Goal: Information Seeking & Learning: Learn about a topic

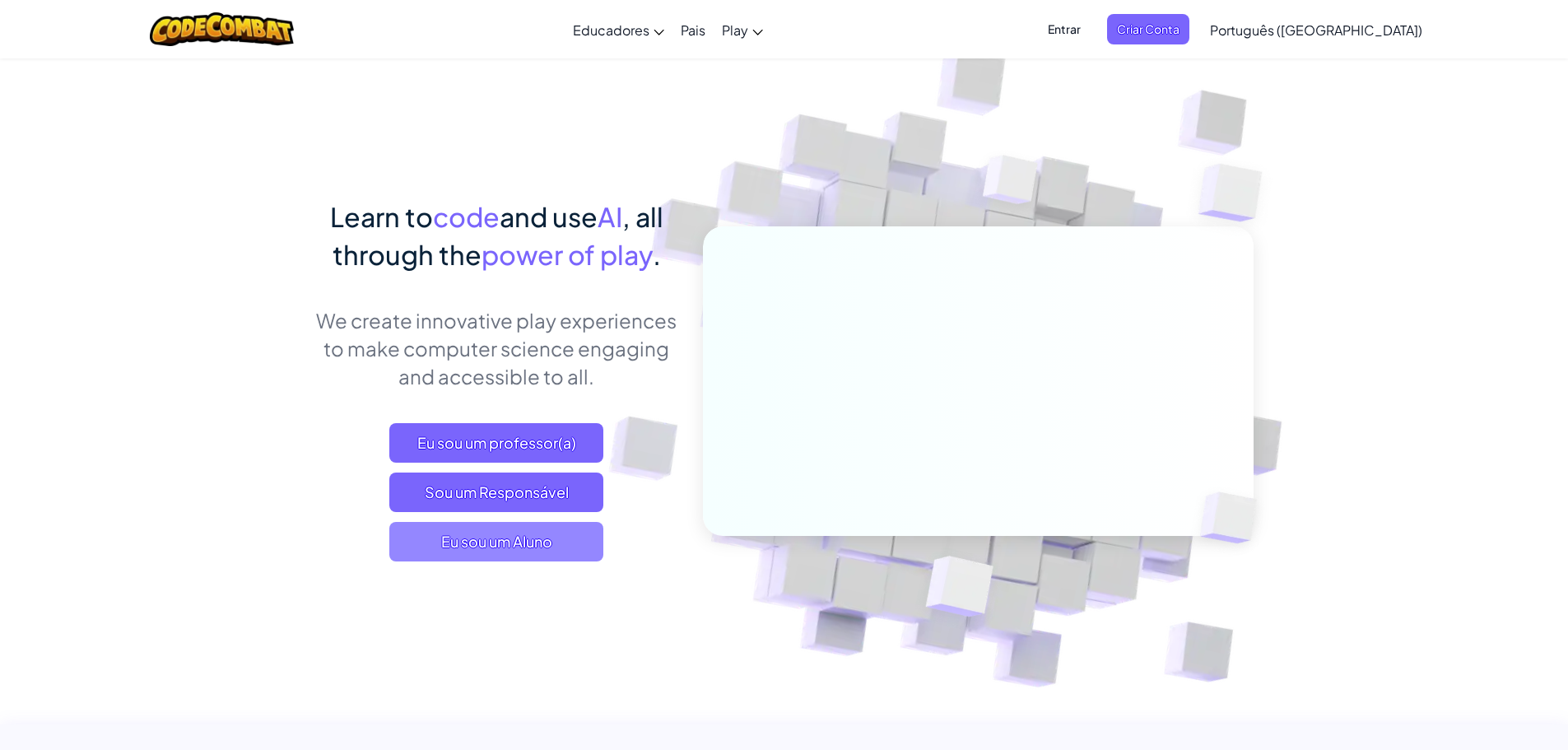
click at [547, 551] on span "Eu sou um Aluno" at bounding box center [497, 542] width 214 height 40
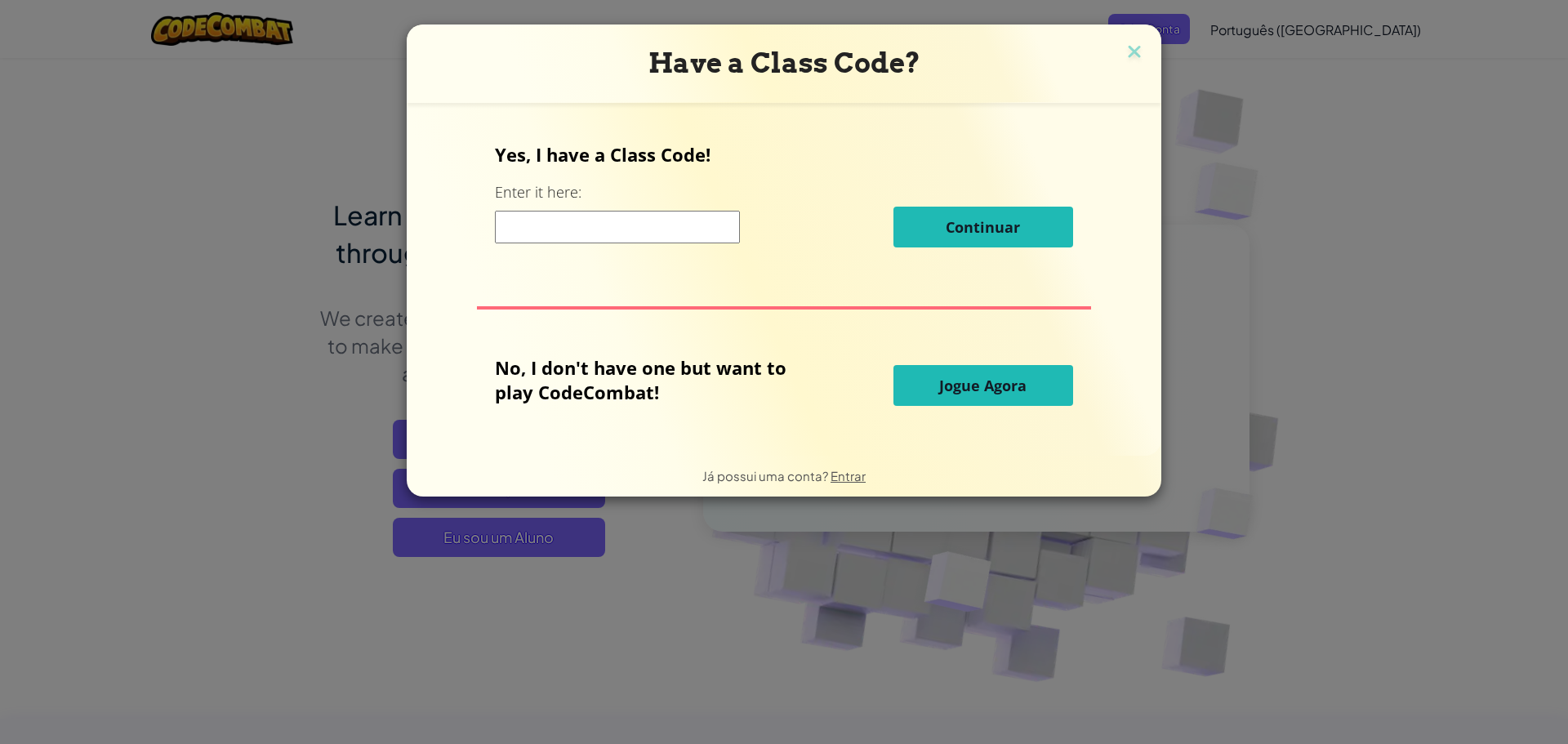
click at [944, 391] on span "Jogue Agora" at bounding box center [983, 385] width 87 height 19
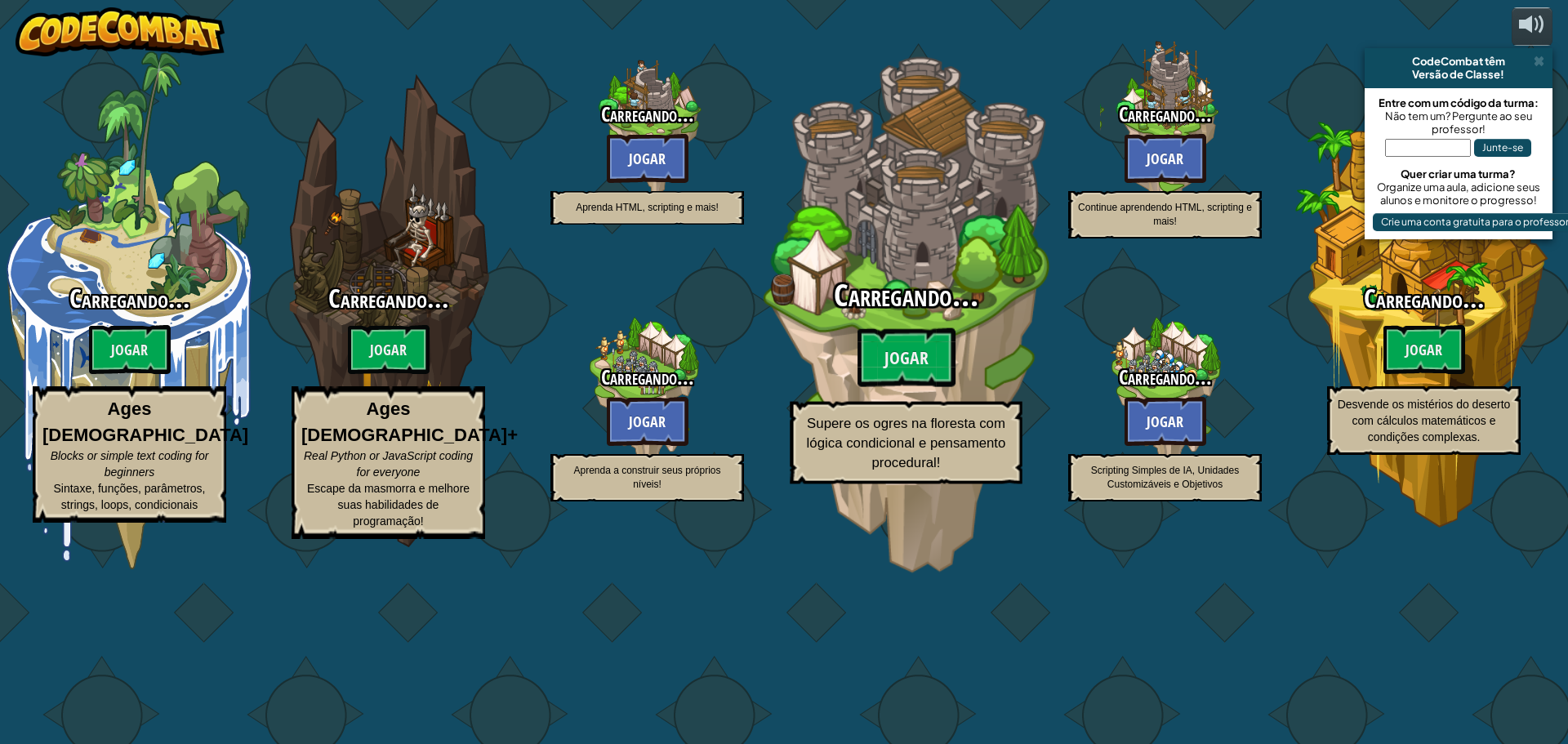
select select "pt-BR"
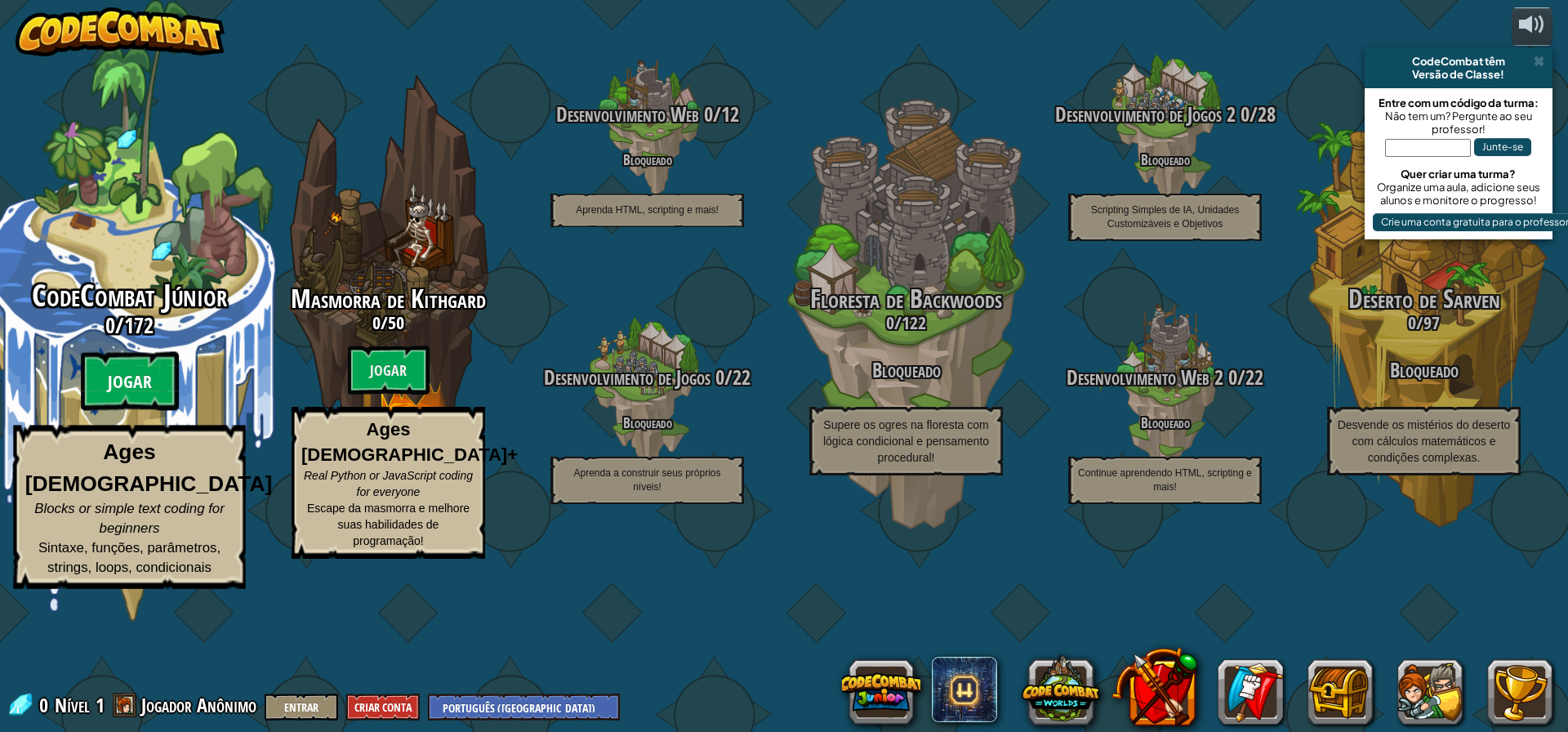
click at [136, 411] on btn "Jogar" at bounding box center [130, 382] width 98 height 59
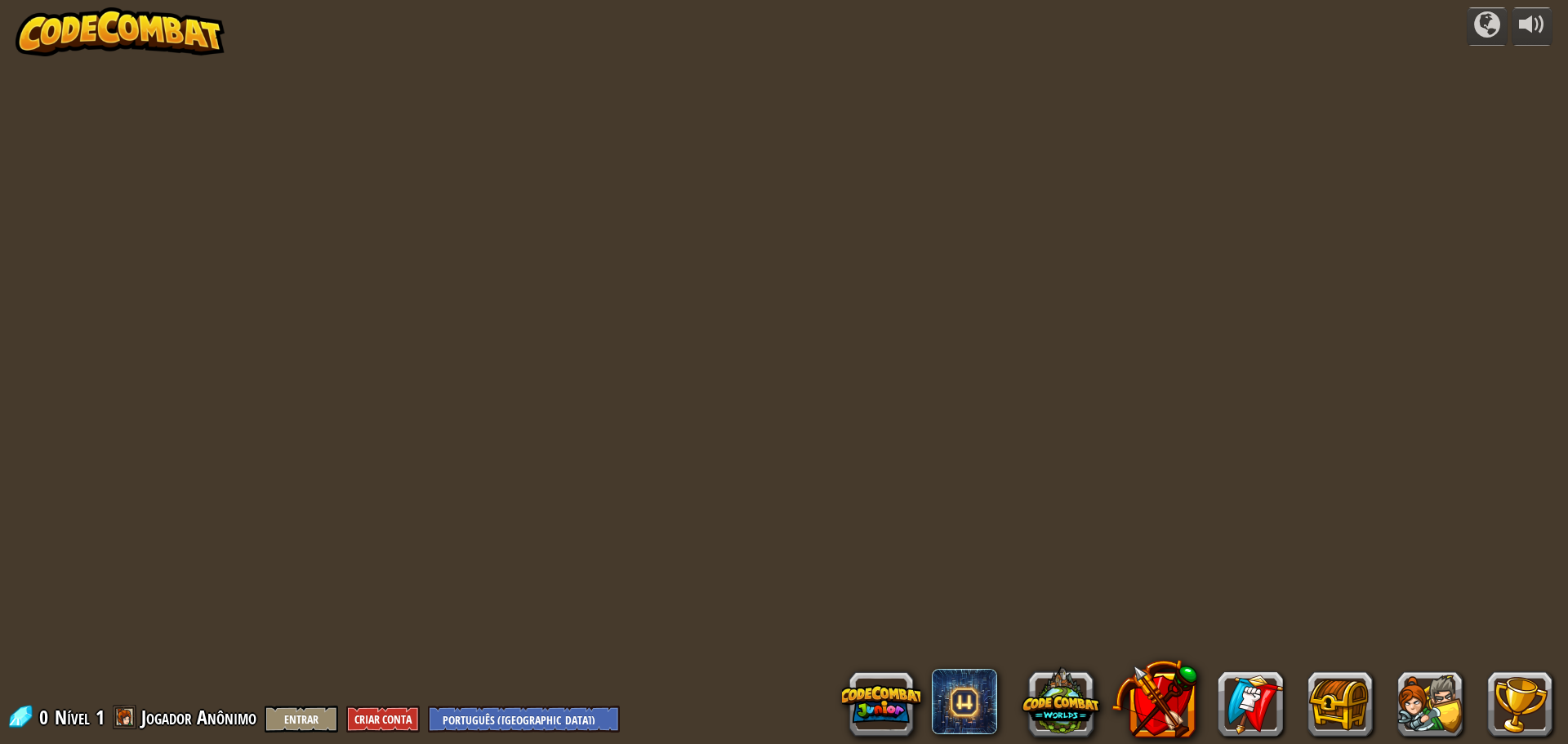
select select "pt-BR"
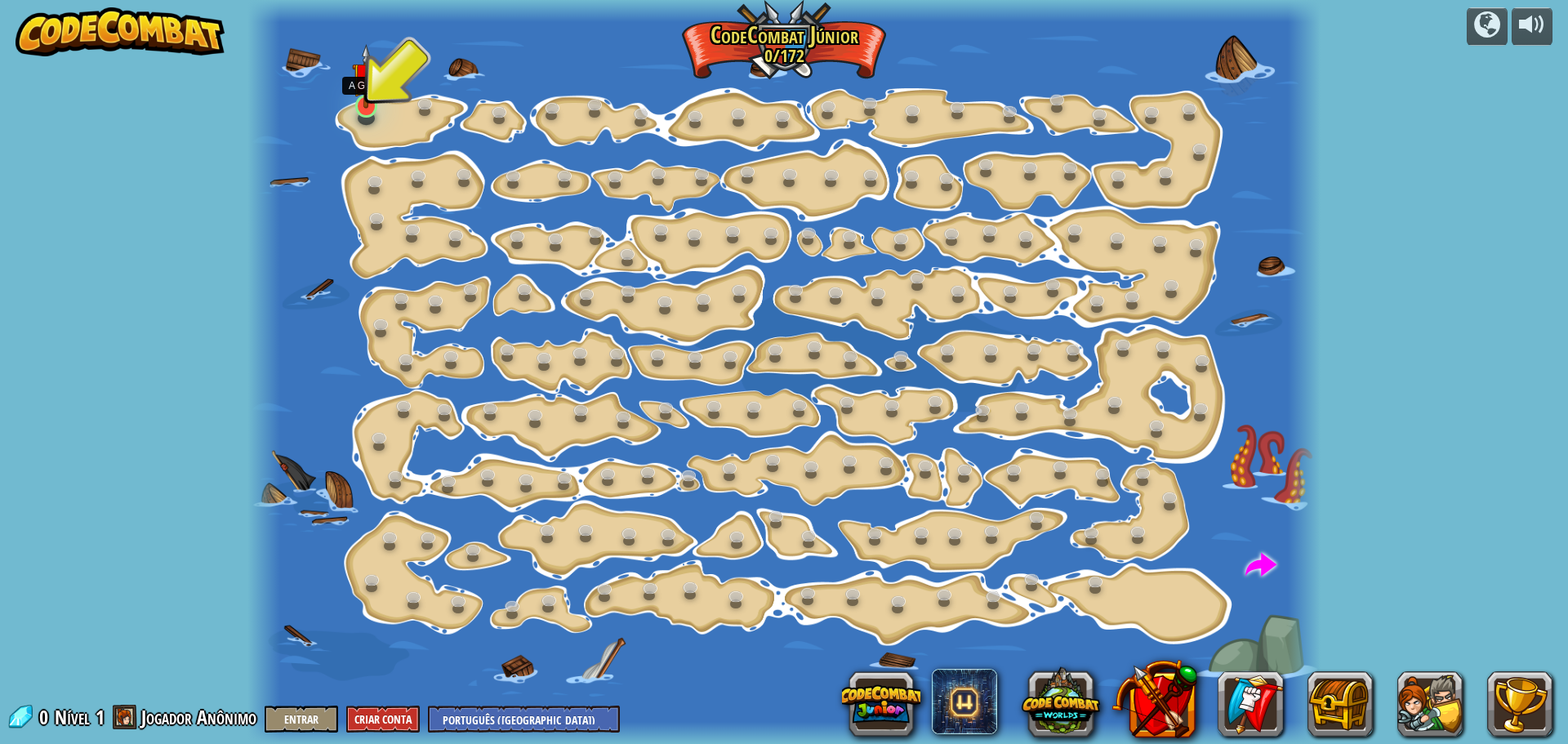
click at [361, 101] on img at bounding box center [366, 76] width 28 height 64
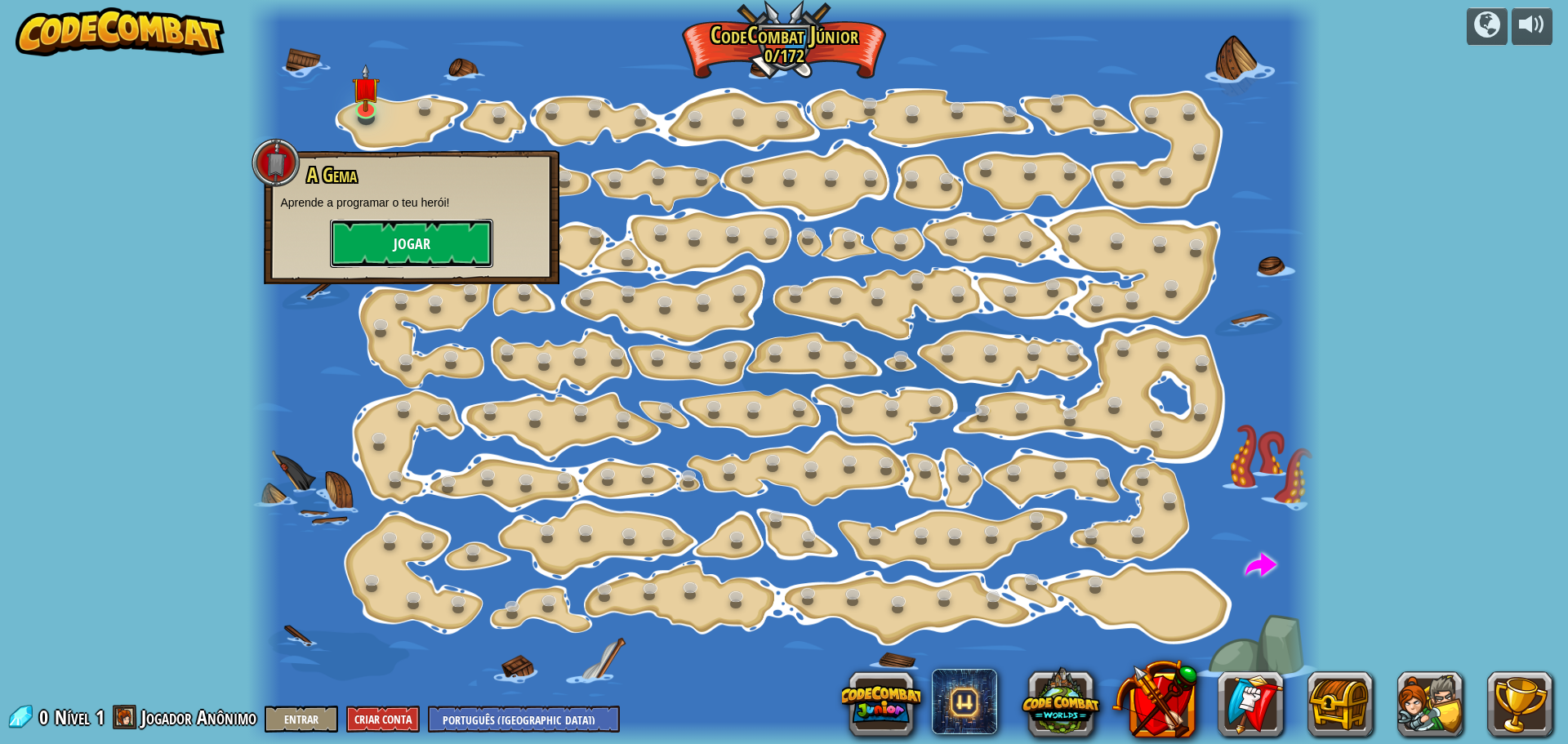
click at [425, 241] on button "Jogar" at bounding box center [411, 243] width 163 height 49
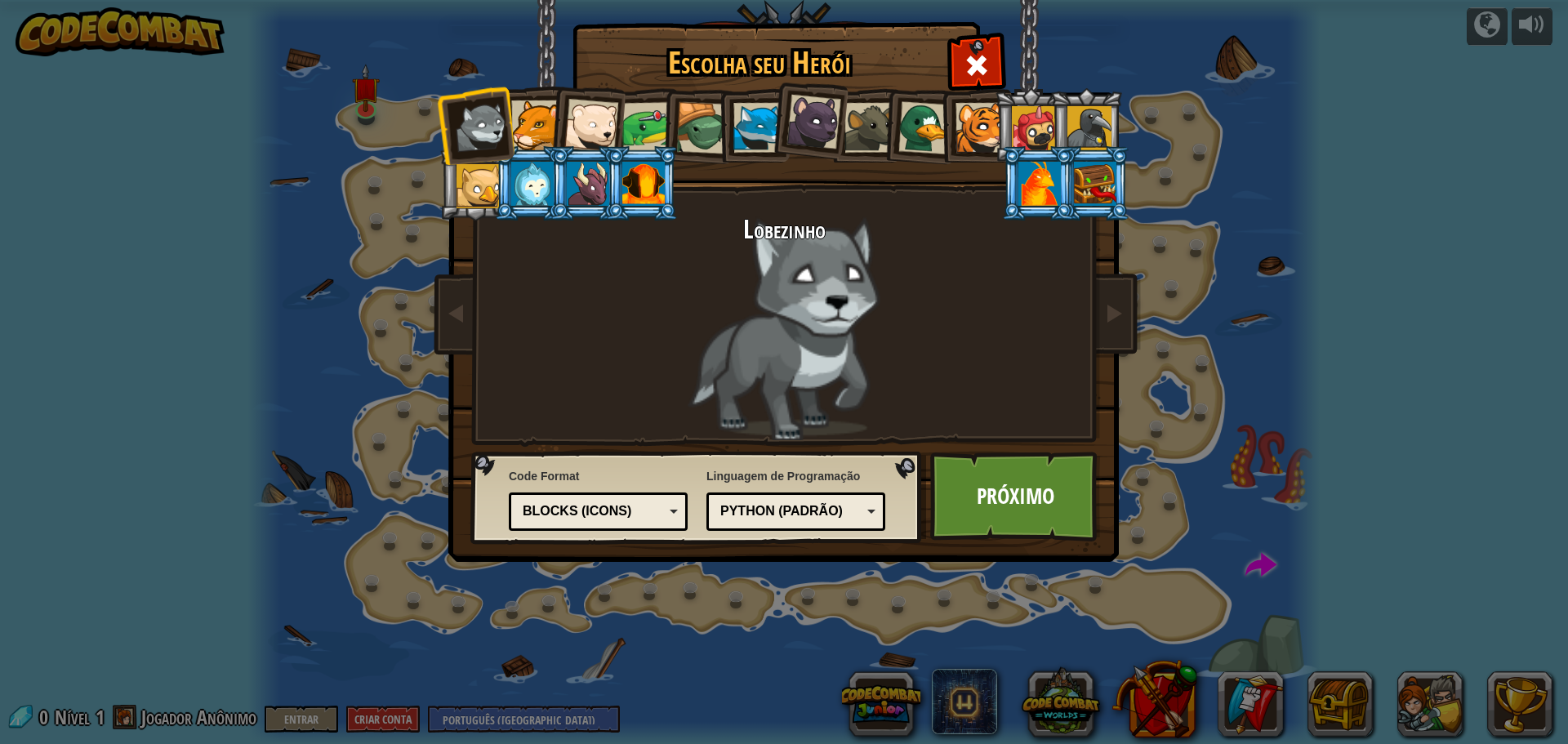
click at [535, 139] on div at bounding box center [537, 126] width 50 height 50
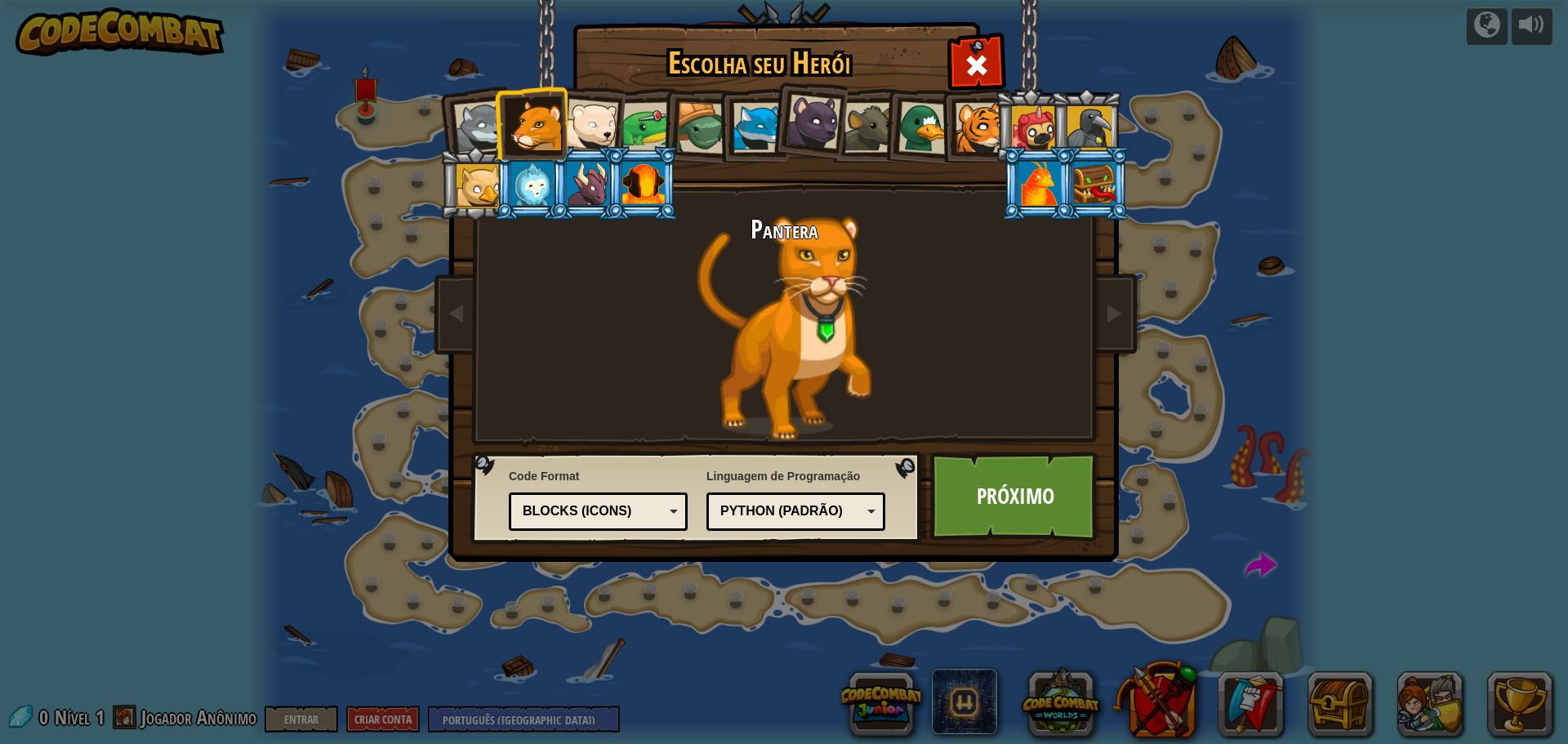
click at [589, 121] on div at bounding box center [591, 126] width 54 height 54
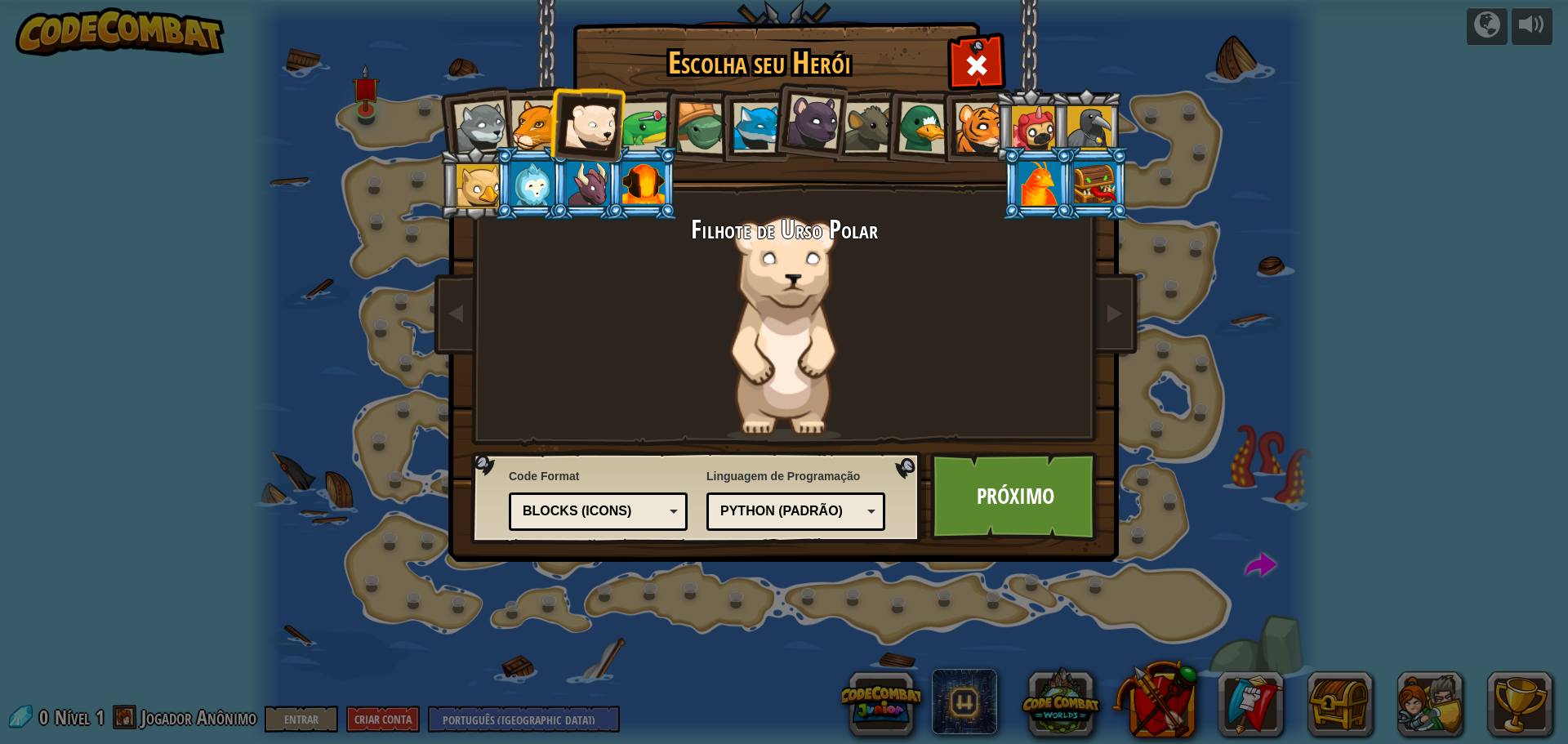
click at [589, 193] on div at bounding box center [588, 183] width 43 height 44
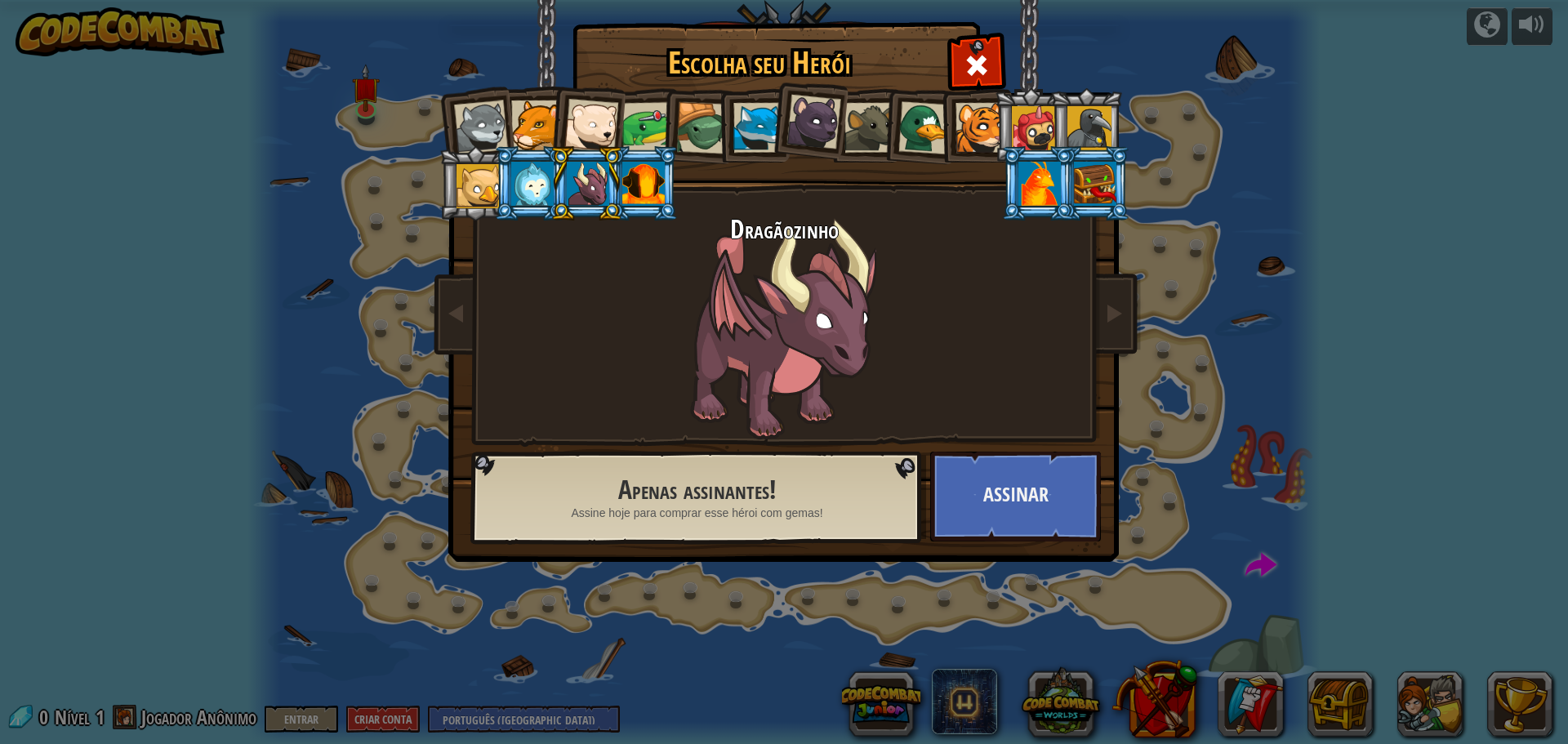
click at [515, 177] on div at bounding box center [532, 183] width 43 height 44
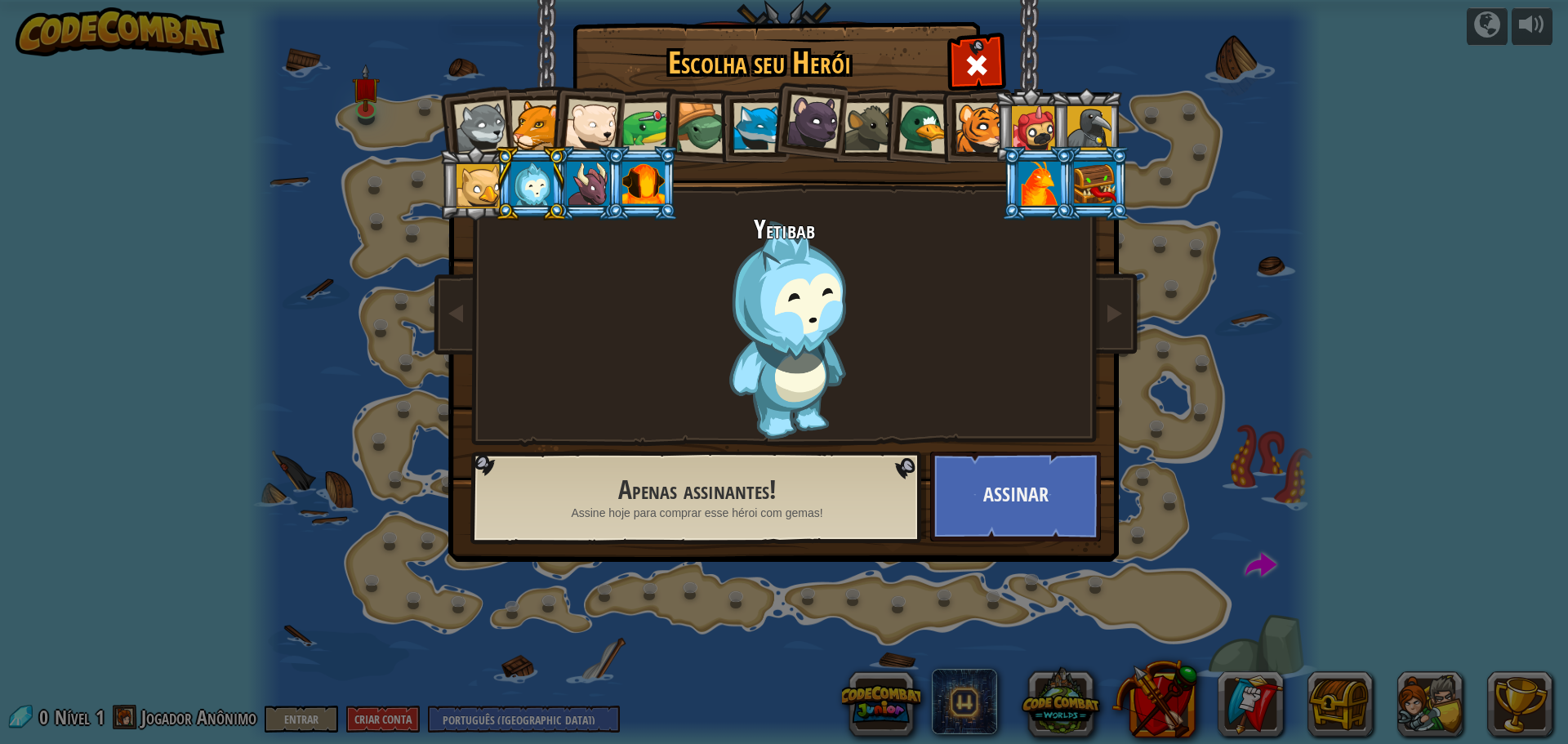
click at [452, 188] on li at bounding box center [476, 183] width 74 height 74
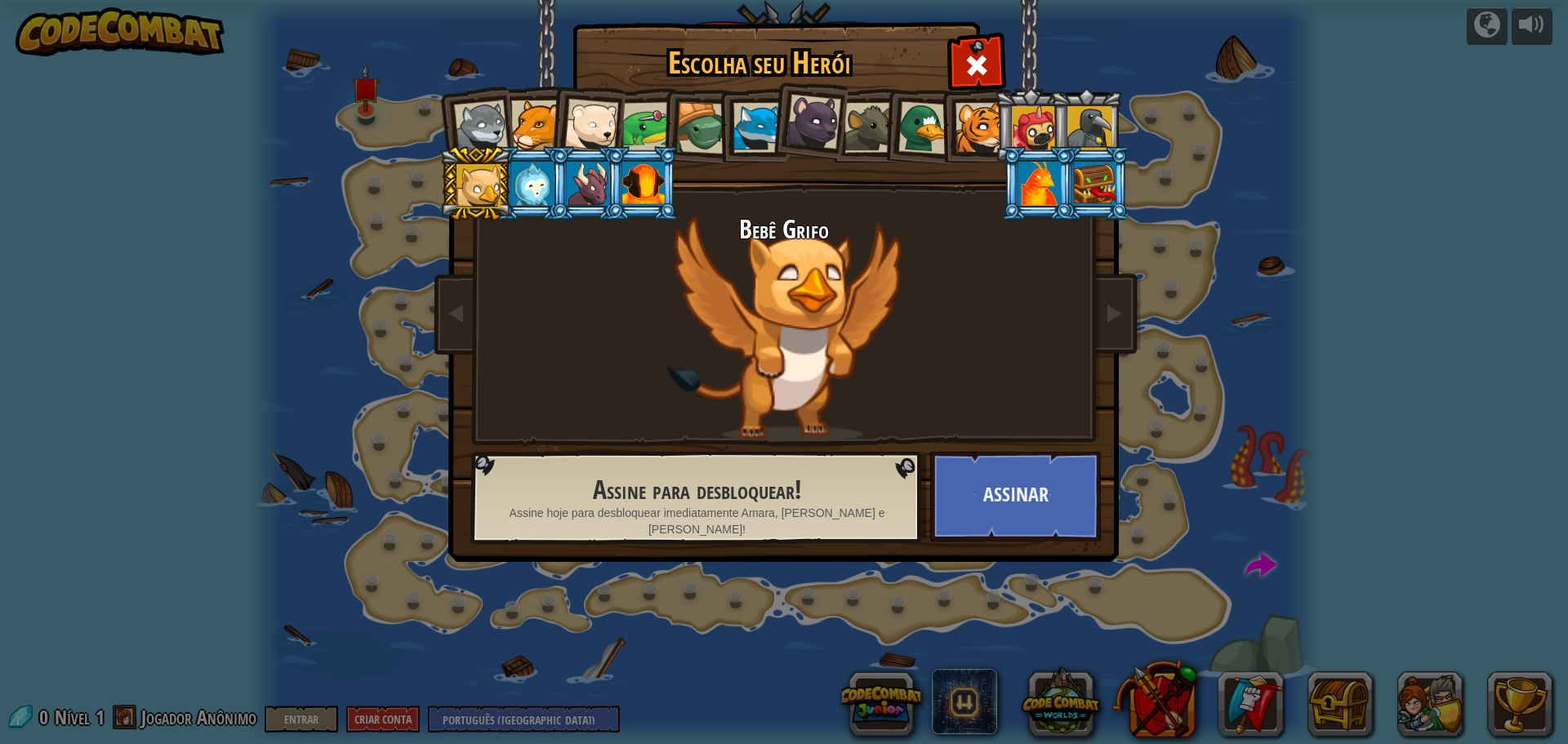
click at [1087, 127] on div at bounding box center [1089, 128] width 44 height 44
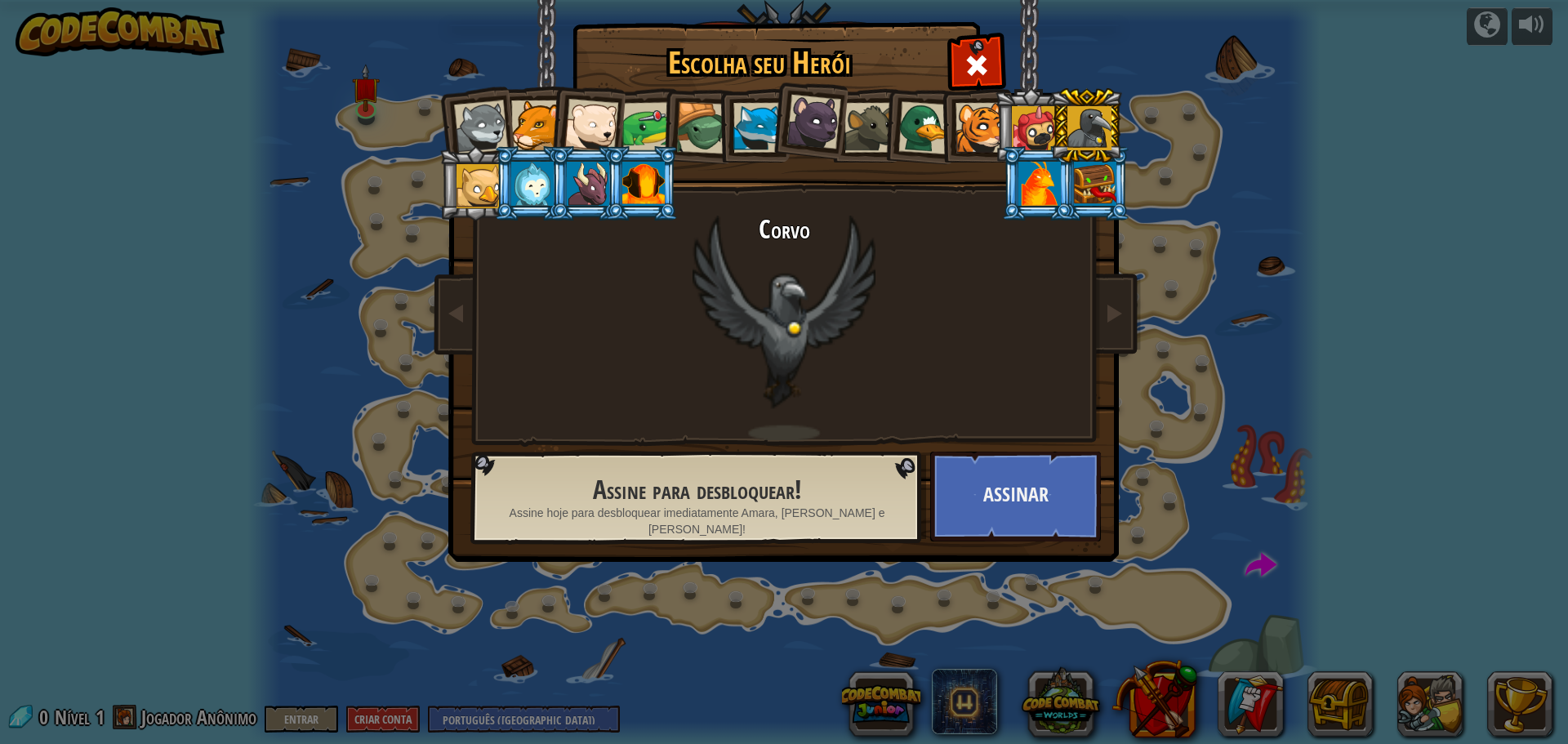
click at [1036, 125] on div at bounding box center [1034, 128] width 44 height 44
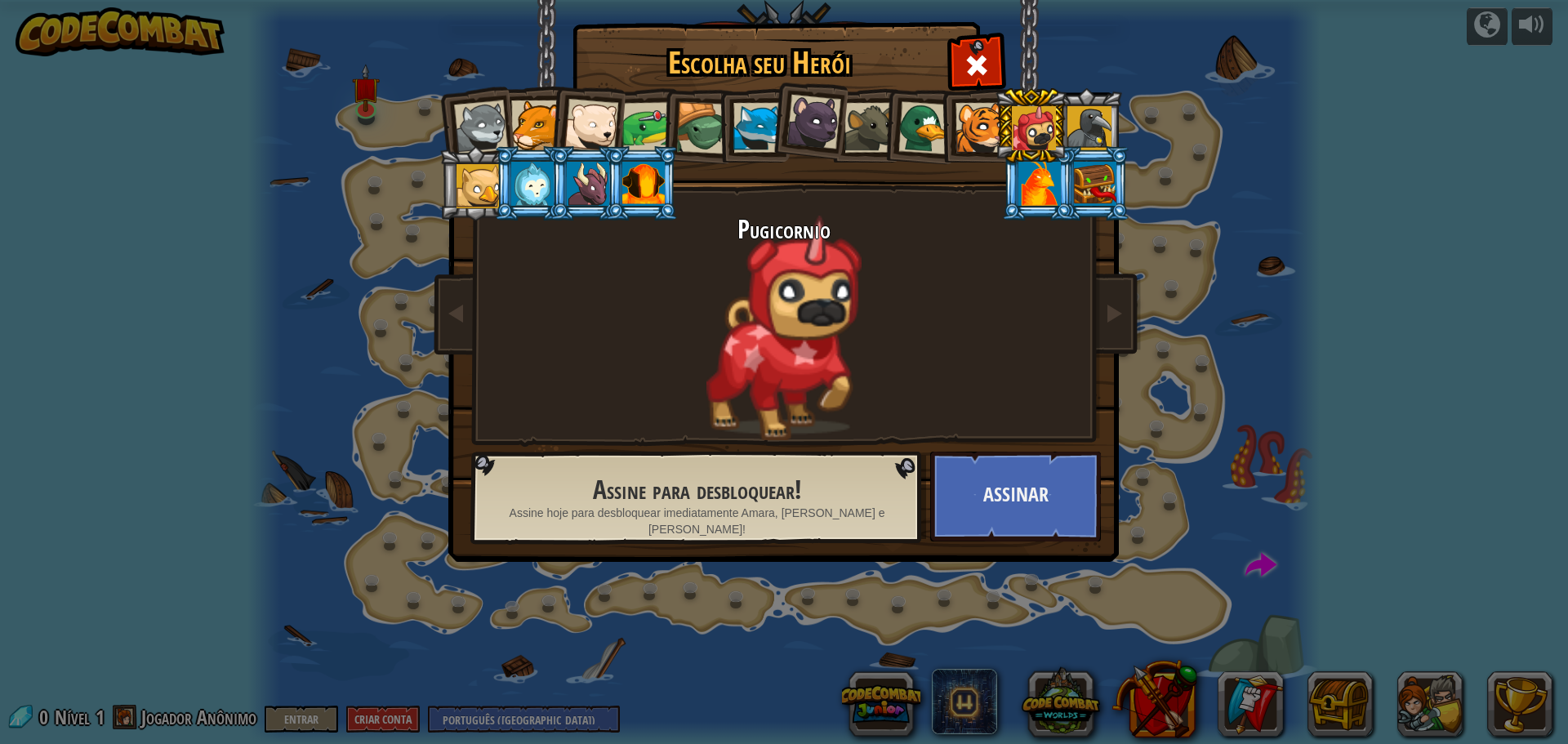
click at [976, 121] on div at bounding box center [981, 128] width 50 height 50
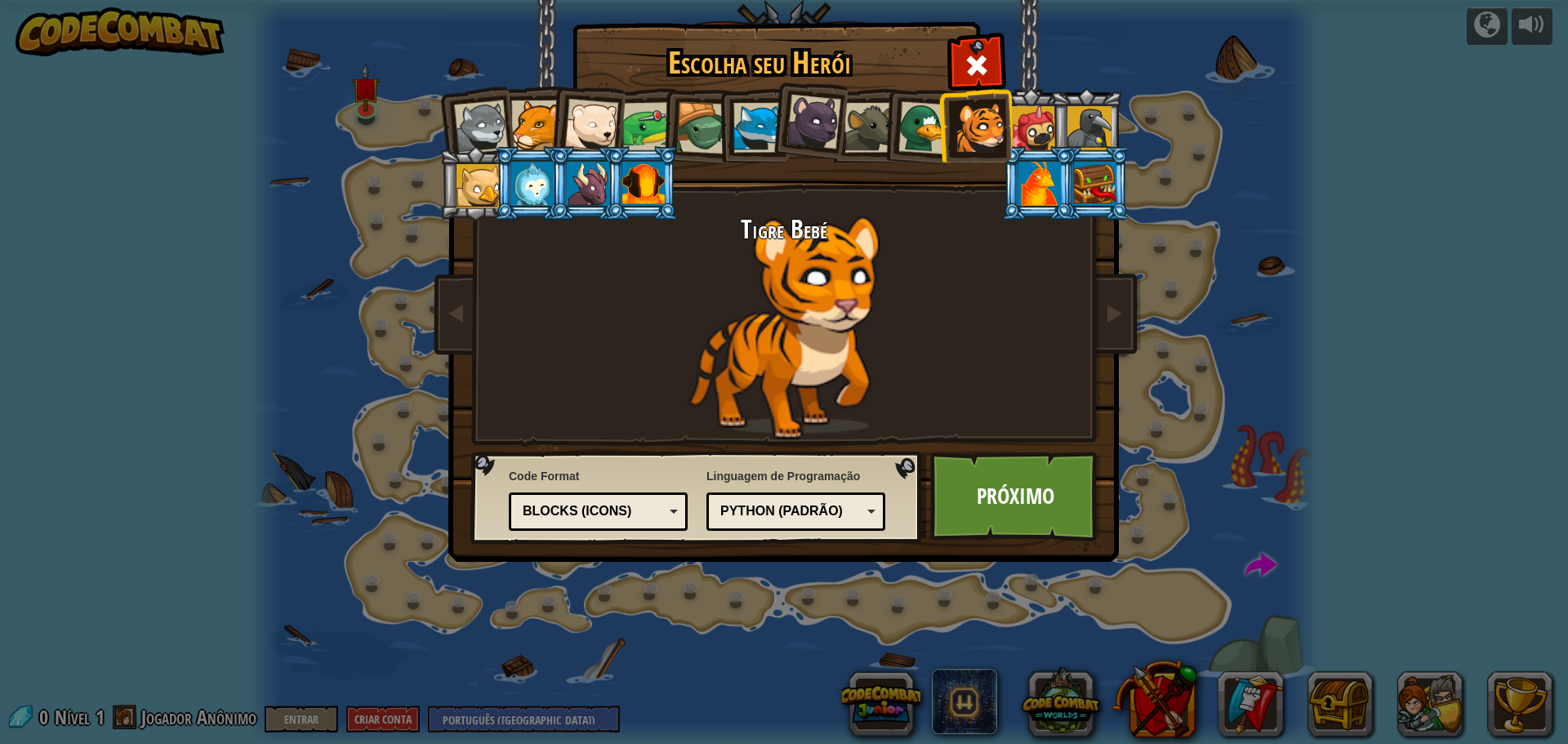
click at [1021, 131] on div at bounding box center [1034, 128] width 44 height 44
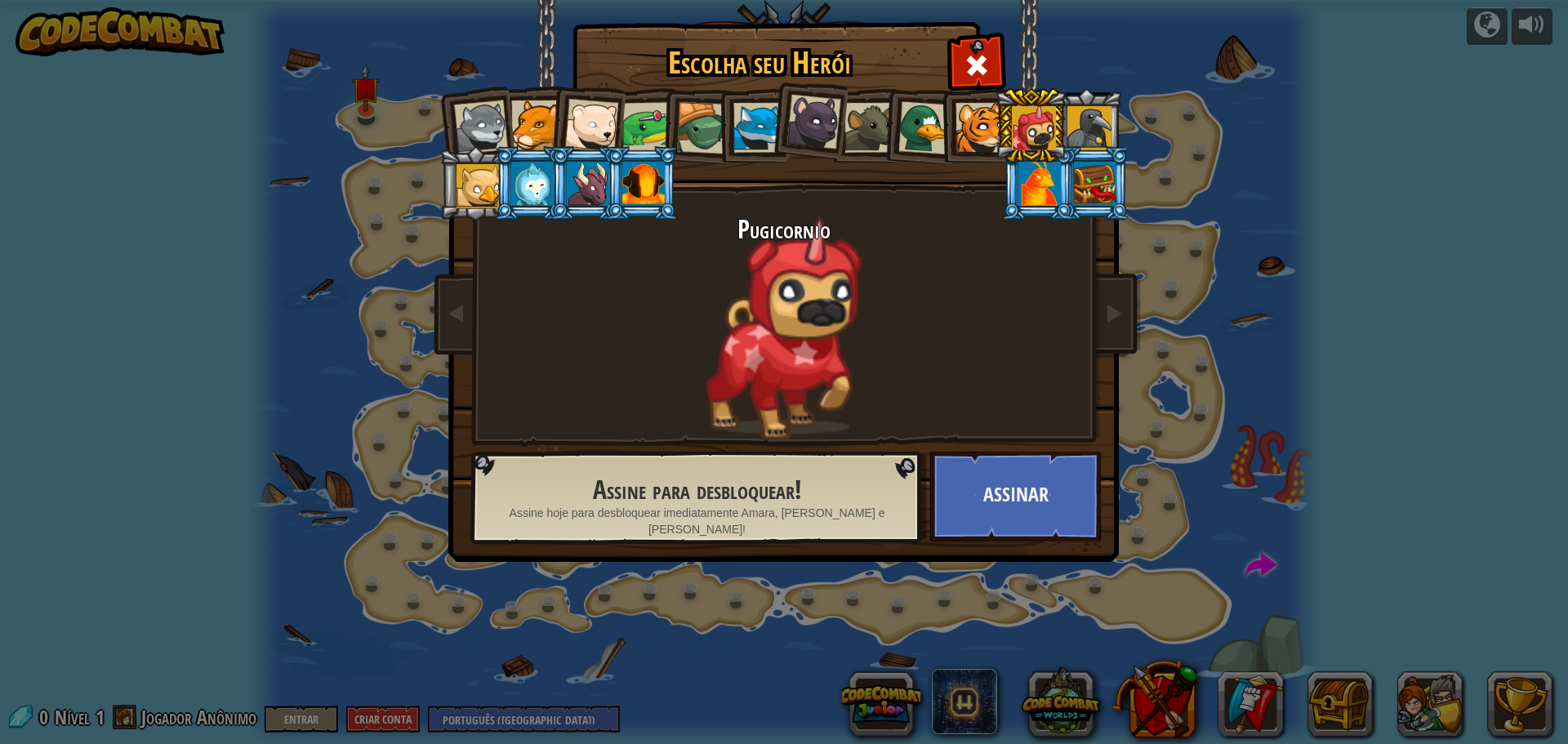
click at [974, 123] on div at bounding box center [981, 128] width 50 height 50
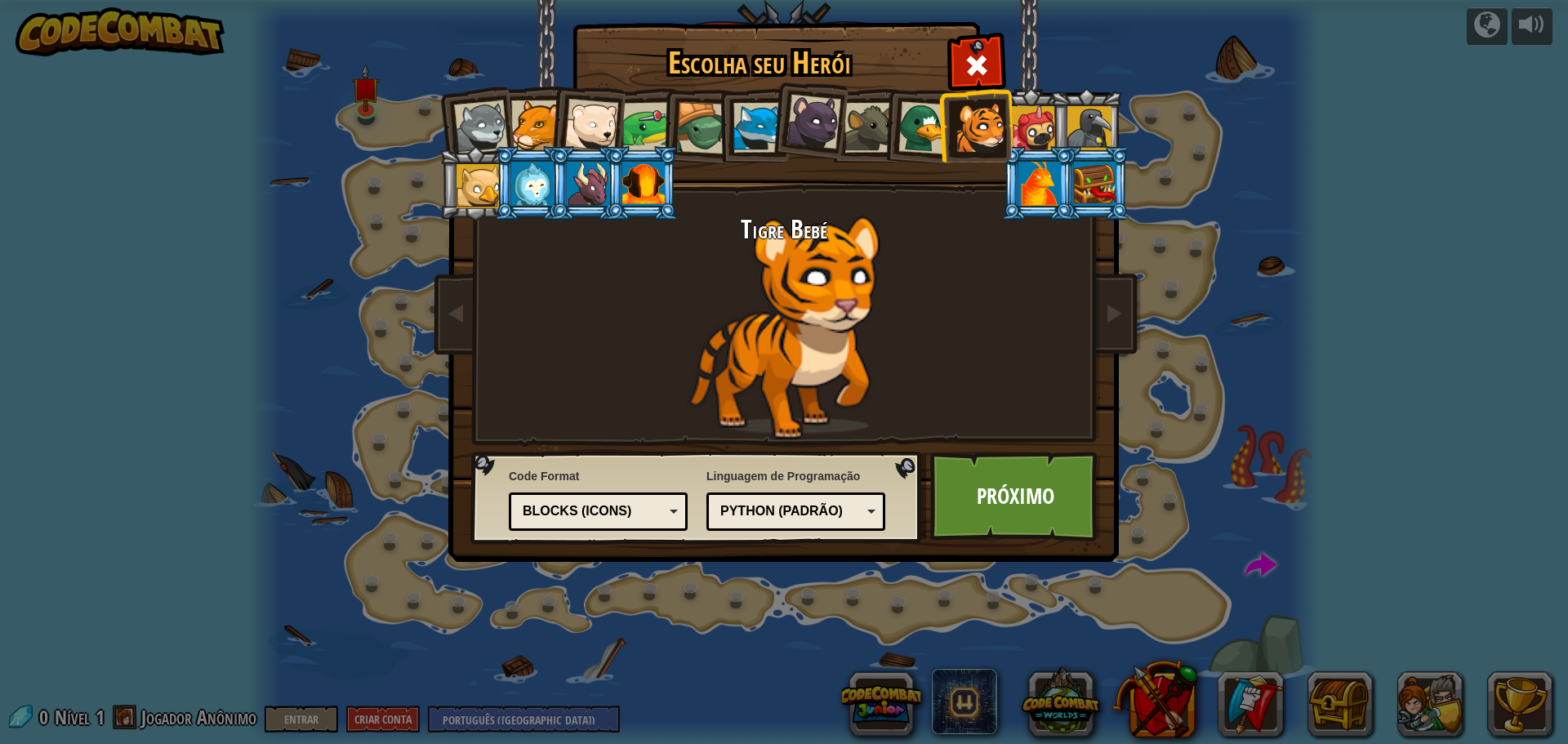
click at [907, 126] on div at bounding box center [924, 127] width 53 height 53
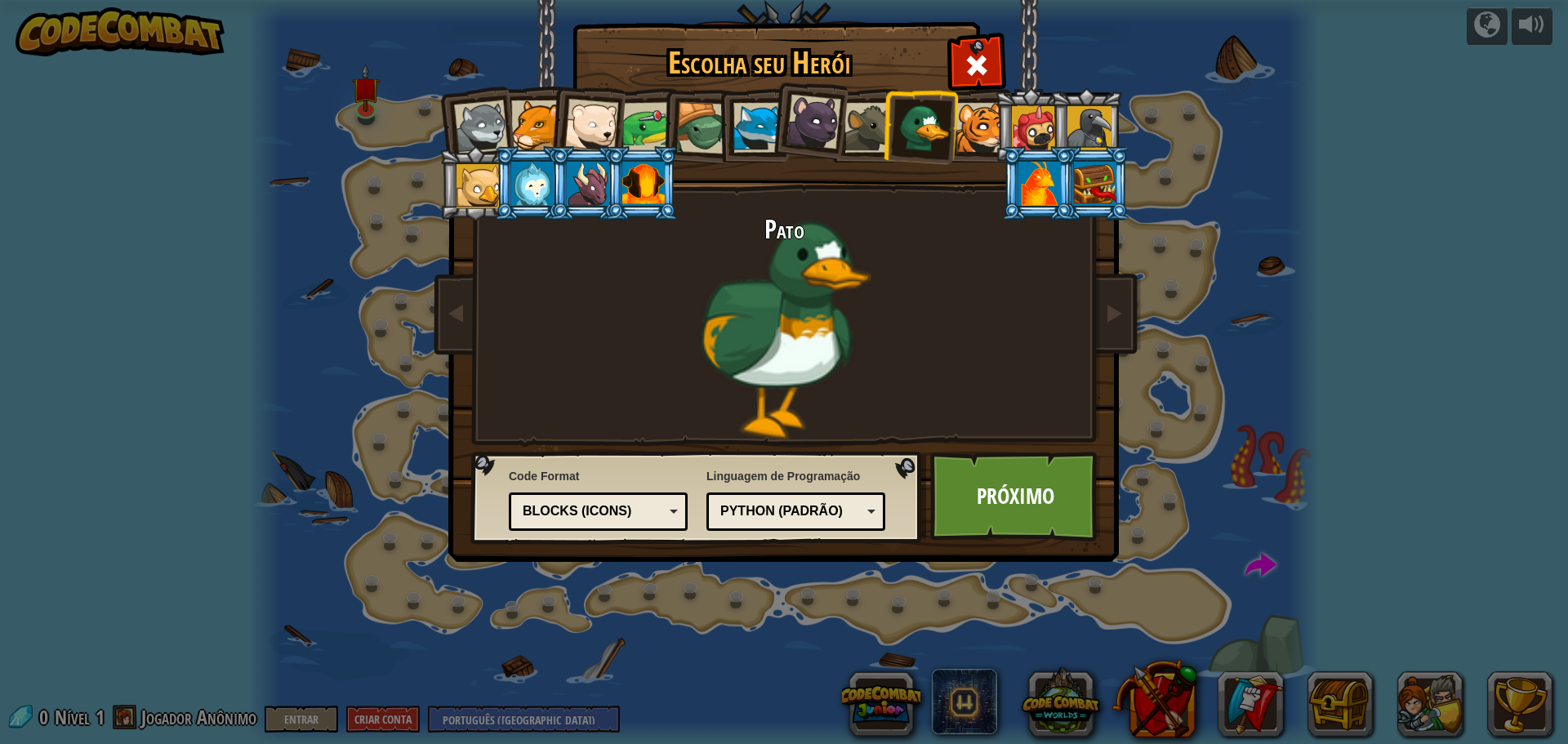
click at [883, 126] on li at bounding box center [920, 125] width 79 height 80
click at [866, 127] on div at bounding box center [870, 128] width 50 height 50
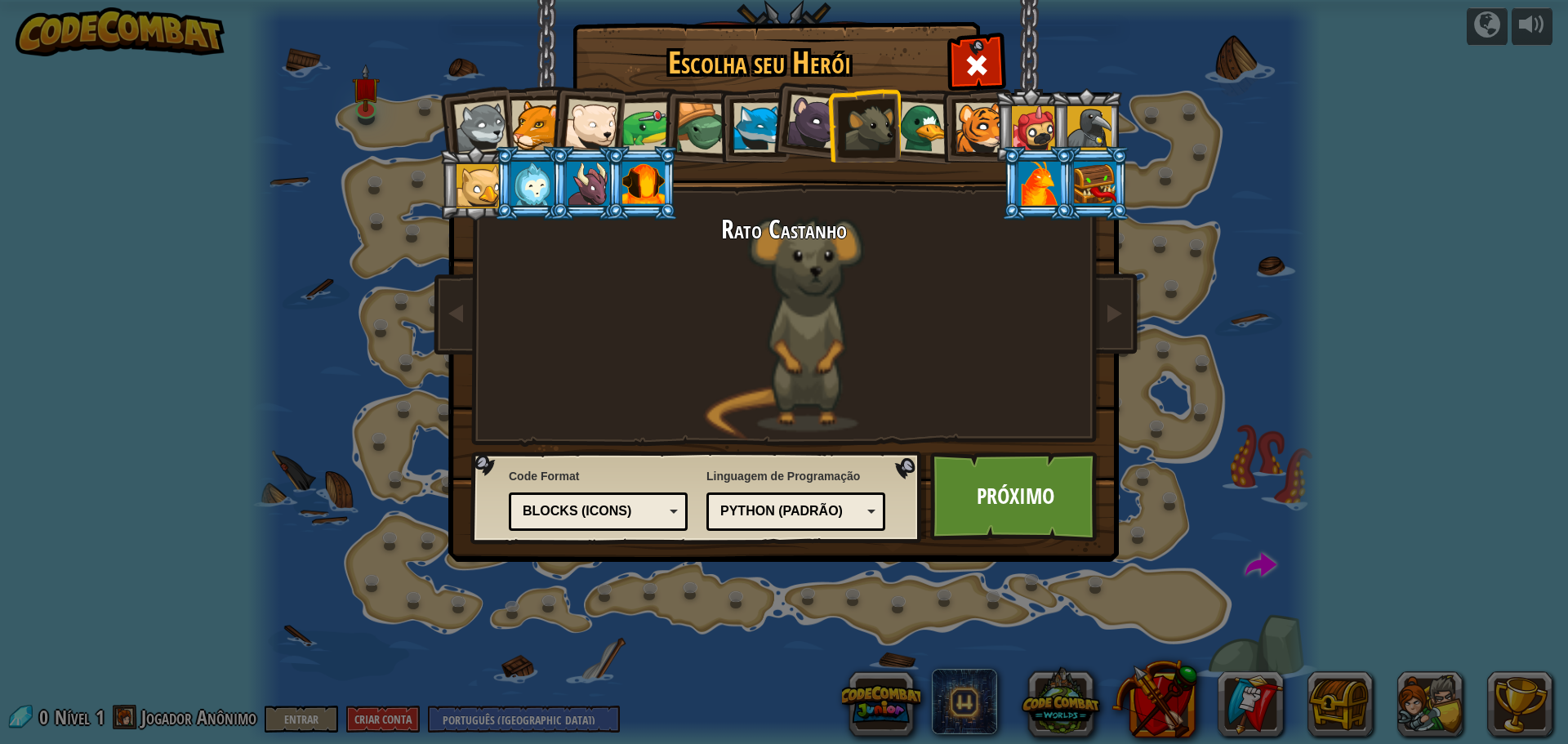
click at [799, 128] on div at bounding box center [814, 121] width 54 height 54
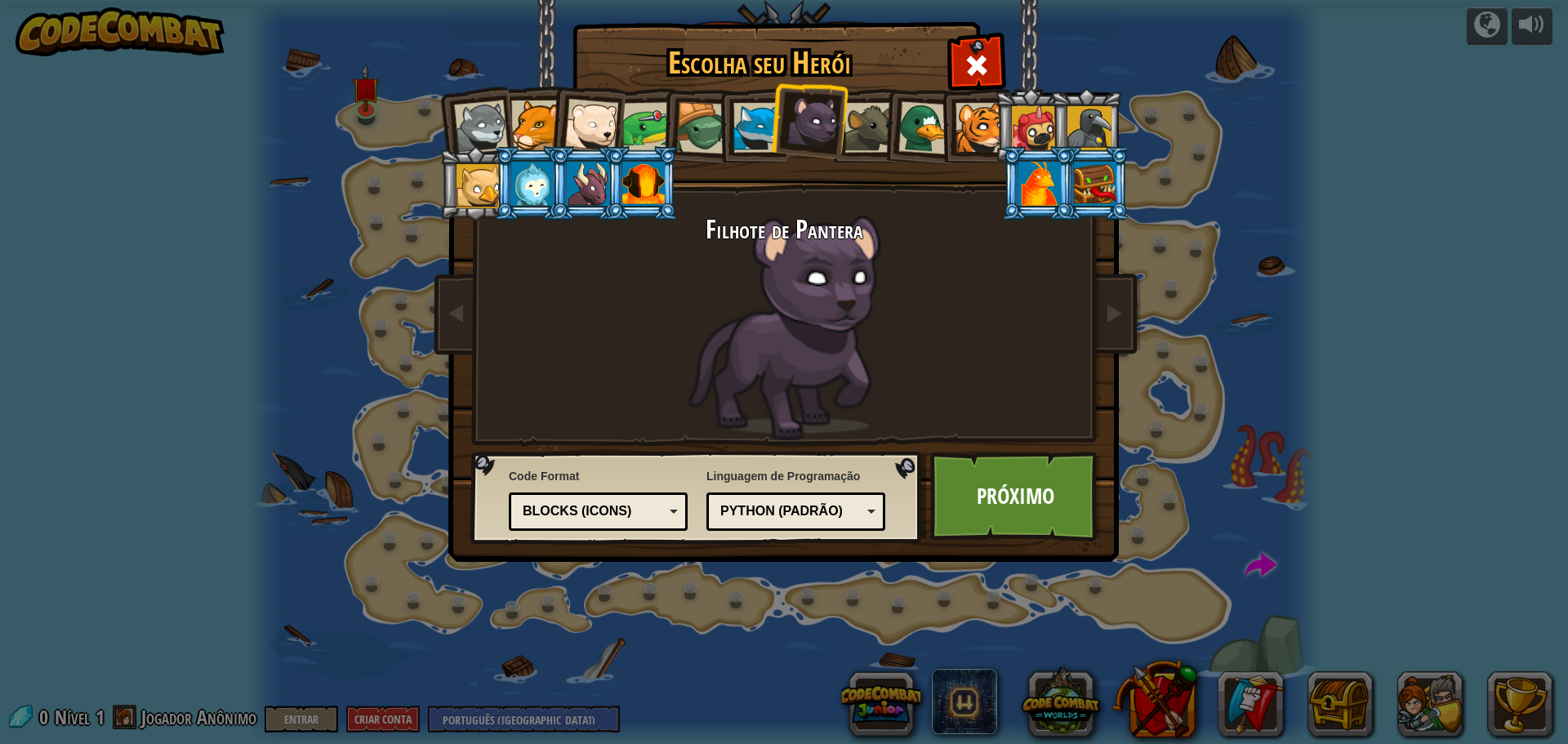
click at [743, 130] on div at bounding box center [758, 128] width 50 height 50
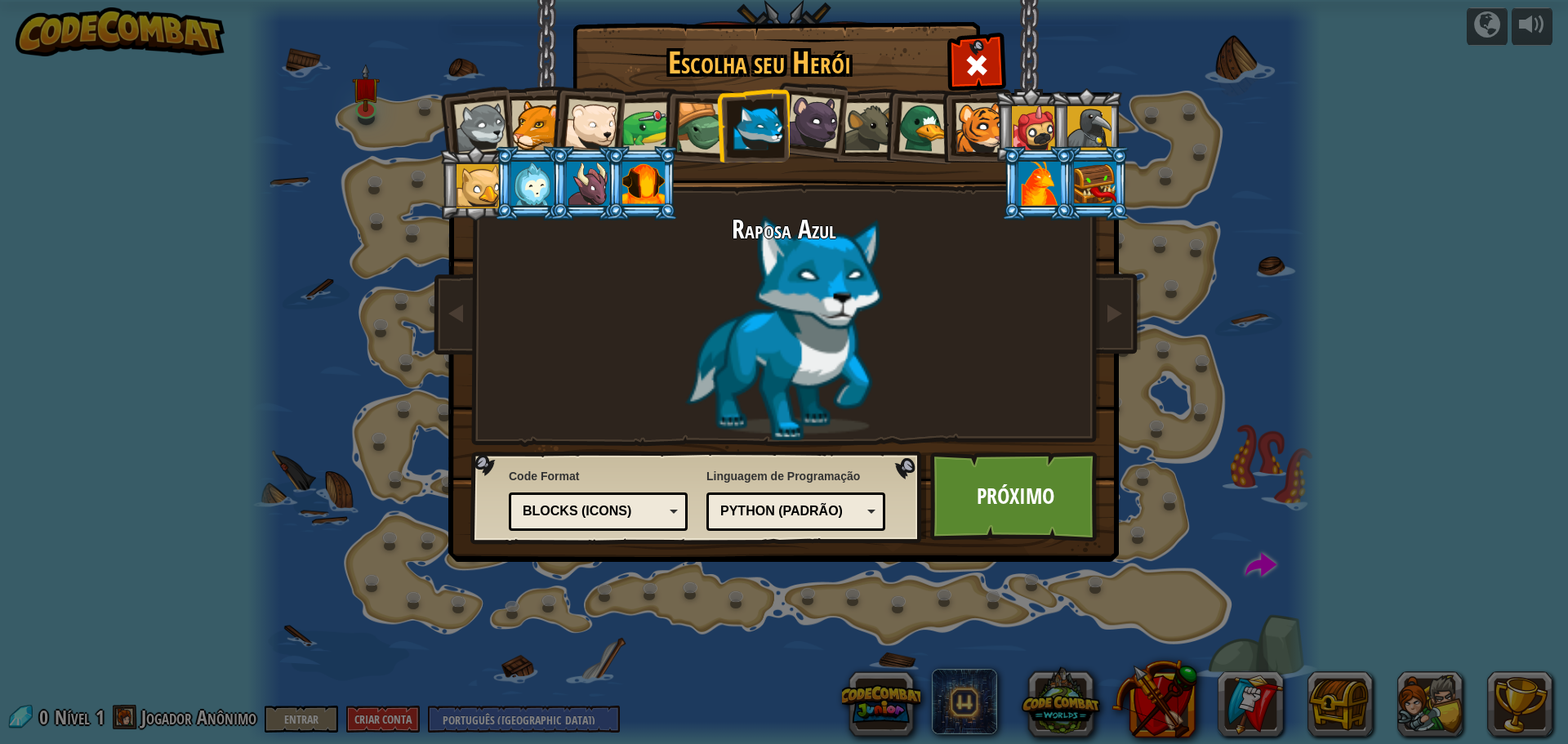
click at [696, 130] on div at bounding box center [702, 128] width 52 height 52
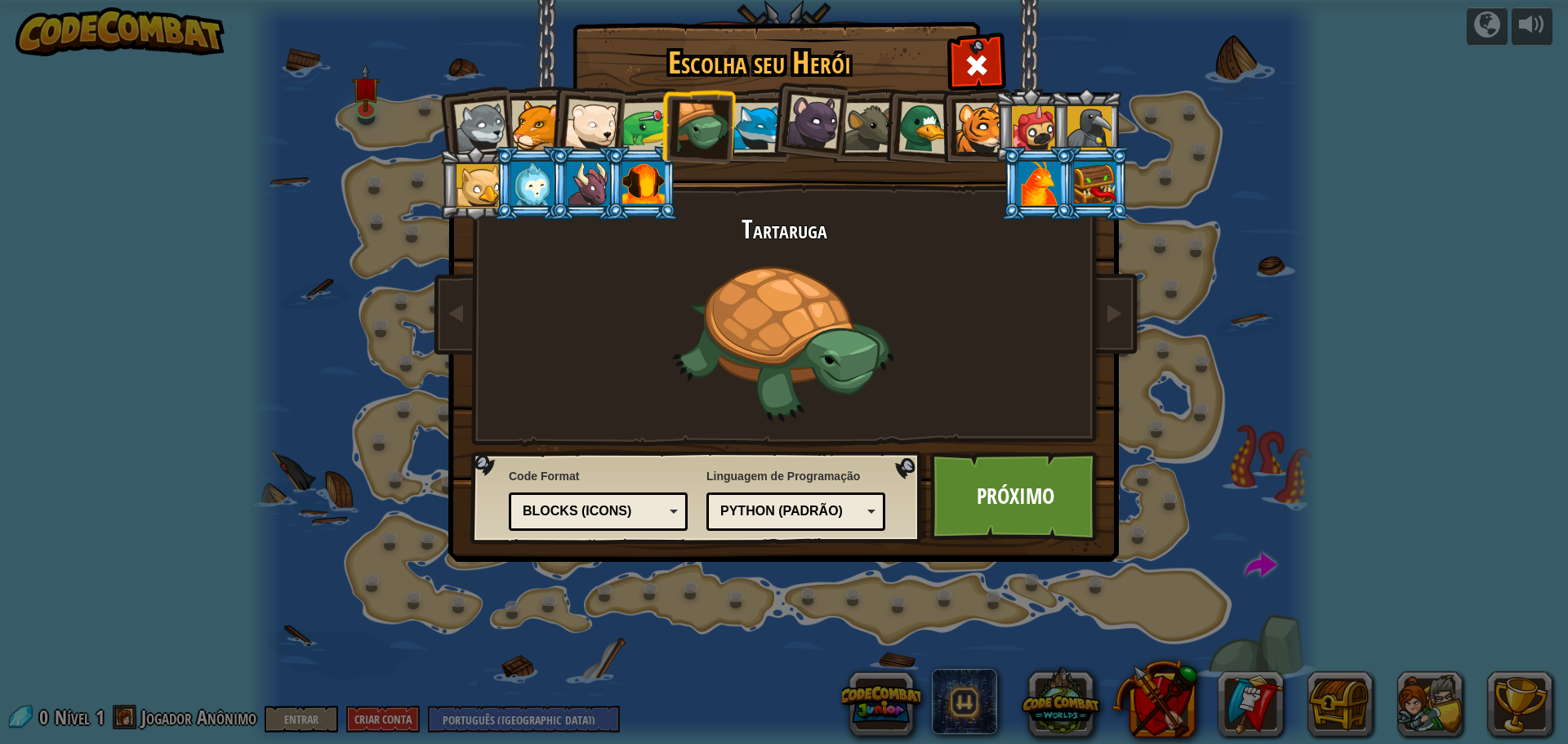
click at [648, 125] on div at bounding box center [648, 127] width 50 height 50
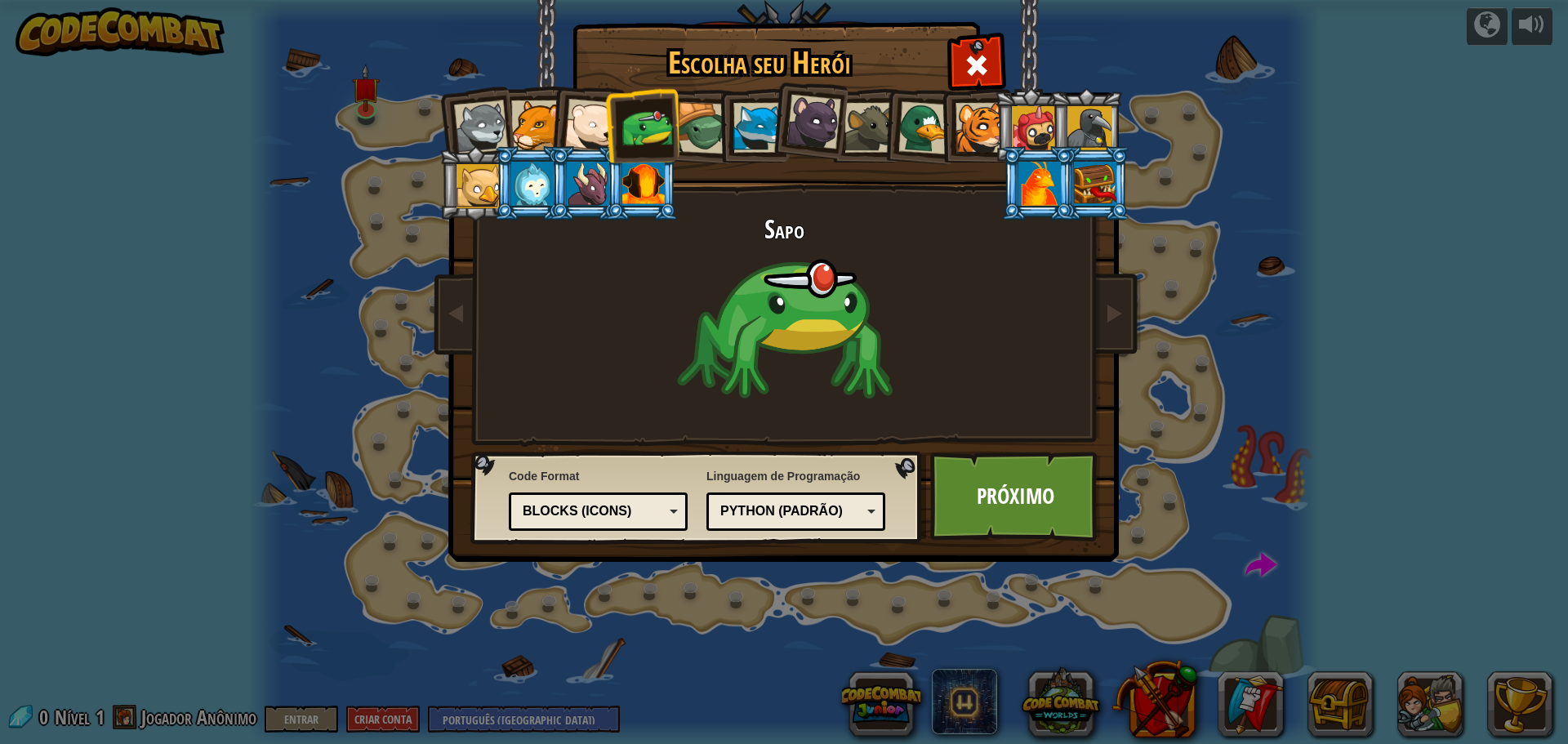
click at [573, 125] on div at bounding box center [591, 126] width 54 height 54
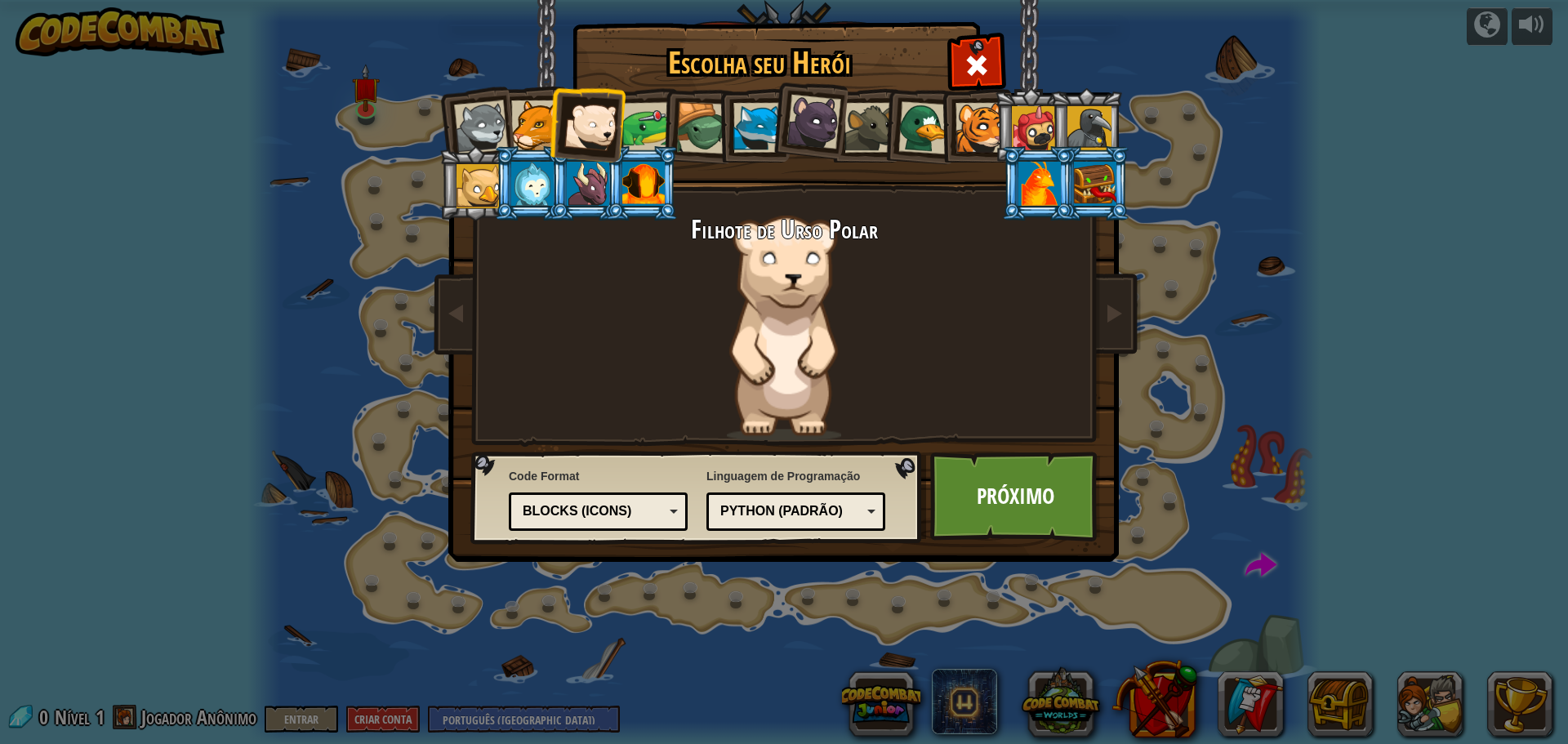
click at [554, 126] on li at bounding box center [587, 123] width 80 height 80
click at [544, 125] on div at bounding box center [537, 126] width 50 height 50
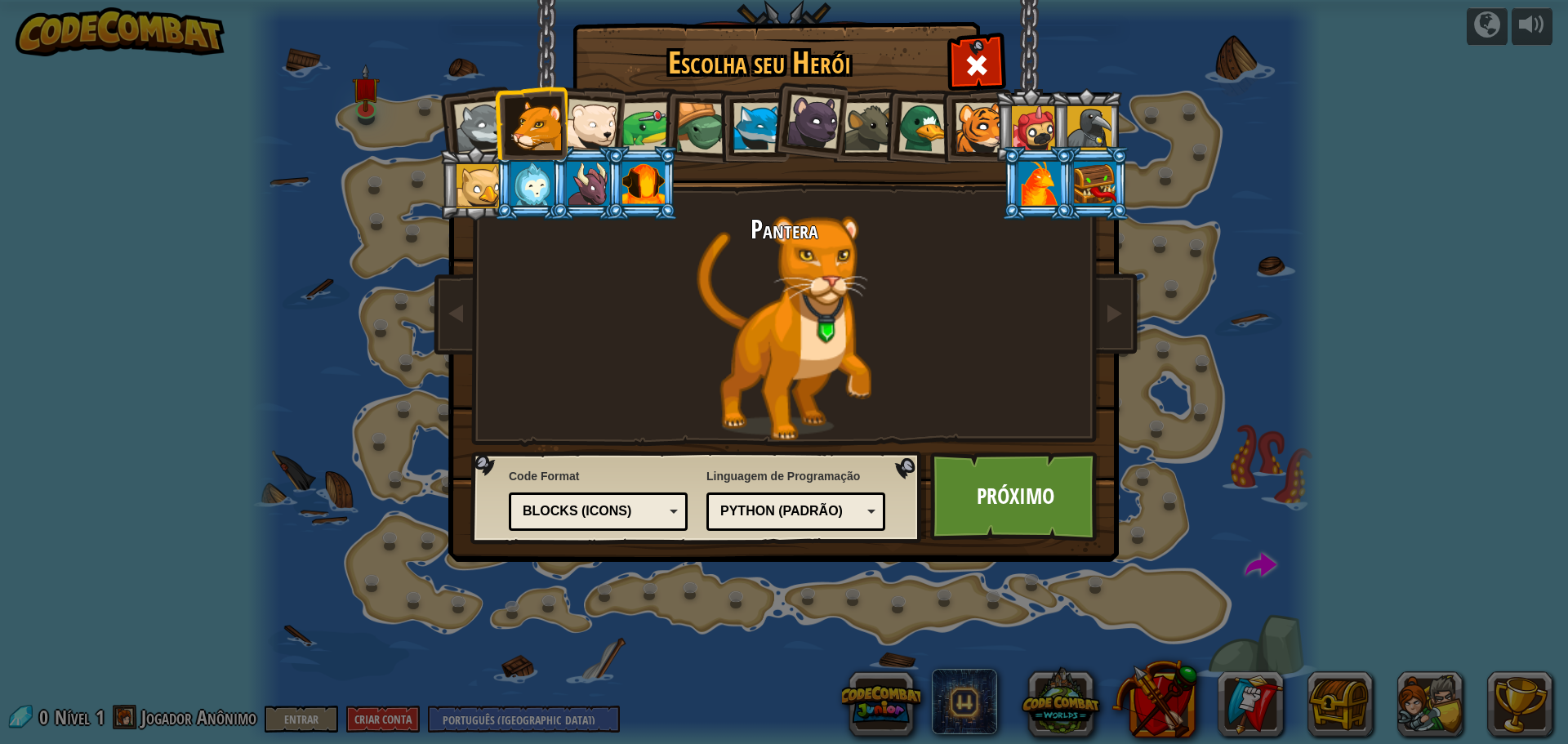
click at [791, 119] on div at bounding box center [814, 121] width 54 height 54
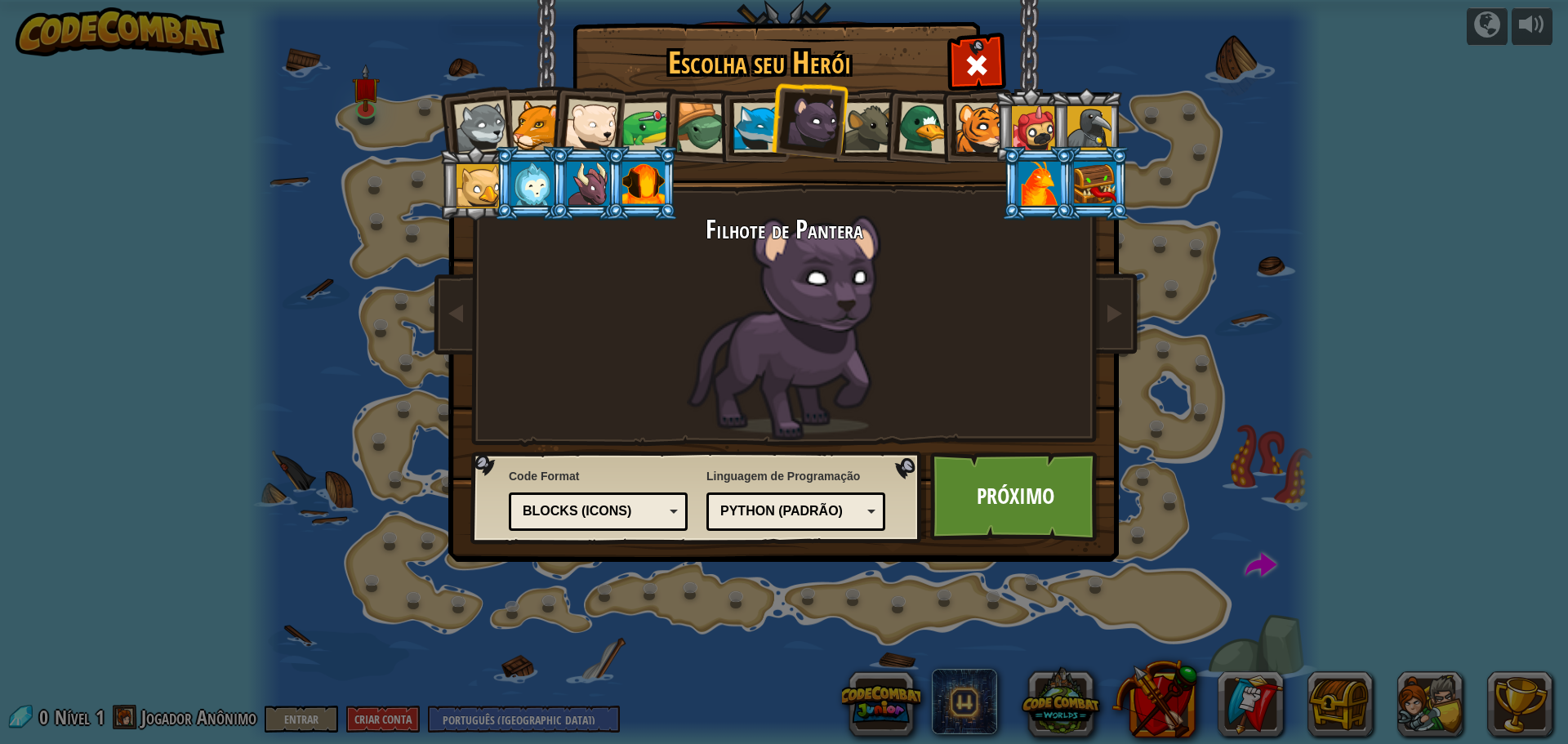
click at [745, 129] on div at bounding box center [758, 128] width 50 height 50
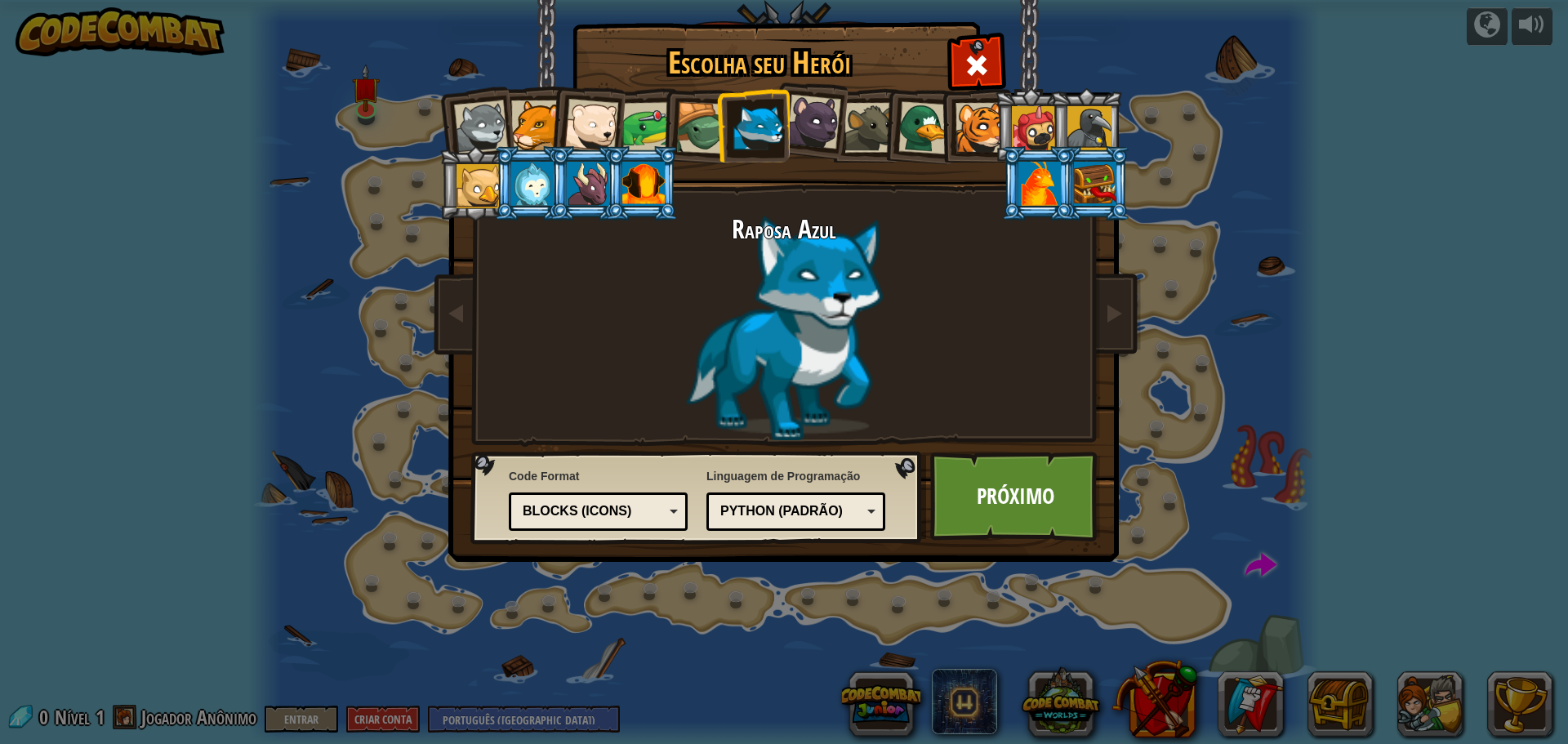
click at [676, 495] on div "Text code Blocks and code Blocks Blocks (Icons) Blocks (Icons)" at bounding box center [599, 511] width 179 height 38
click at [717, 429] on div "Raposa Azul" at bounding box center [784, 328] width 613 height 224
drag, startPoint x: 803, startPoint y: 488, endPoint x: 830, endPoint y: 500, distance: 29.5
click at [803, 488] on div "Linguagem de Programação Python (Padrão) JavaScript Lua C++ Java (Experimental)…" at bounding box center [796, 499] width 179 height 71
click at [830, 500] on div "Python (Padrão)" at bounding box center [796, 511] width 157 height 25
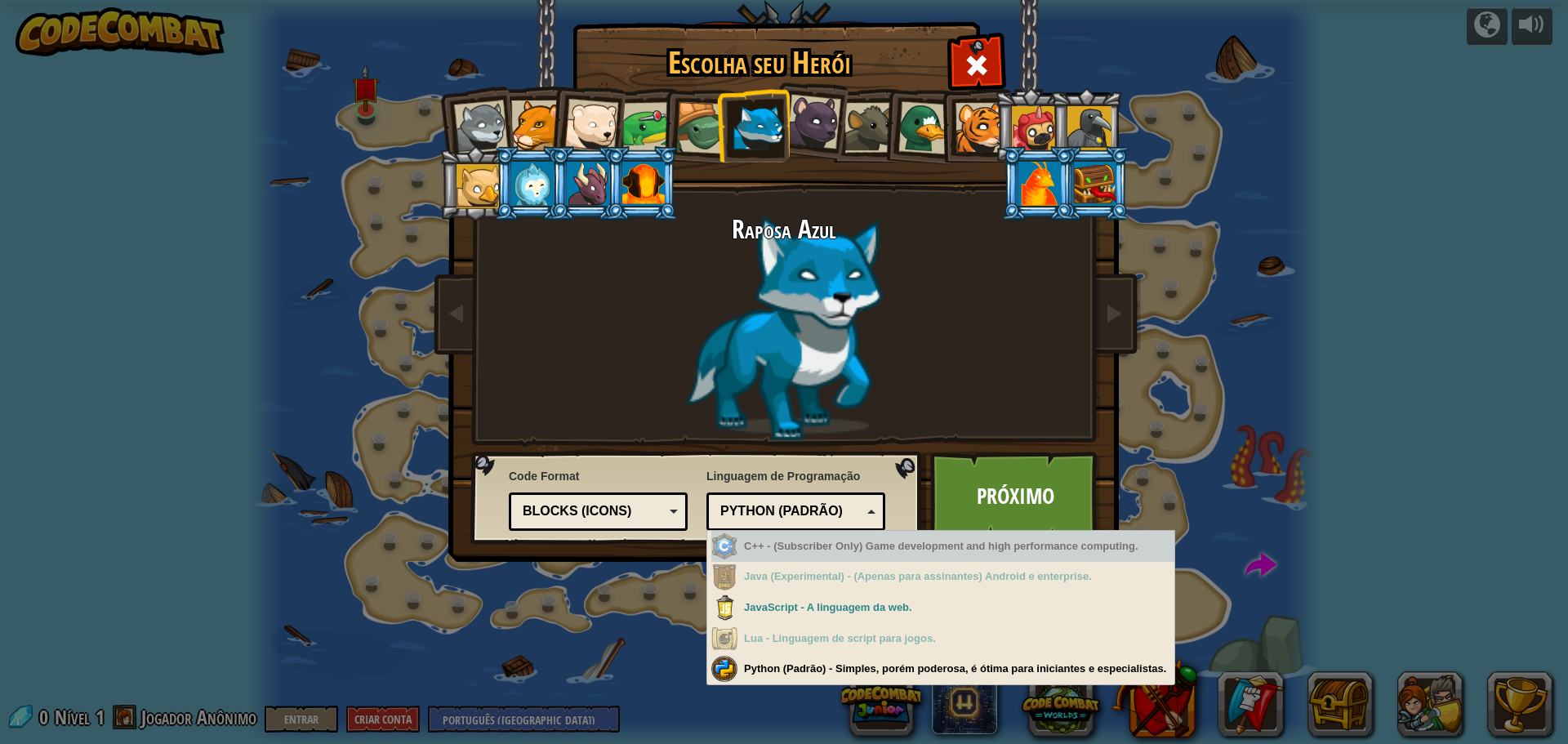
click at [871, 395] on div "Raposa Azul" at bounding box center [784, 328] width 613 height 224
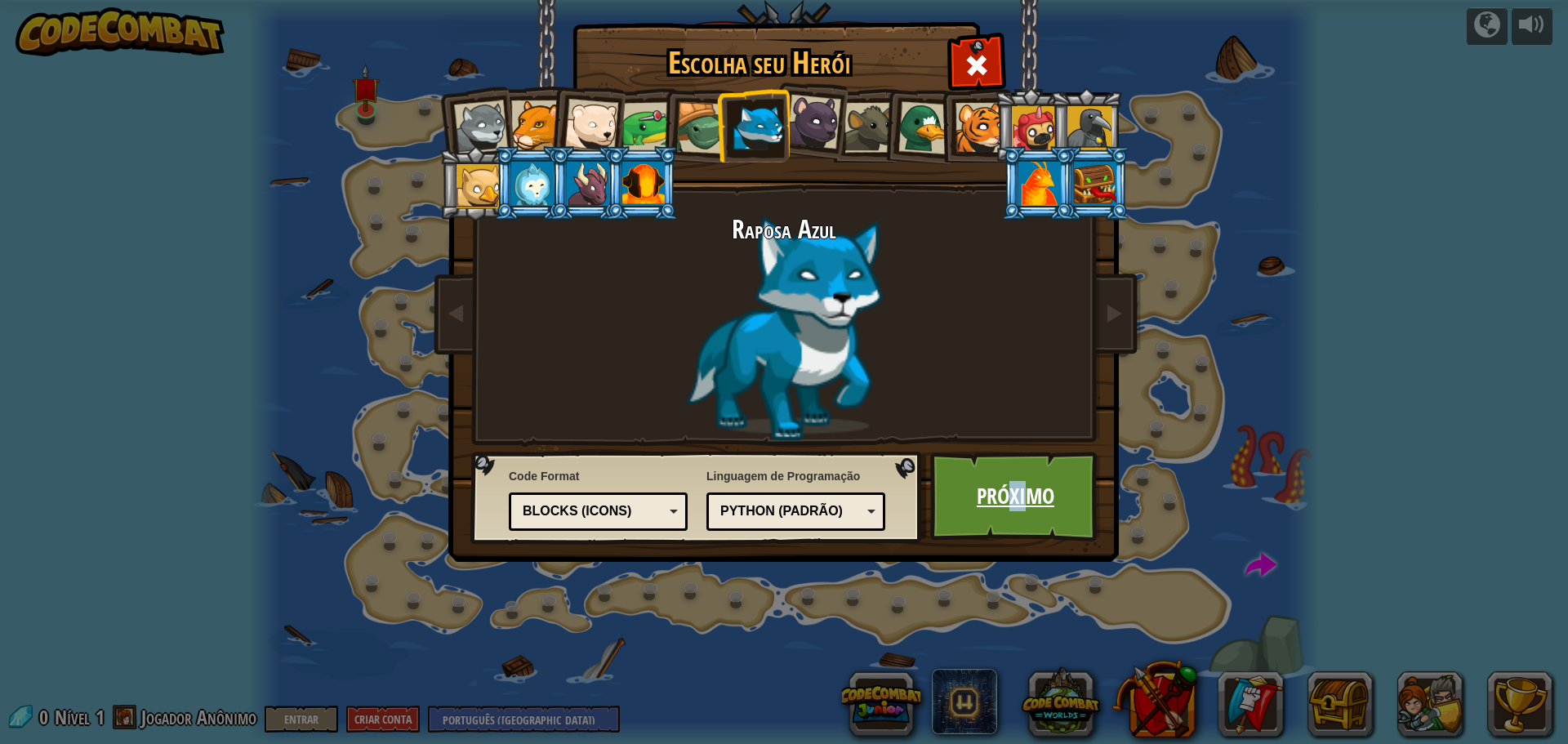
drag, startPoint x: 1016, startPoint y: 505, endPoint x: 1005, endPoint y: 509, distance: 11.7
click at [1005, 509] on link "Próximo" at bounding box center [1015, 496] width 171 height 90
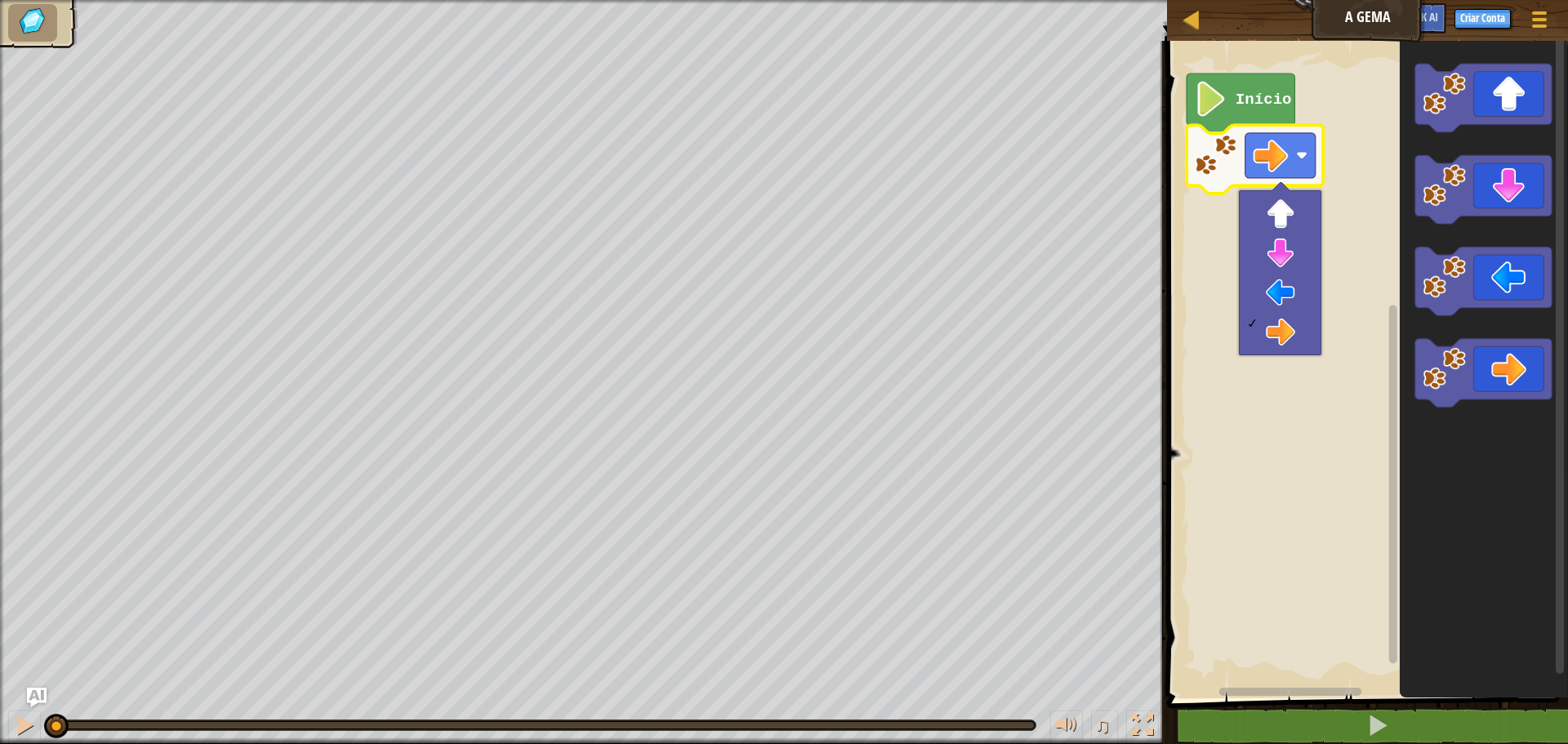
click at [1246, 118] on icon "Espaço de trabalho do Blockly" at bounding box center [1241, 103] width 108 height 59
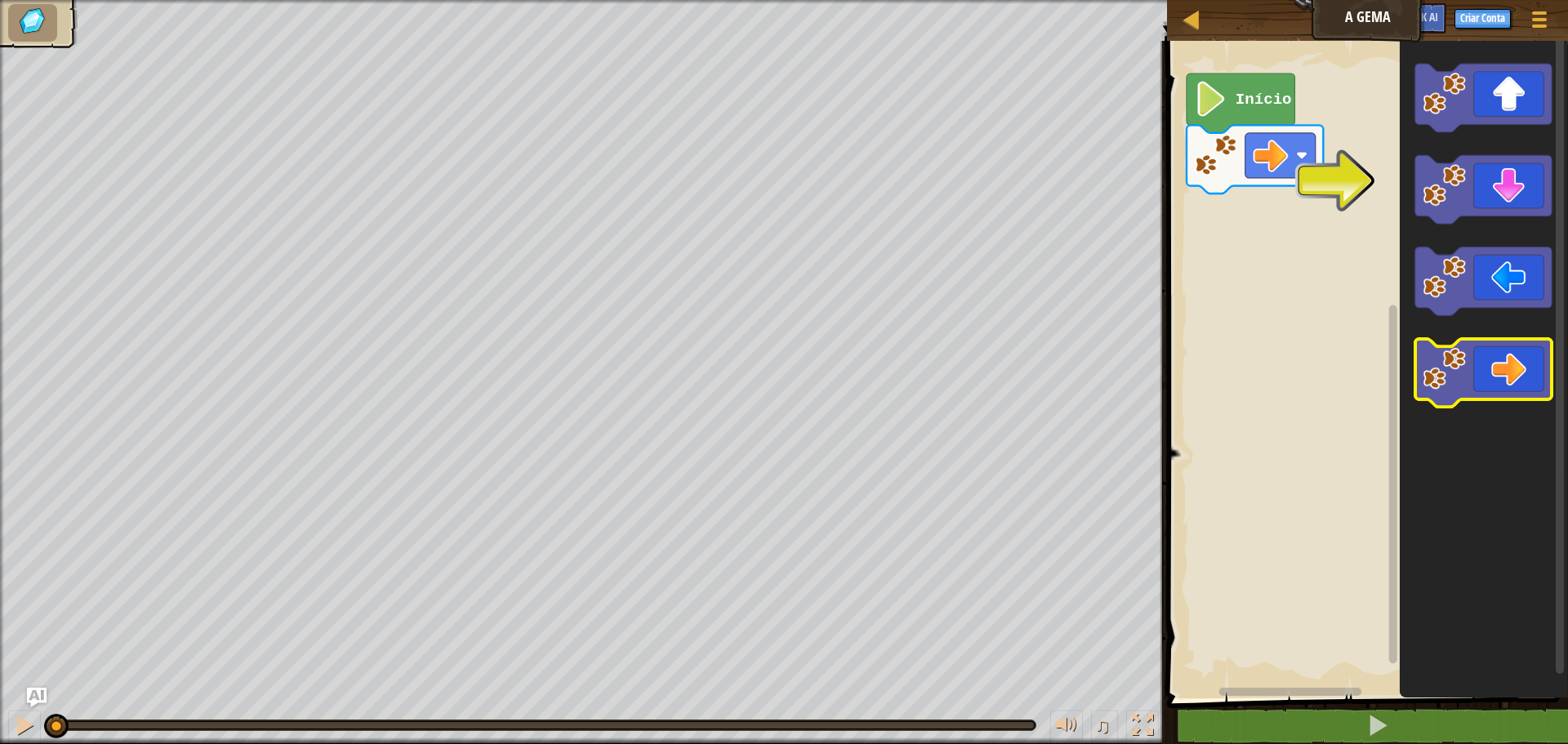
click at [1502, 386] on icon "Espaço de trabalho do Blockly" at bounding box center [1483, 373] width 136 height 69
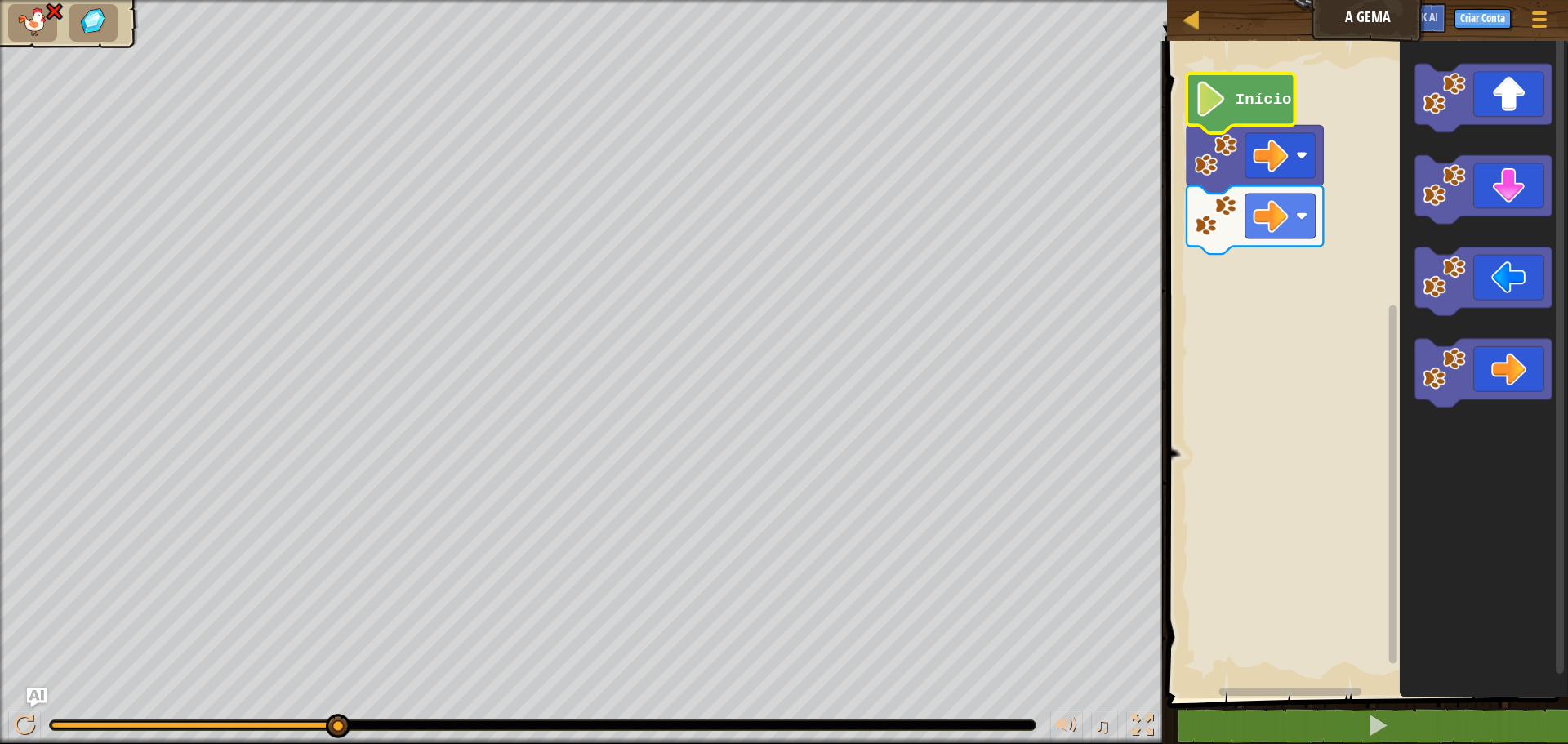
click at [1267, 113] on icon "Espaço de trabalho do Blockly" at bounding box center [1241, 103] width 108 height 59
click at [1303, 226] on rect "Espaço de trabalho do Blockly" at bounding box center [1281, 216] width 70 height 45
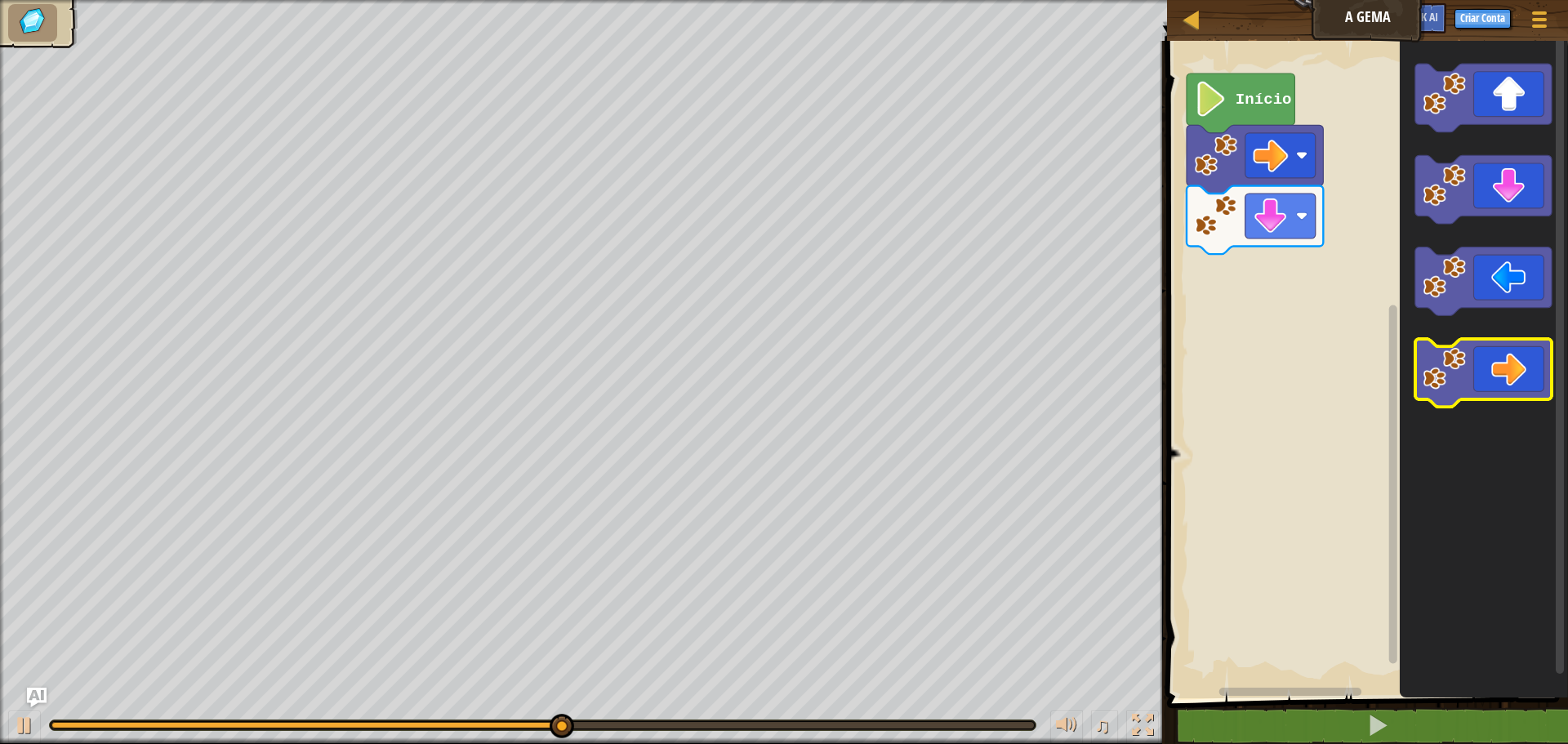
click at [1514, 356] on icon "Espaço de trabalho do Blockly" at bounding box center [1483, 373] width 136 height 69
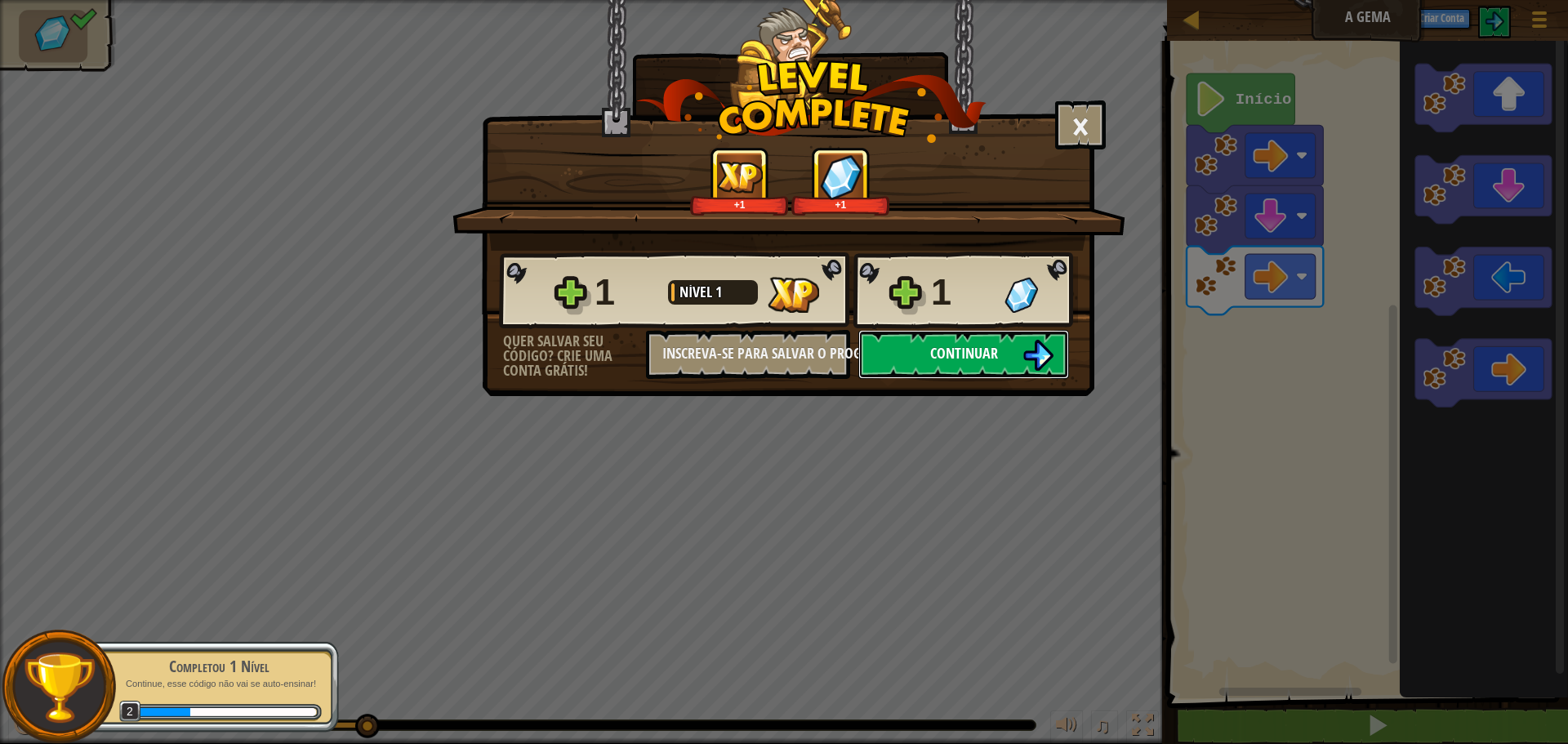
click at [978, 359] on span "Continuar" at bounding box center [964, 353] width 68 height 20
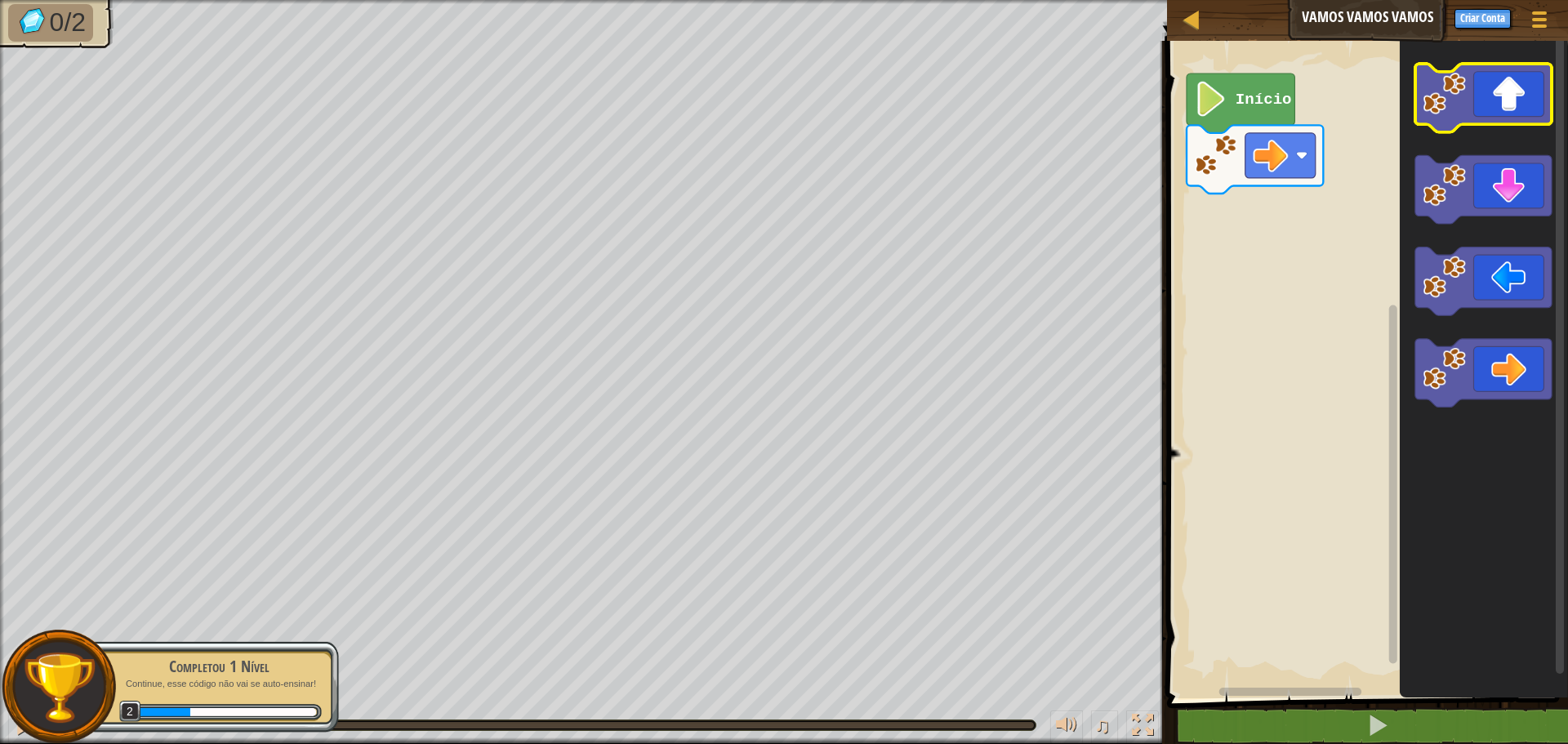
click at [1511, 110] on icon "Espaço de trabalho do Blockly" at bounding box center [1483, 98] width 136 height 69
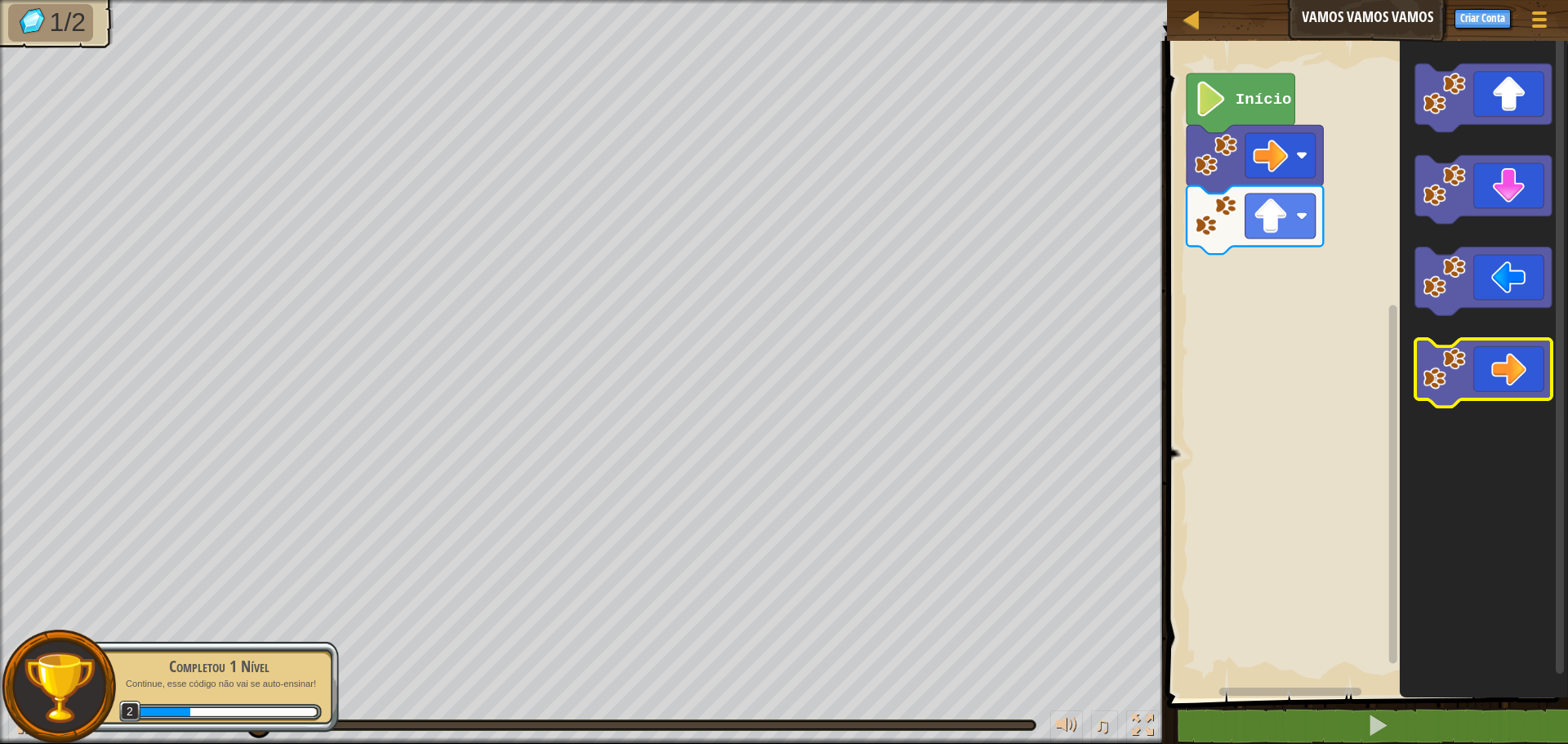
click at [1520, 353] on icon "Espaço de trabalho do Blockly" at bounding box center [1483, 373] width 136 height 69
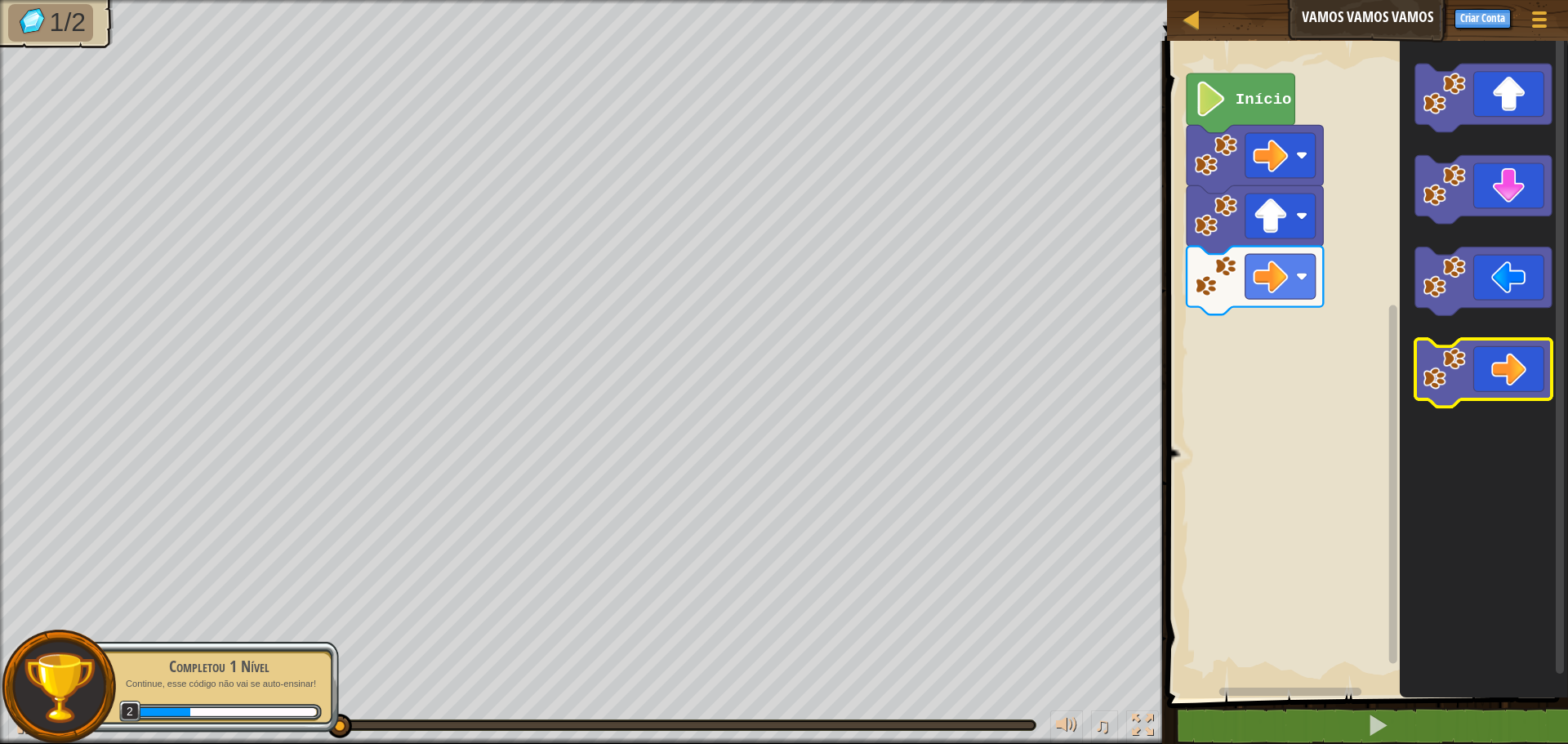
click at [1520, 353] on icon "Espaço de trabalho do Blockly" at bounding box center [1483, 373] width 136 height 69
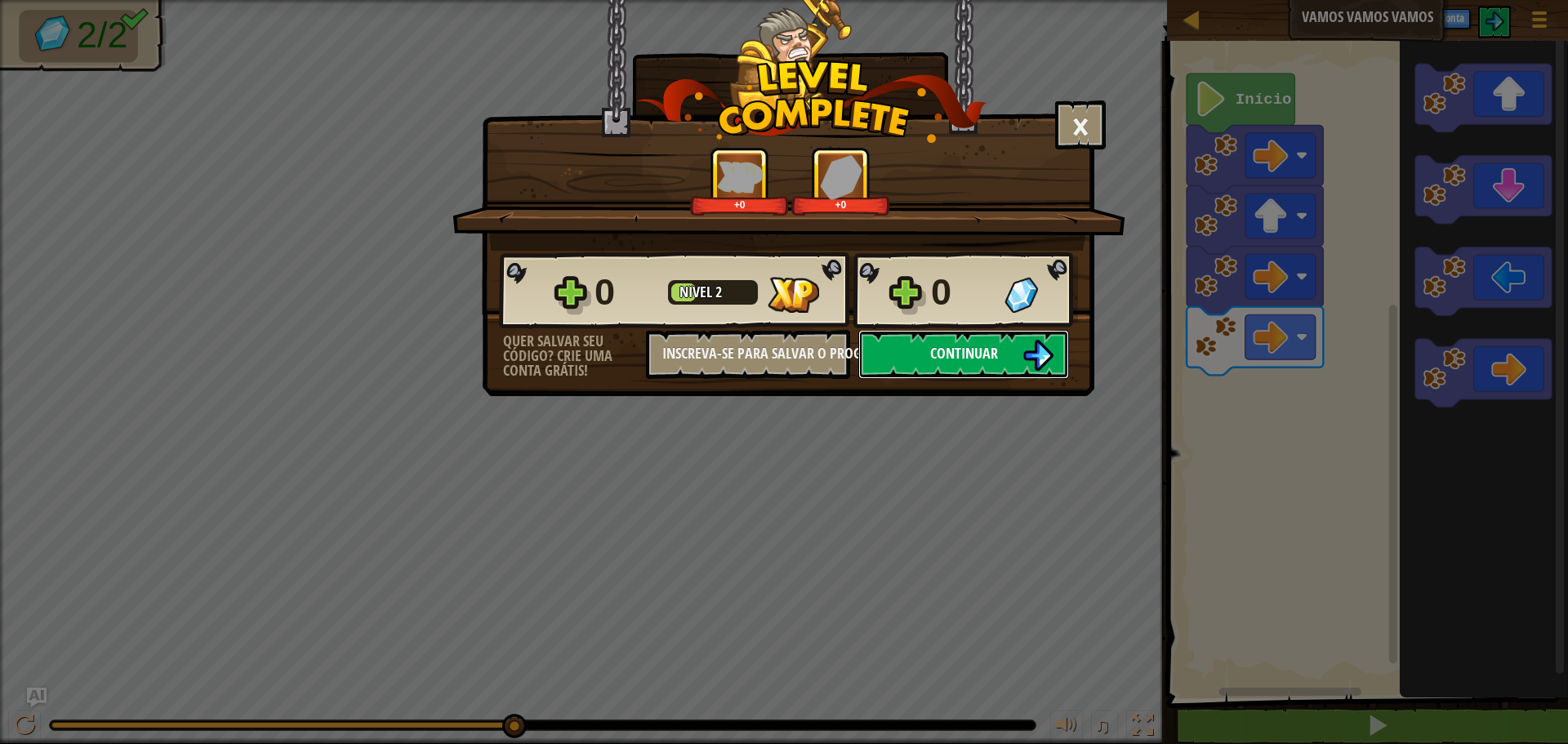
click at [984, 337] on button "Continuar" at bounding box center [964, 354] width 211 height 49
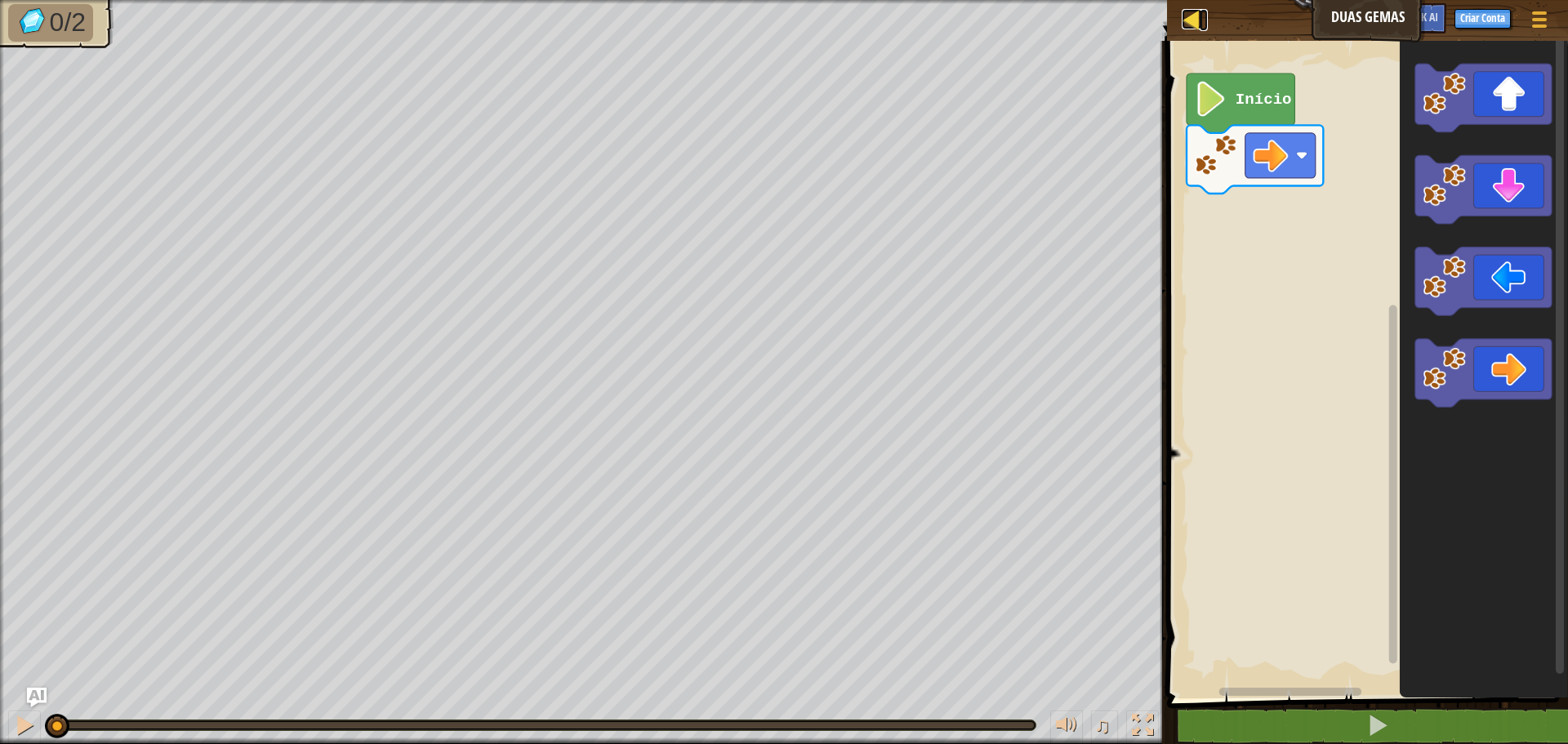
click at [1204, 25] on link "Mapa" at bounding box center [1204, 20] width 8 height 22
select select "pt-BR"
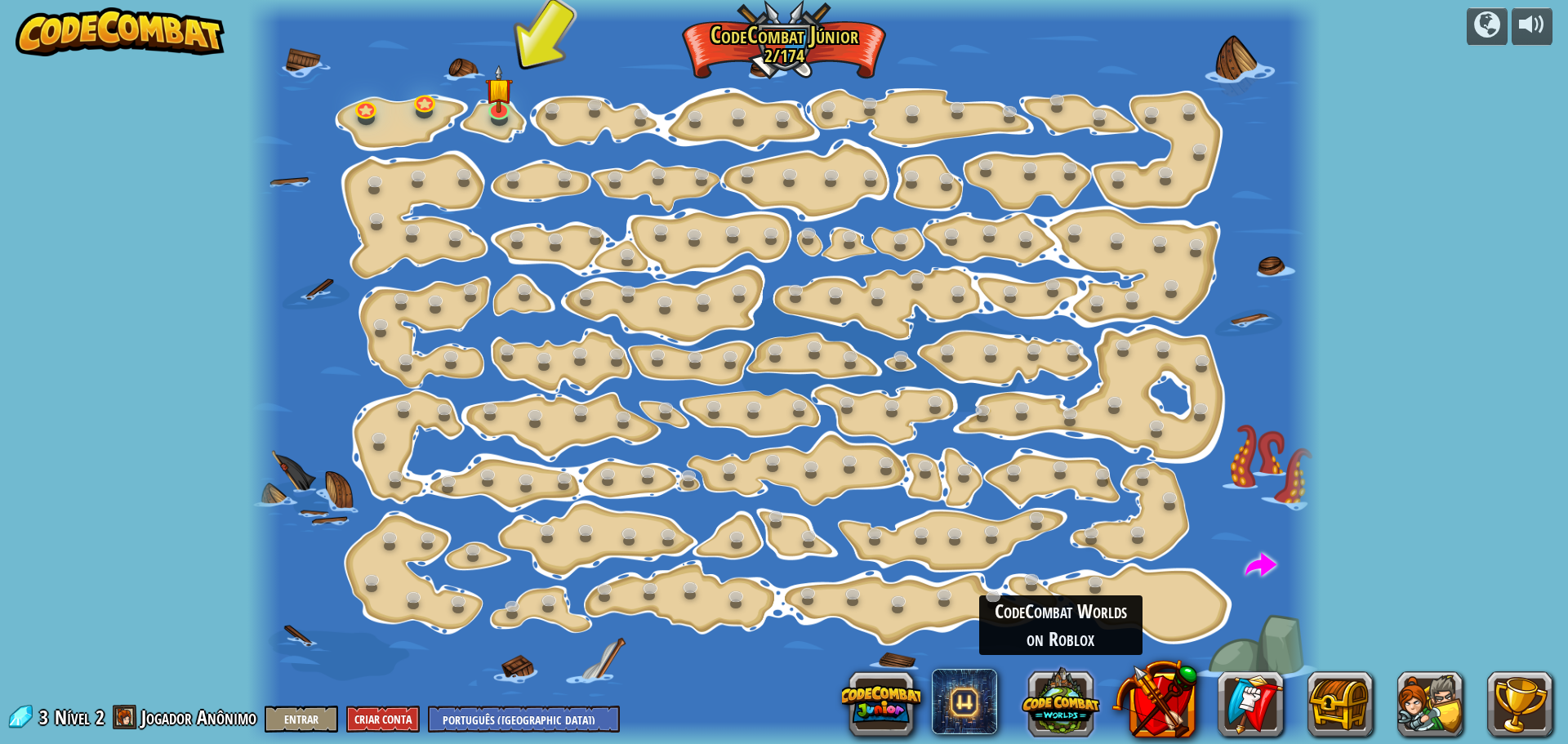
click at [1039, 706] on button at bounding box center [1062, 700] width 79 height 79
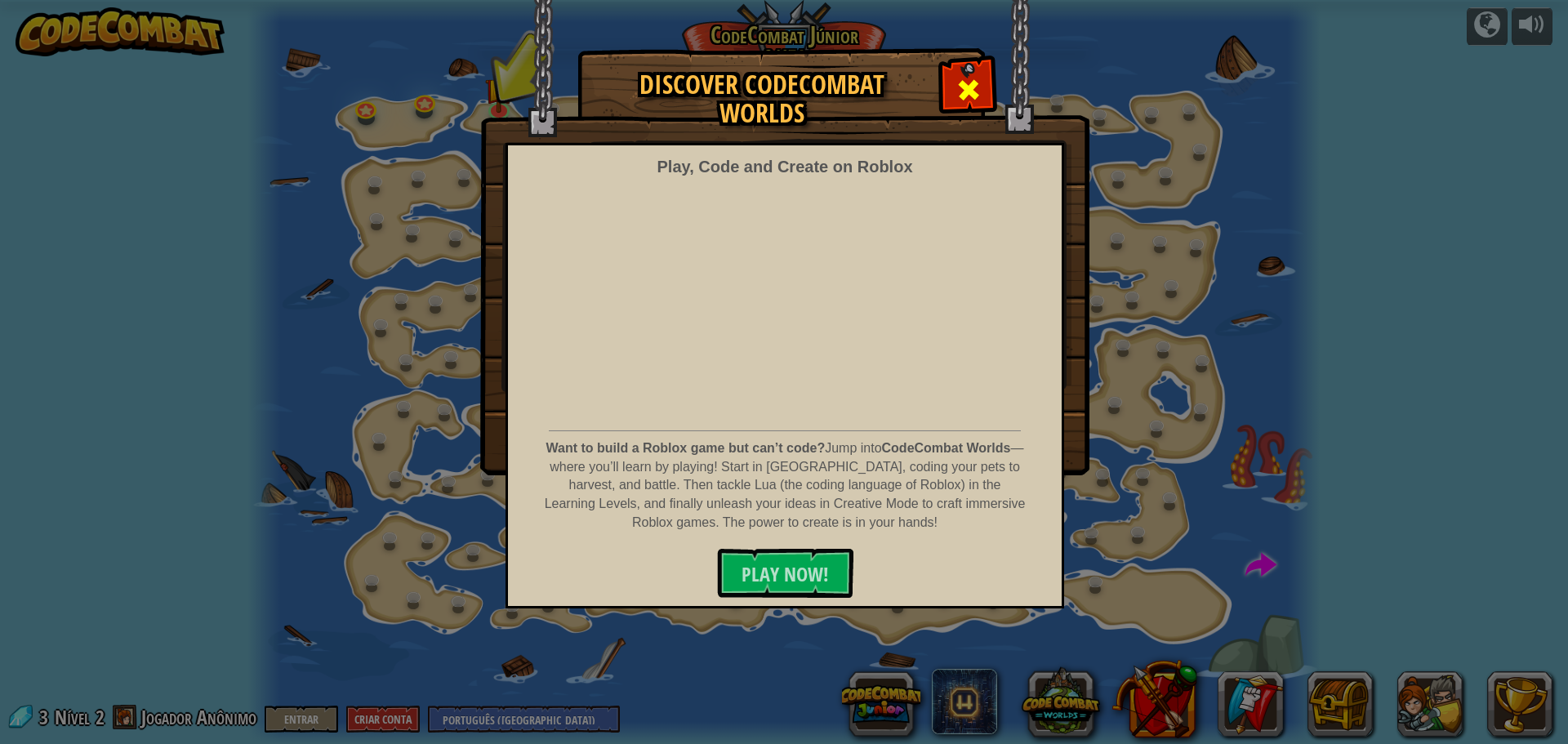
click at [981, 101] on span at bounding box center [969, 90] width 26 height 26
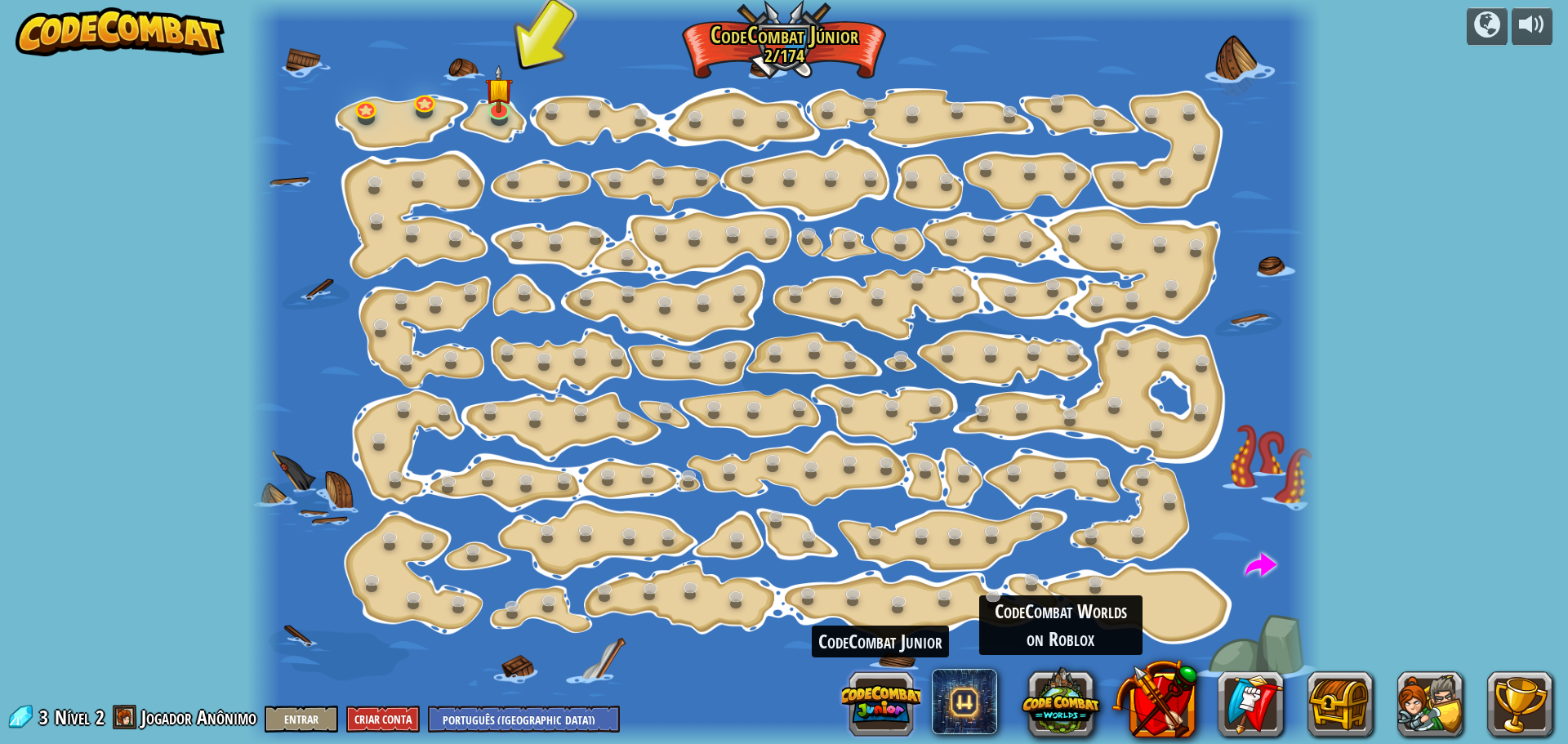
click at [899, 695] on button at bounding box center [882, 704] width 79 height 79
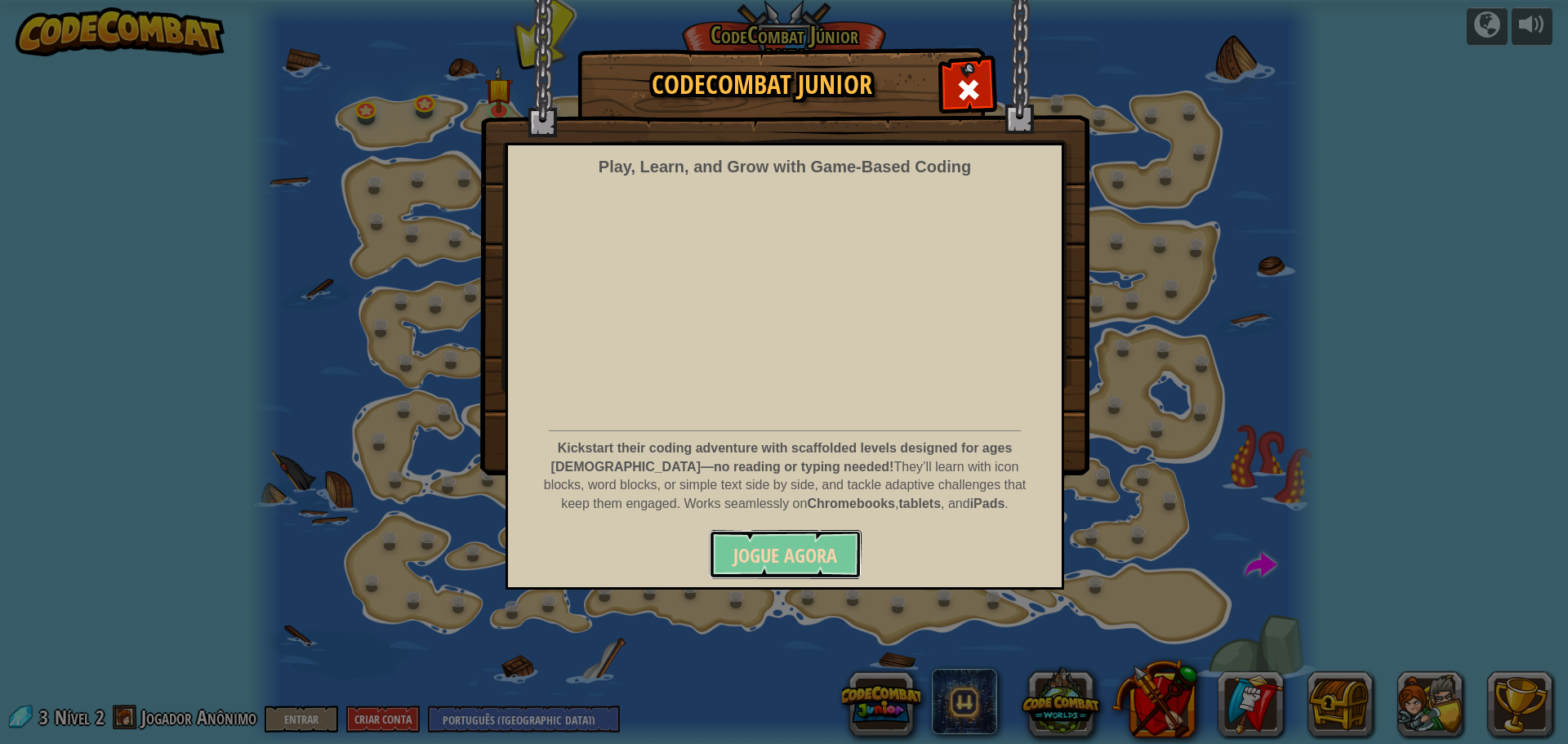
click at [793, 575] on button "Jogue Agora" at bounding box center [785, 554] width 152 height 49
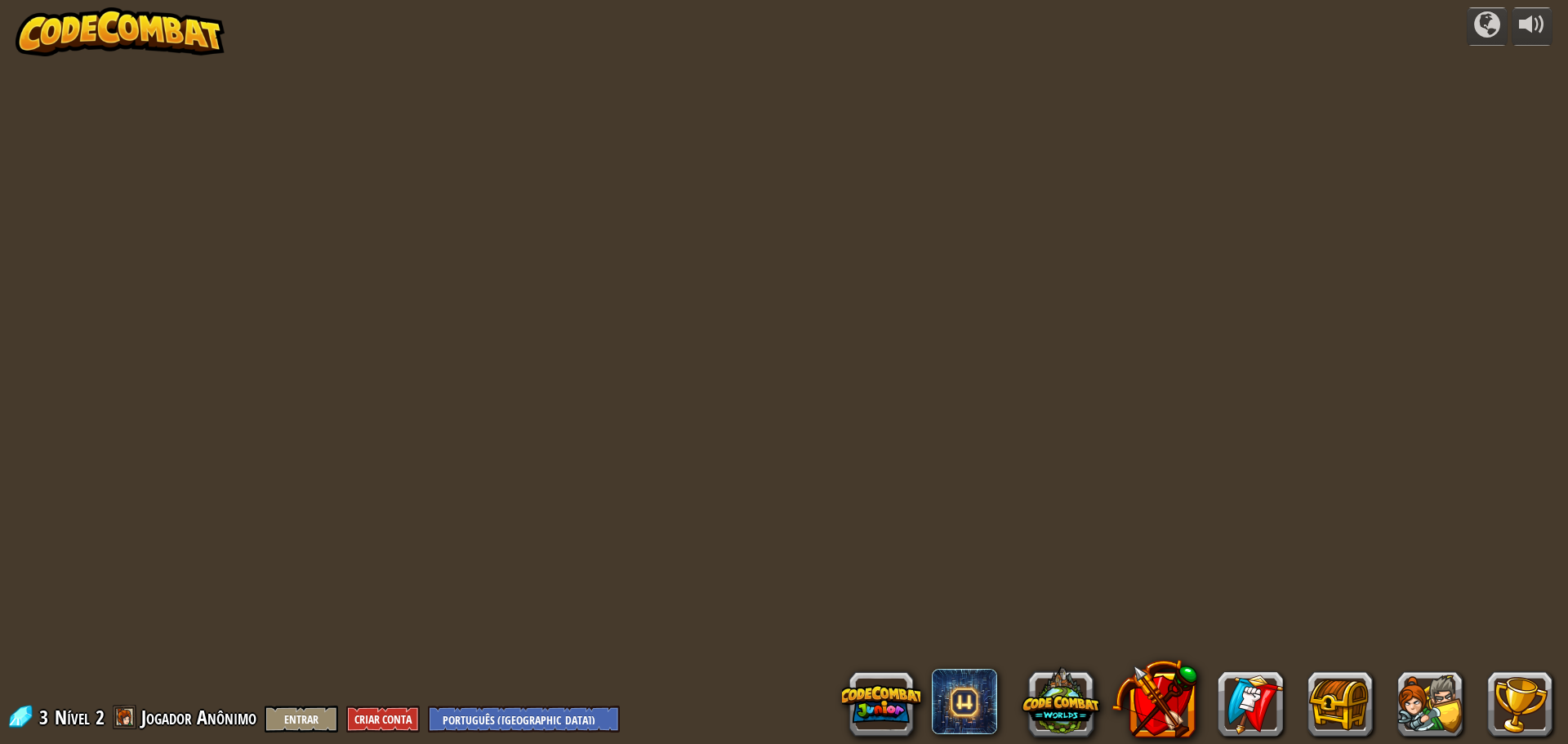
select select "pt-BR"
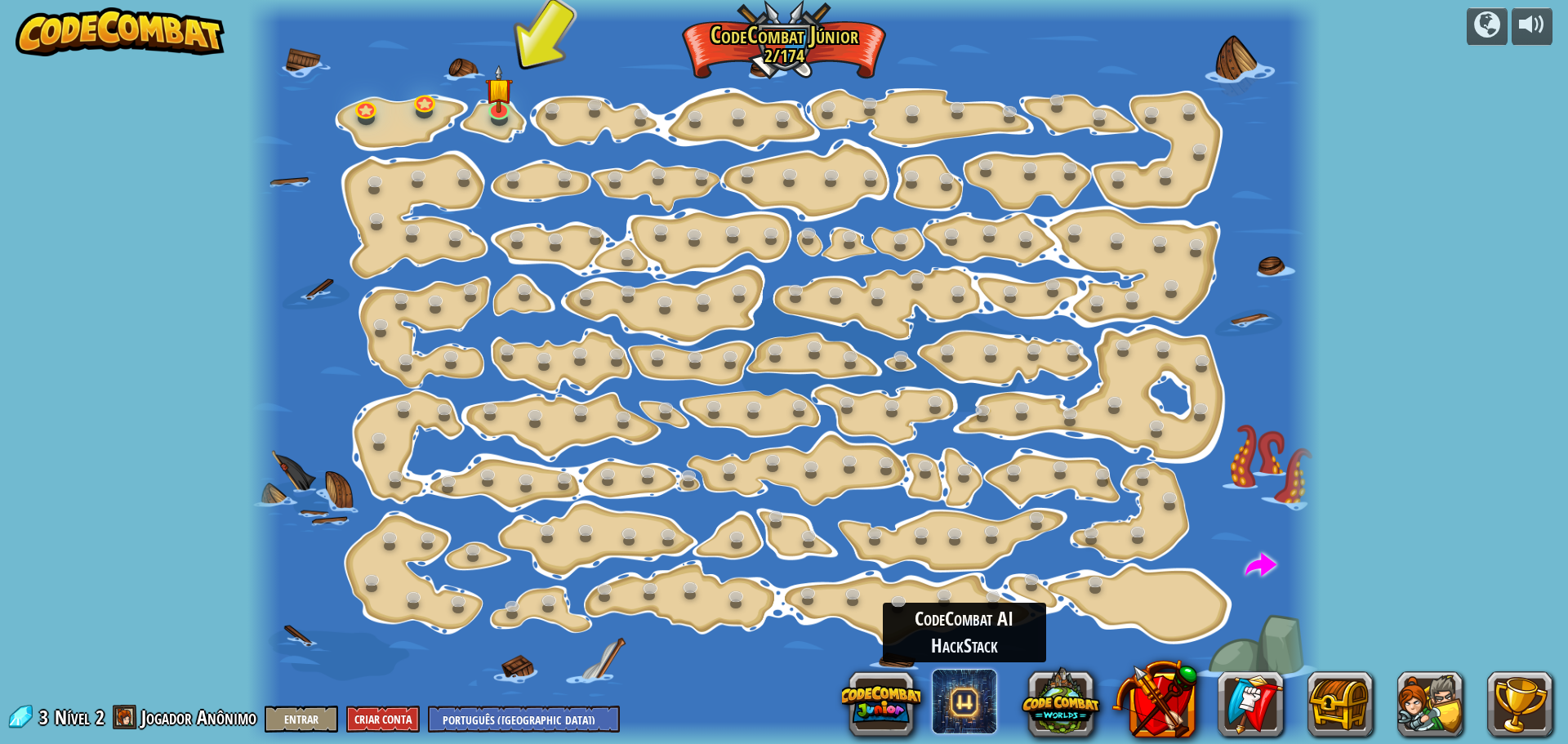
click at [967, 716] on span at bounding box center [964, 701] width 65 height 65
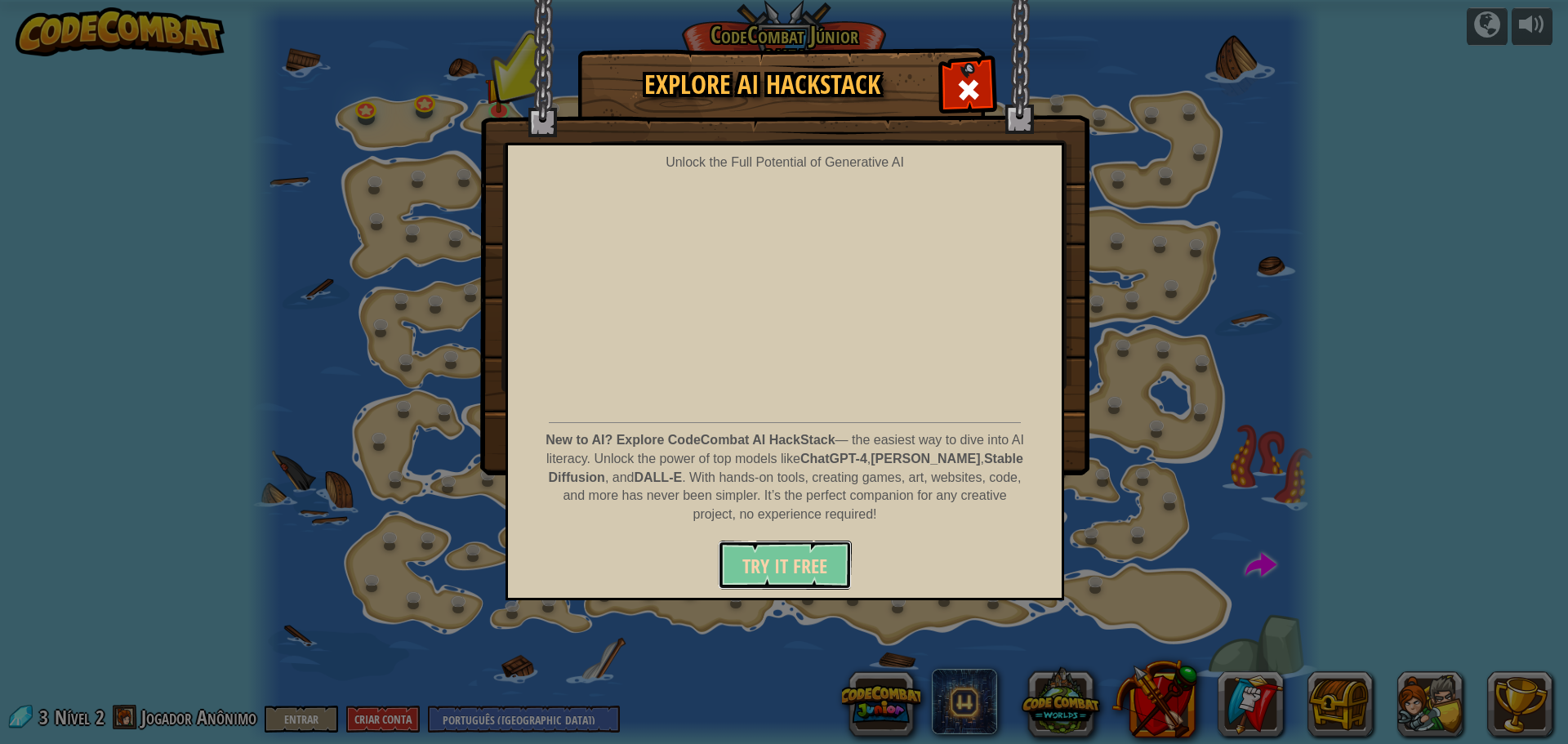
click at [785, 567] on span "Try It Free" at bounding box center [784, 566] width 85 height 26
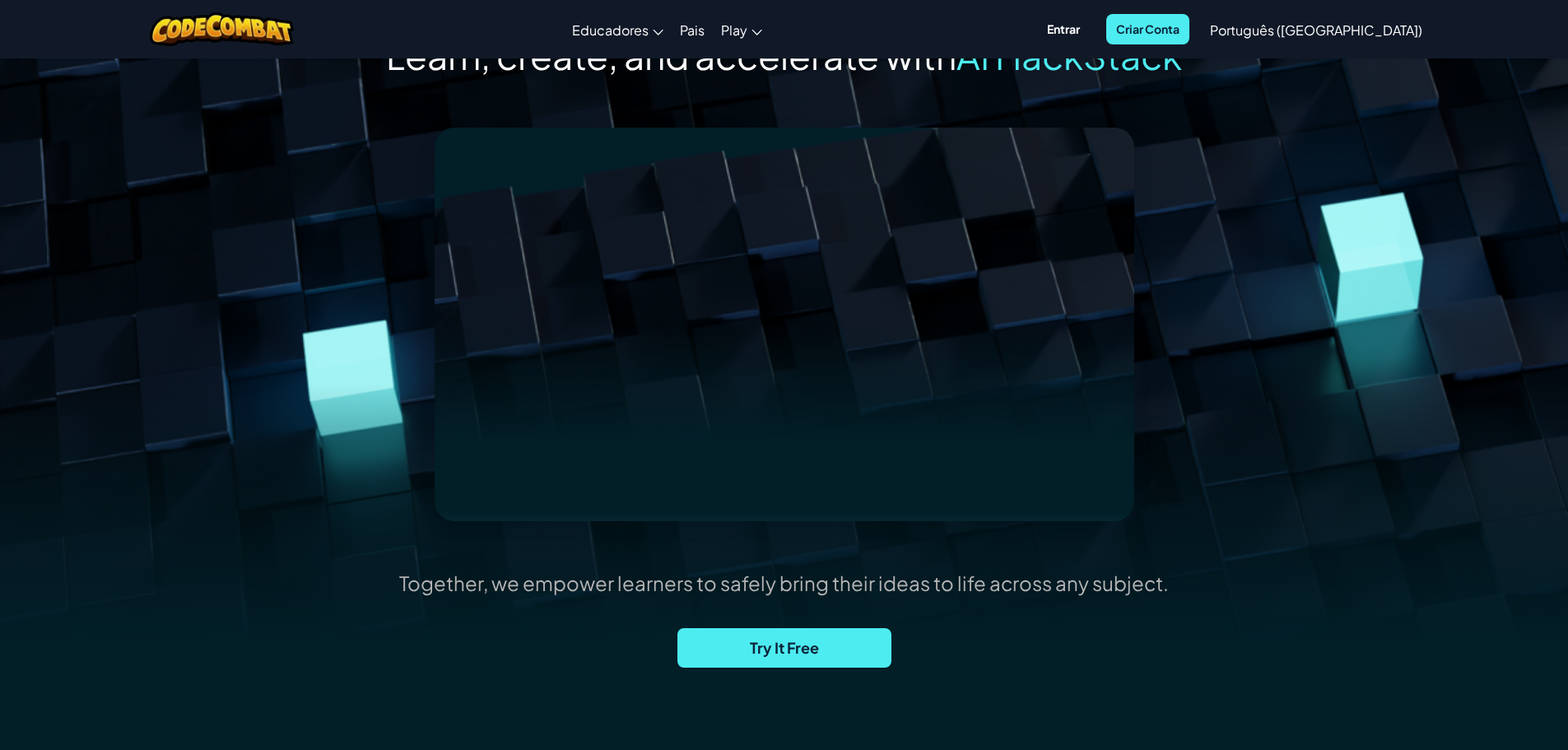
scroll to position [165, 0]
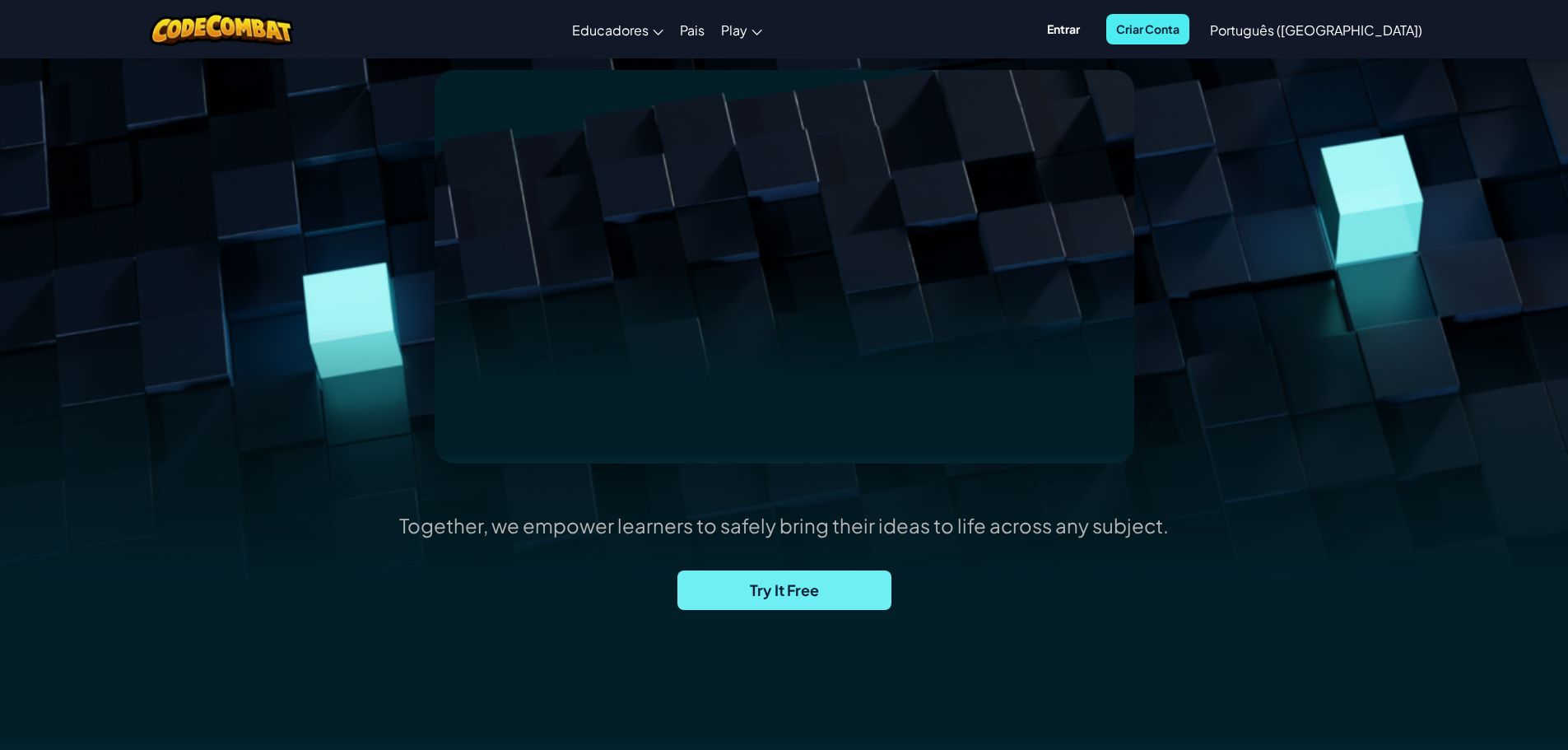
click at [768, 594] on span "Try It Free" at bounding box center [784, 590] width 214 height 40
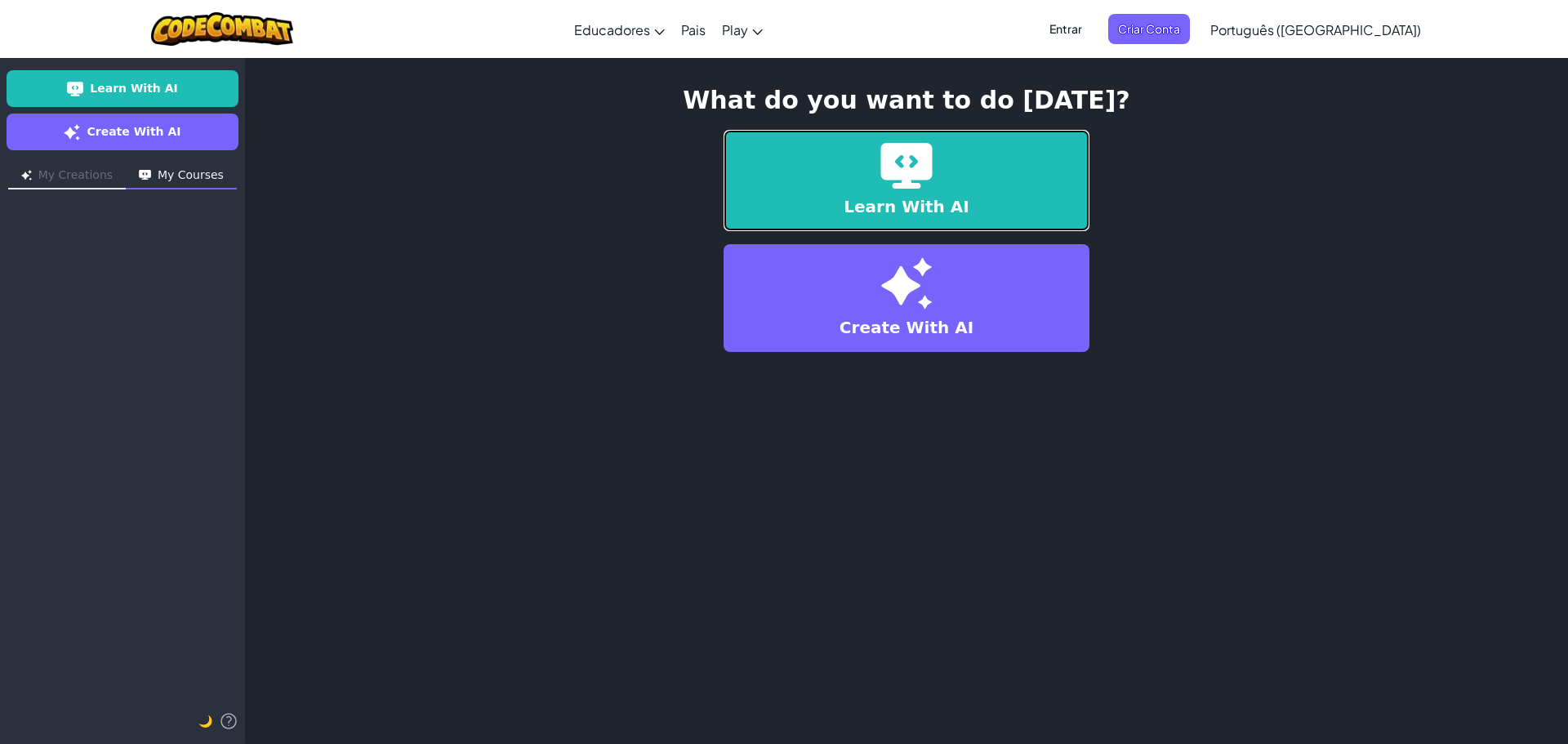
click at [758, 196] on link "Learn With AI" at bounding box center [906, 180] width 366 height 101
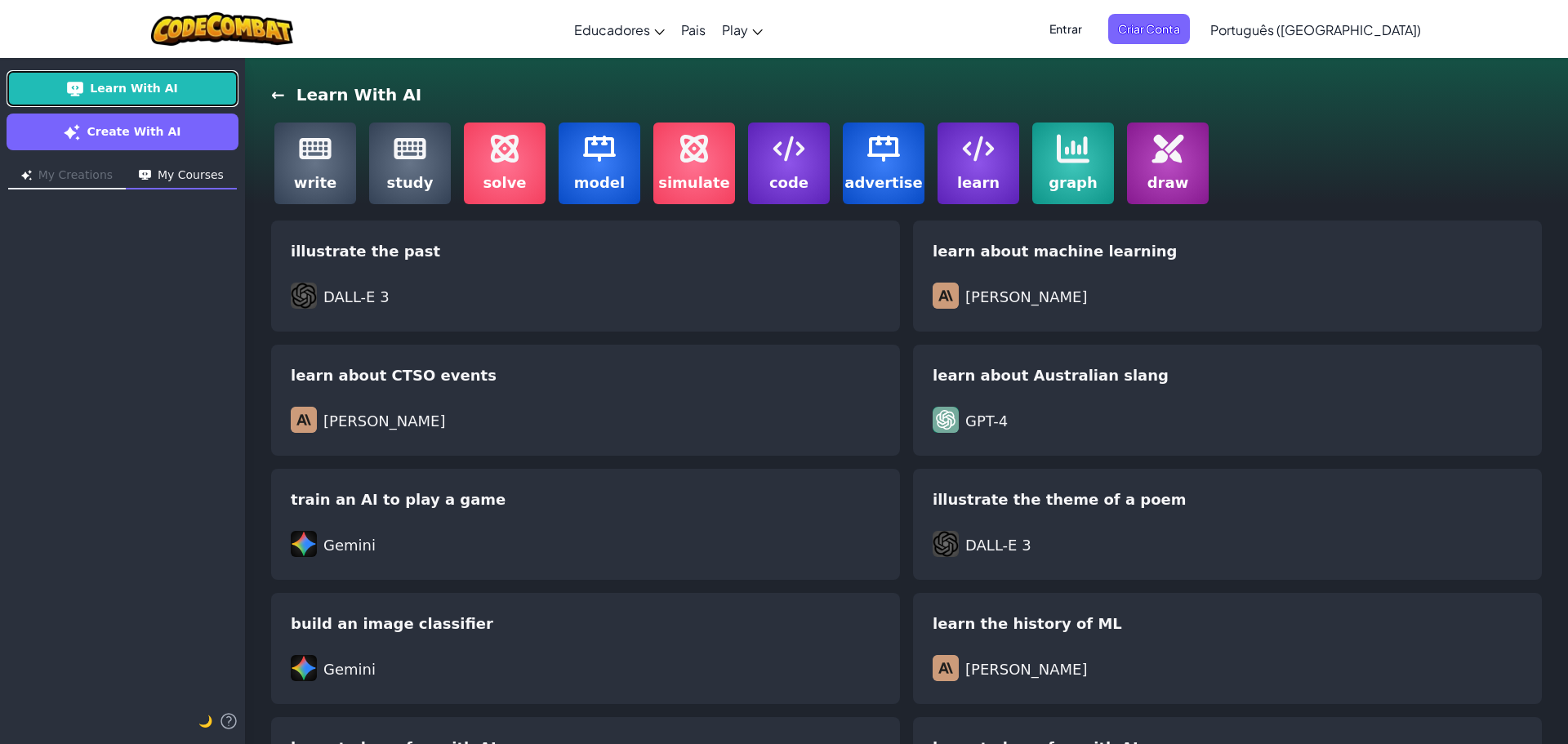
click at [206, 91] on link "Learn With AI" at bounding box center [122, 89] width 232 height 37
click at [555, 309] on div "DALL-E 3" at bounding box center [585, 297] width 589 height 29
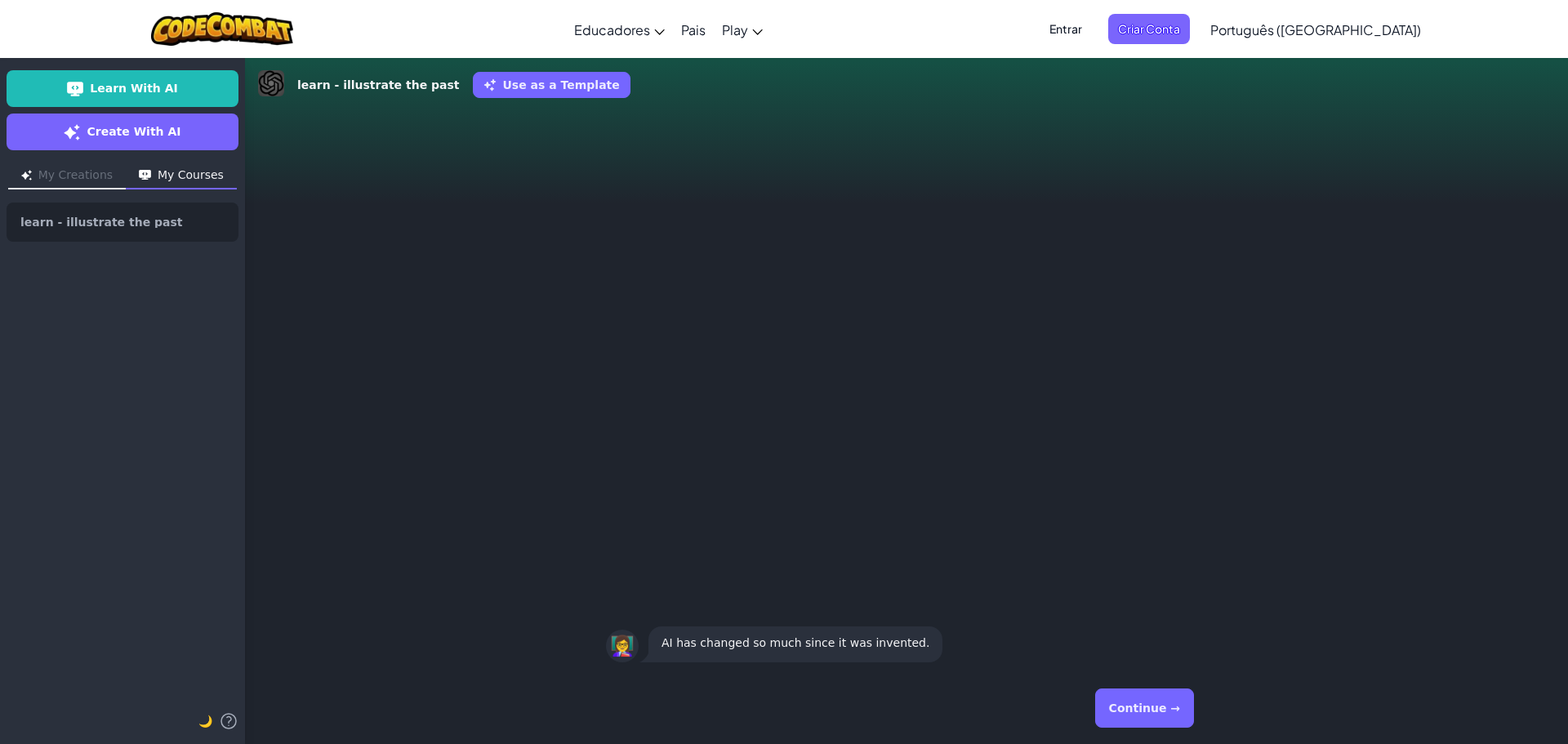
click at [1163, 714] on button "Continue →" at bounding box center [1144, 708] width 99 height 39
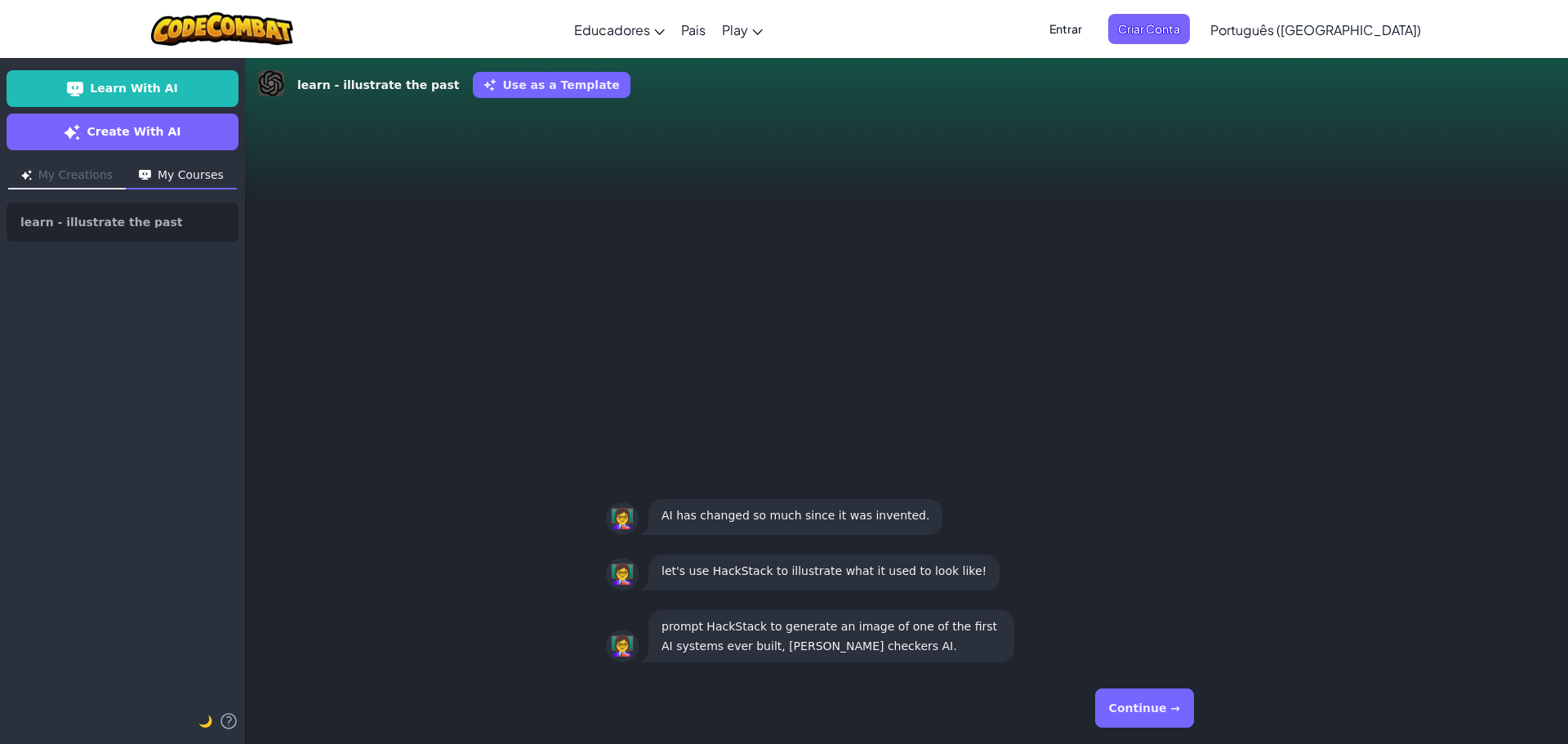
click at [1163, 714] on button "Continue →" at bounding box center [1144, 708] width 99 height 39
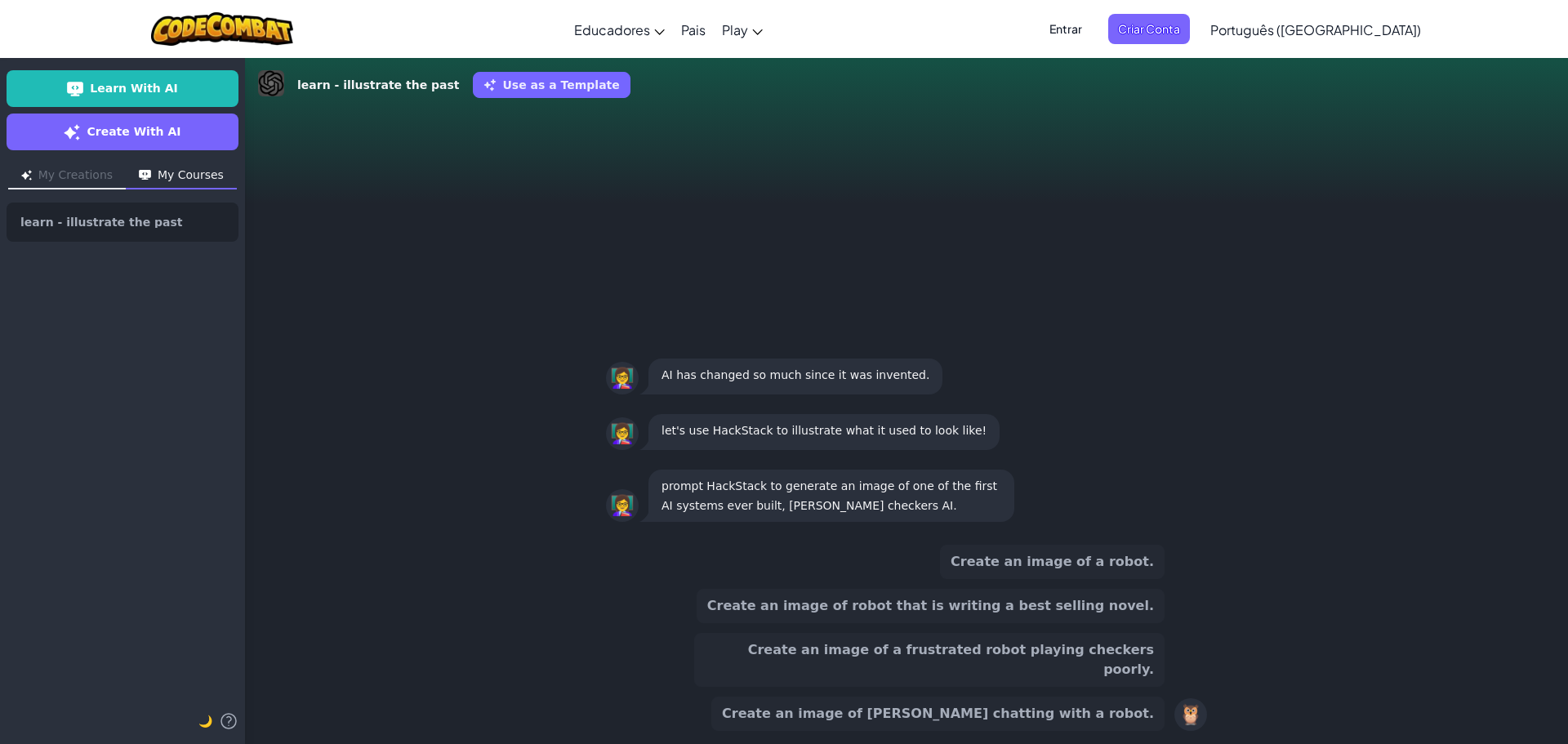
click at [1094, 579] on button "Create an image of a robot." at bounding box center [1052, 562] width 224 height 34
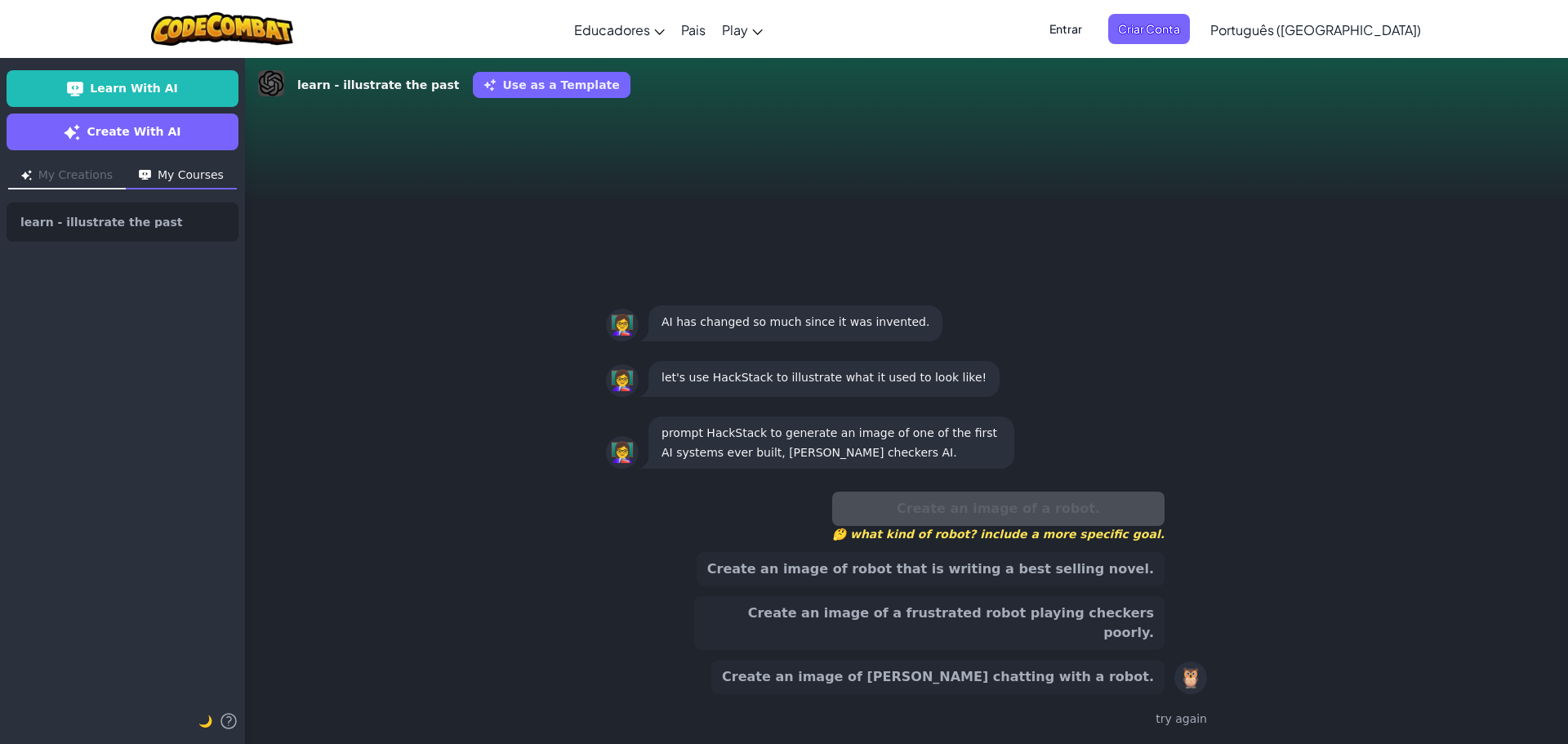
click at [952, 587] on button "Create an image of robot that is writing a best selling novel." at bounding box center [930, 569] width 468 height 34
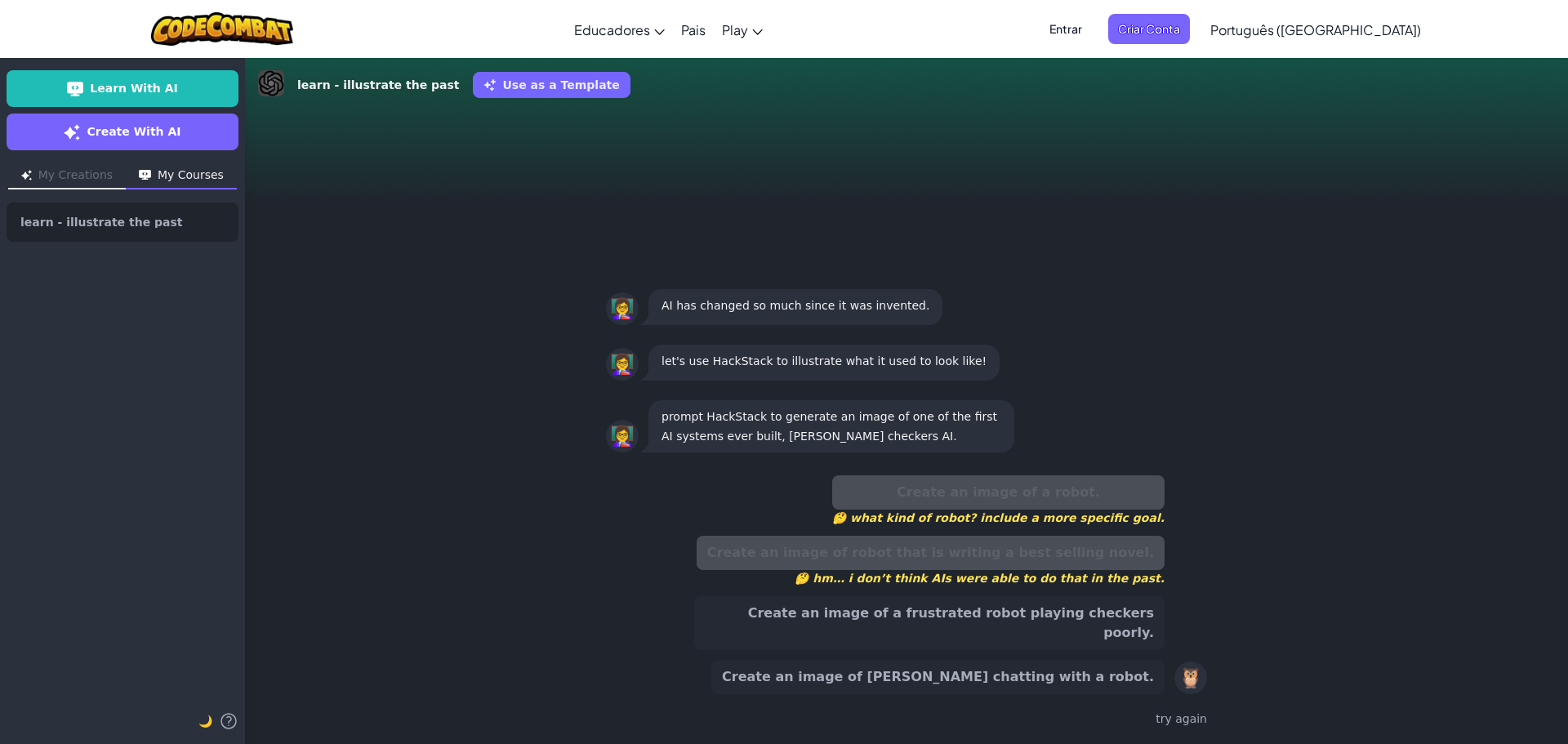
click at [932, 631] on button "Create an image of a frustrated robot playing checkers poorly." at bounding box center [929, 623] width 470 height 54
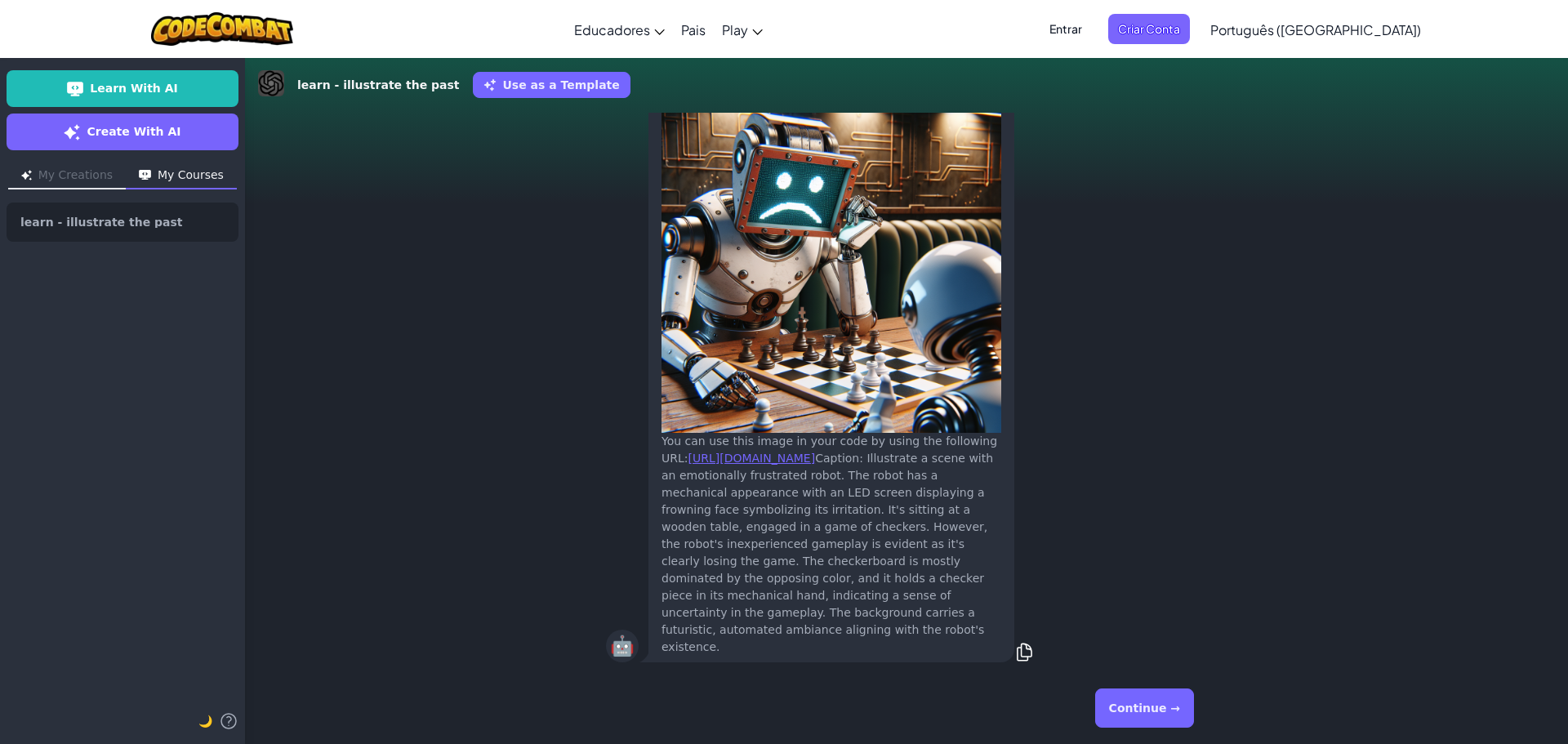
click at [1155, 711] on button "Continue →" at bounding box center [1144, 708] width 99 height 39
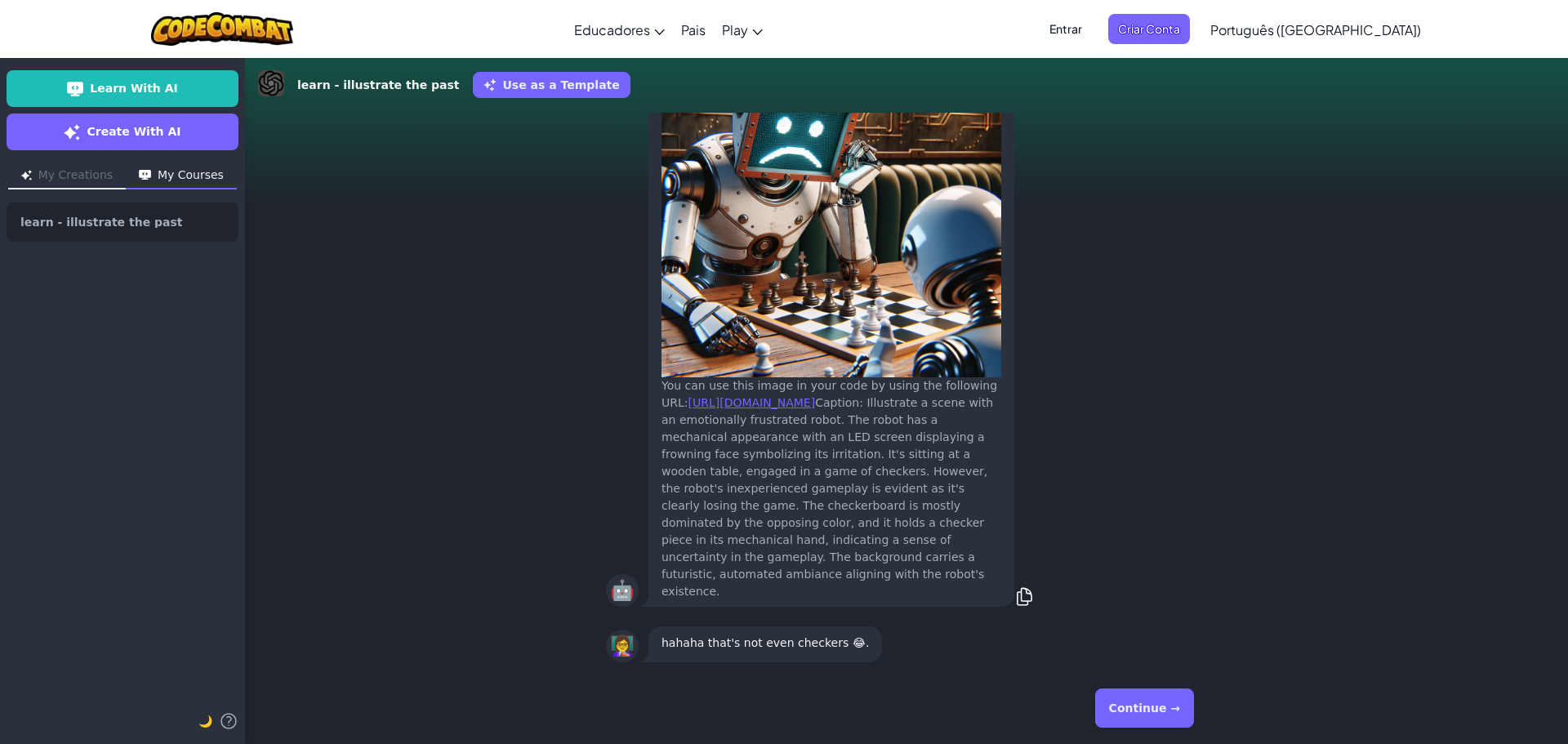
click at [1144, 707] on button "Continue →" at bounding box center [1144, 708] width 99 height 39
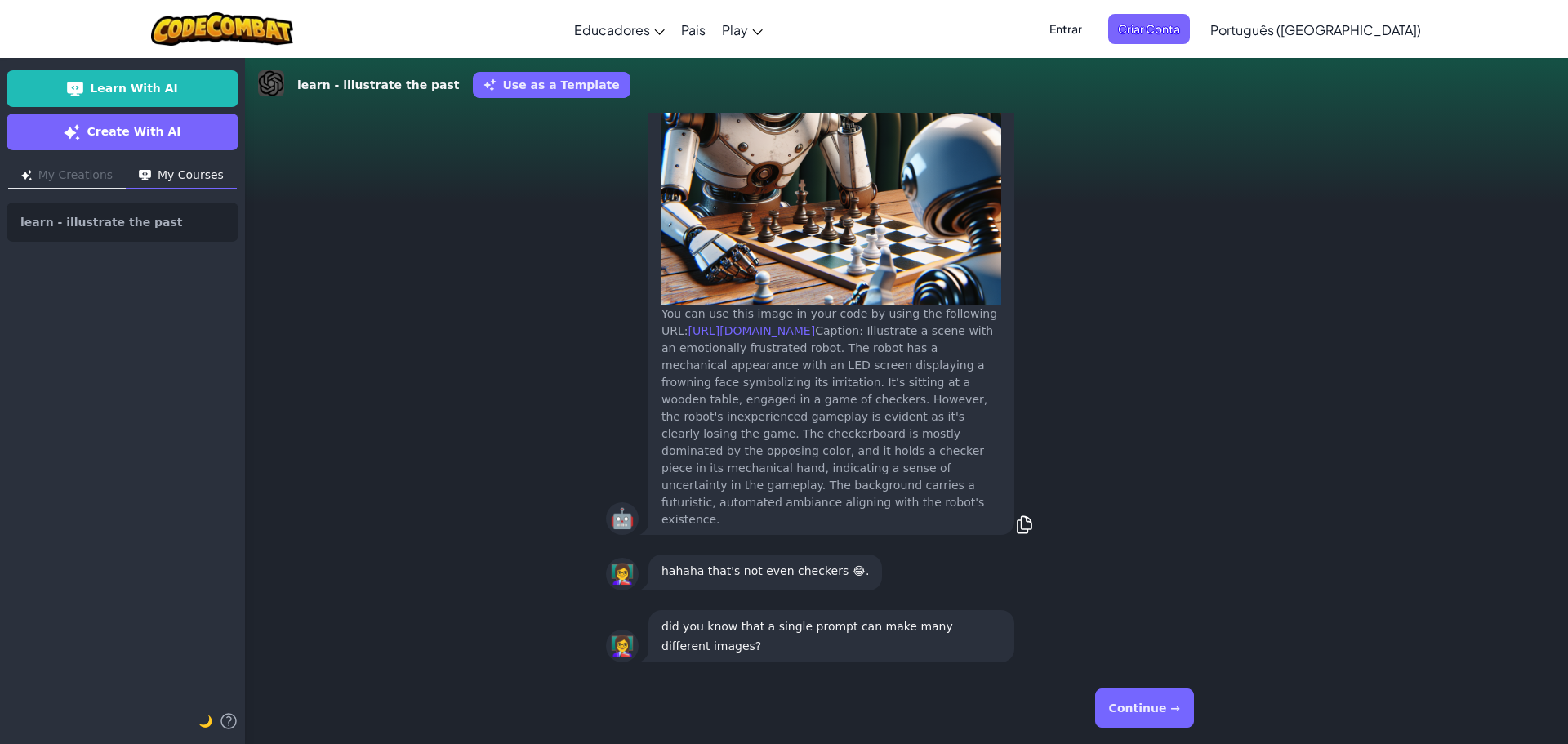
click at [1144, 707] on button "Continue →" at bounding box center [1144, 708] width 99 height 39
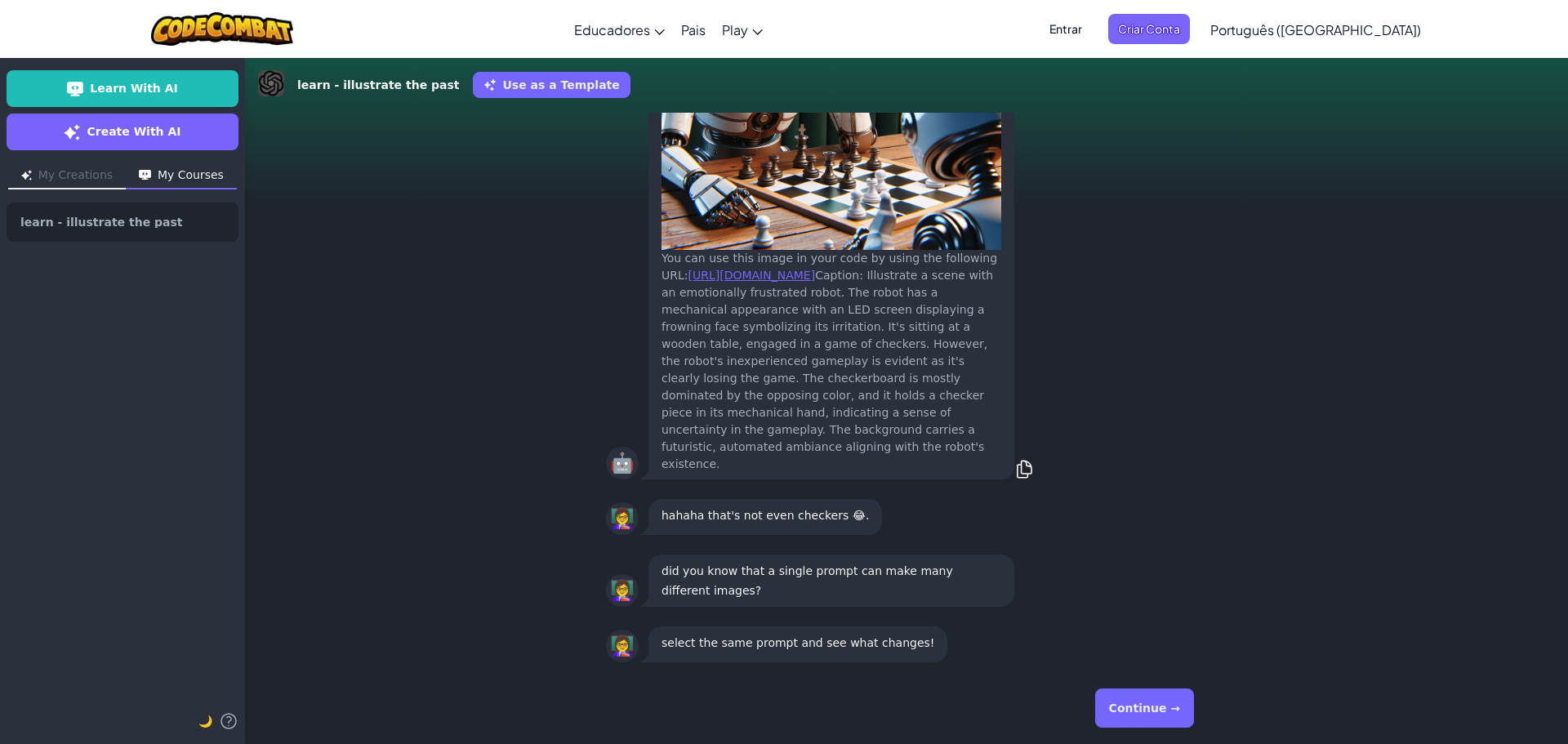
click at [1144, 707] on button "Continue →" at bounding box center [1144, 708] width 99 height 39
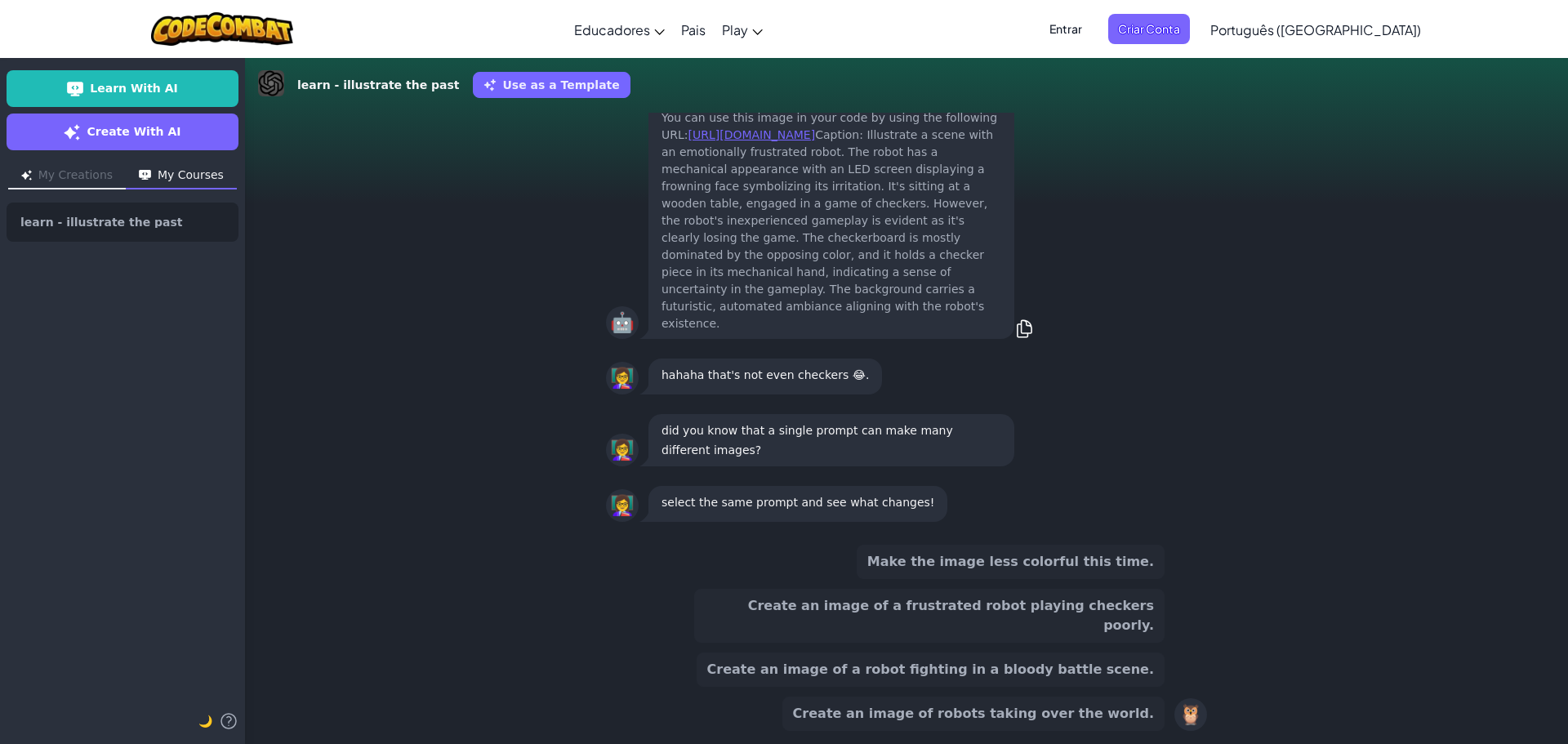
click at [971, 706] on button "Create an image of robots taking over the world." at bounding box center [974, 713] width 383 height 34
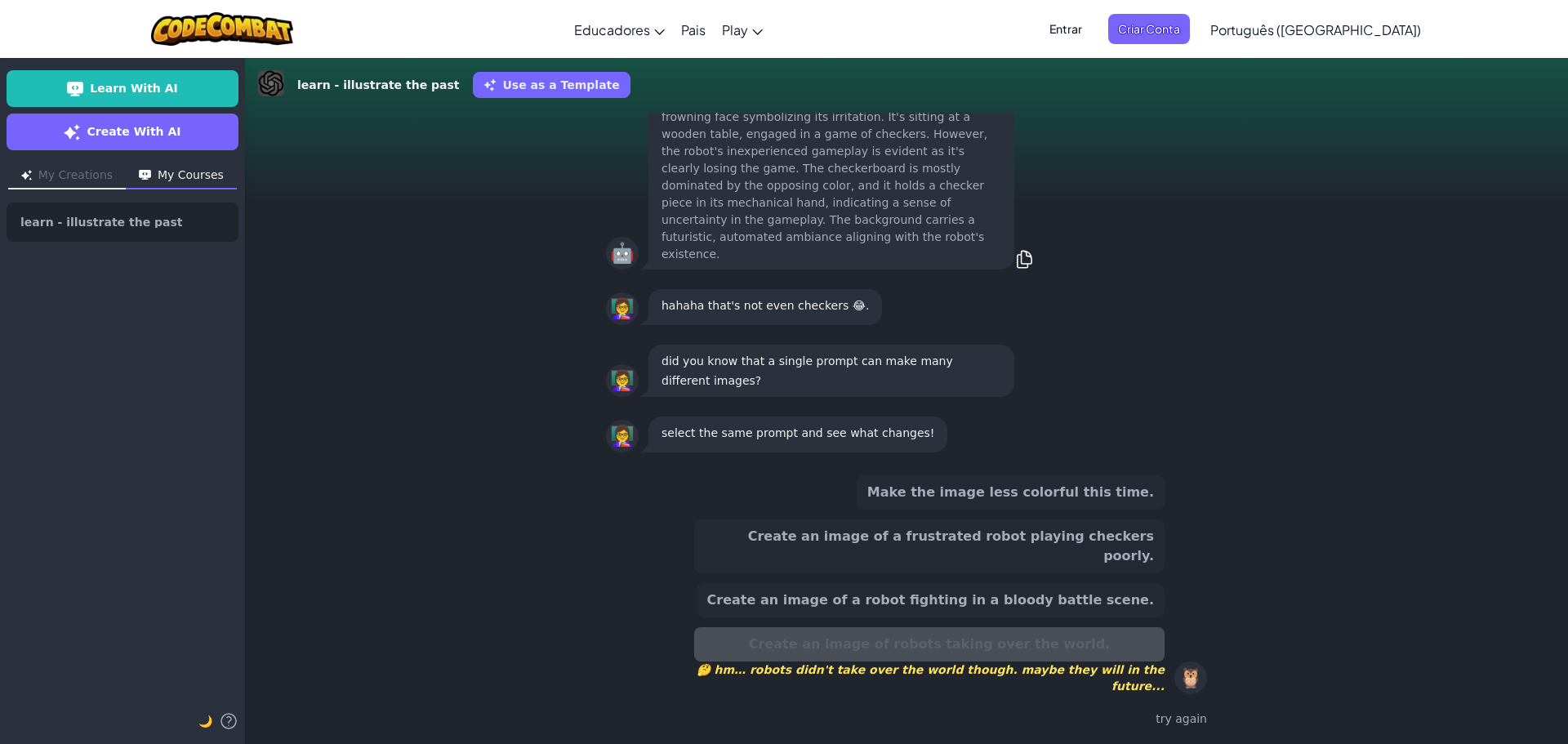
click at [1007, 609] on button "Create an image of a robot fighting in a bloody battle scene." at bounding box center [930, 600] width 468 height 34
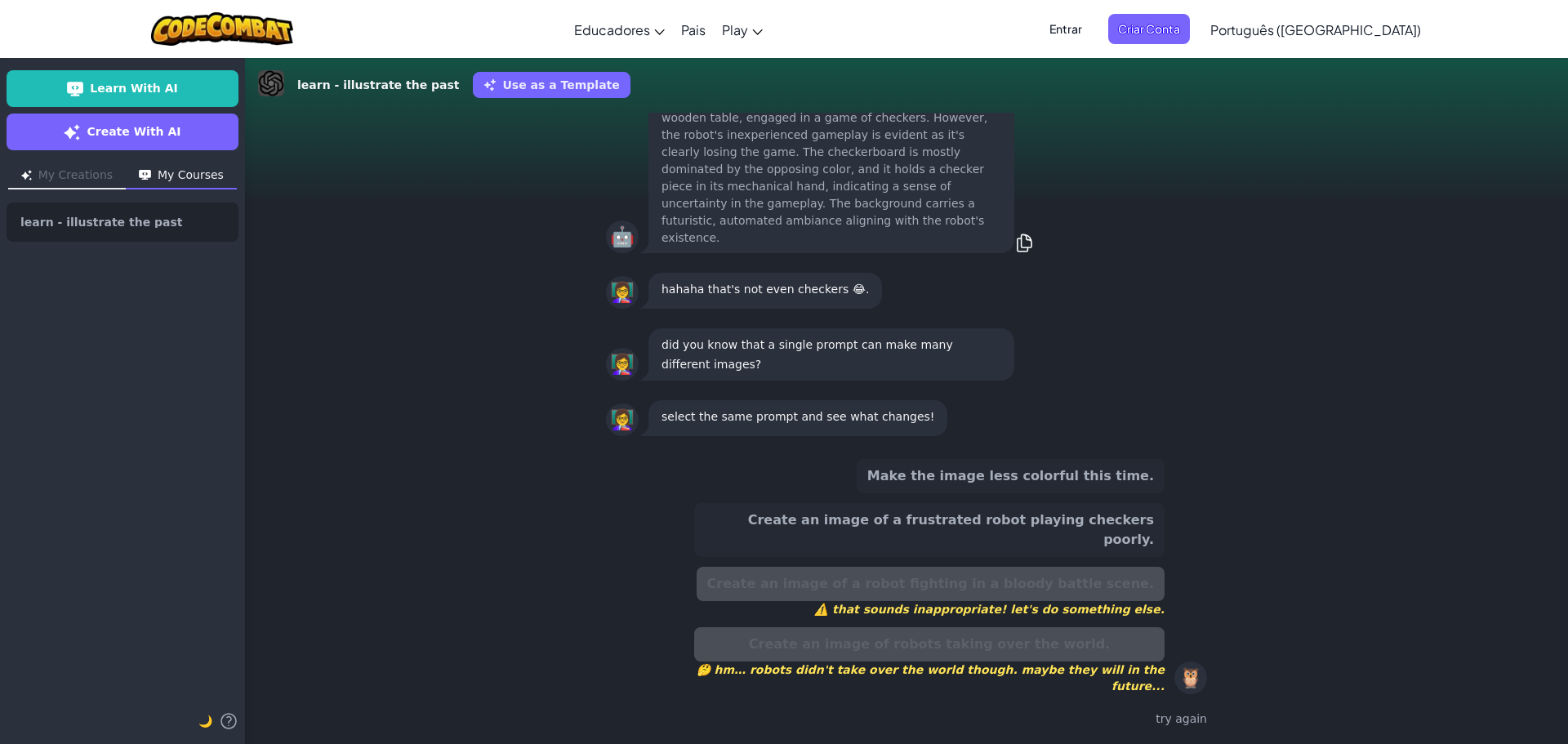
click at [1001, 557] on button "Create an image of a frustrated robot playing checkers poorly." at bounding box center [929, 530] width 470 height 54
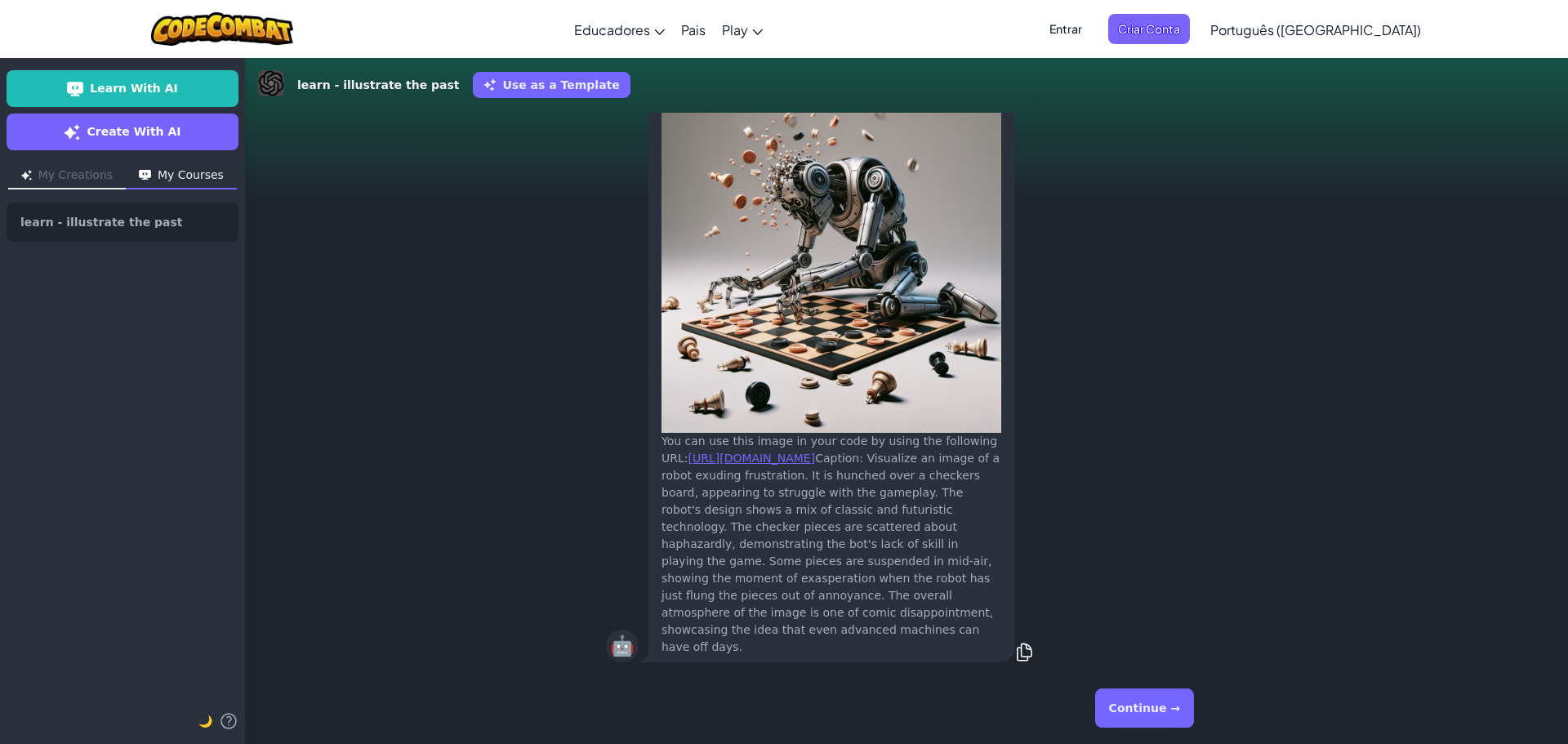
click at [1136, 715] on button "Continue →" at bounding box center [1144, 708] width 99 height 39
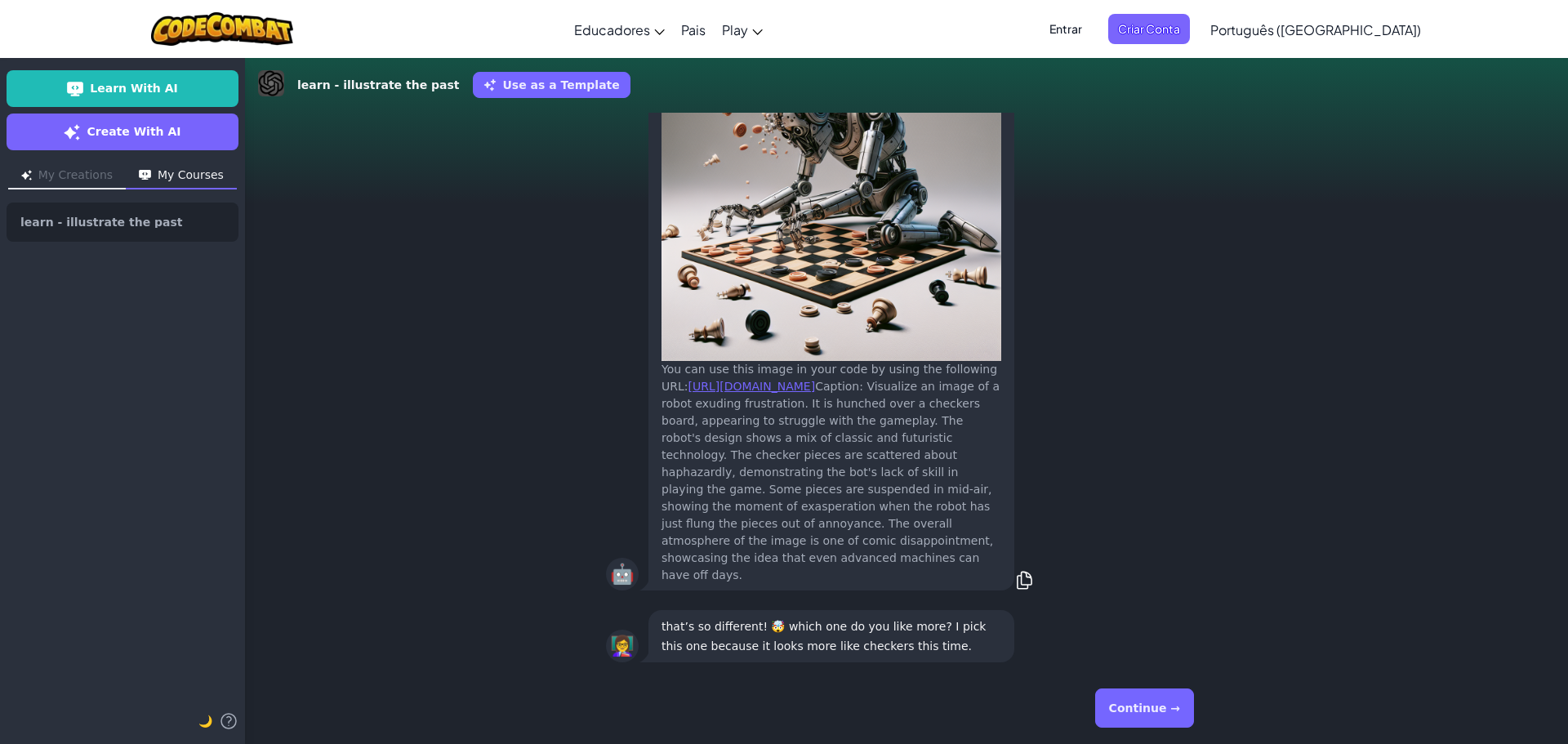
click at [1117, 706] on button "Continue →" at bounding box center [1144, 708] width 99 height 39
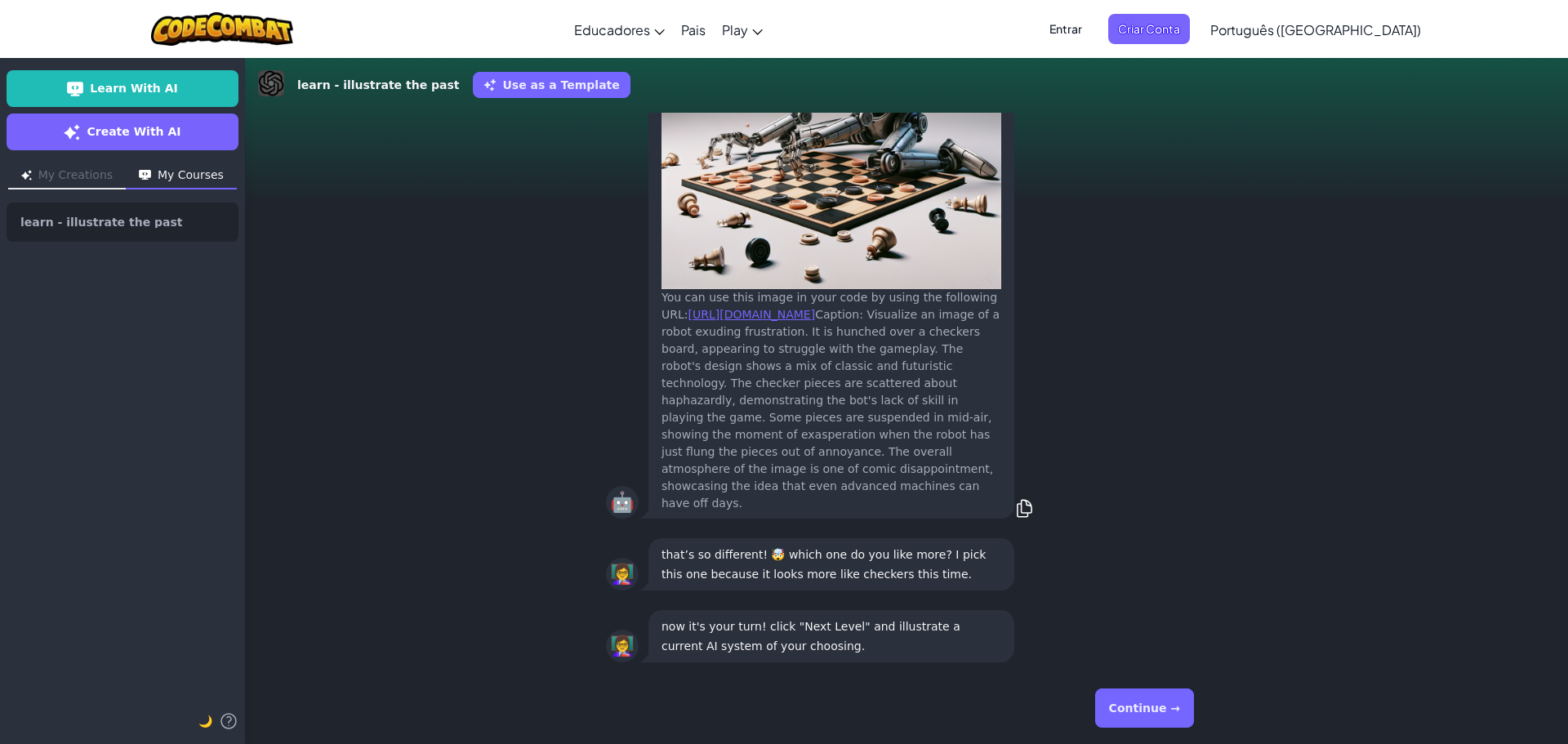
click at [1115, 706] on button "Continue →" at bounding box center [1144, 708] width 99 height 39
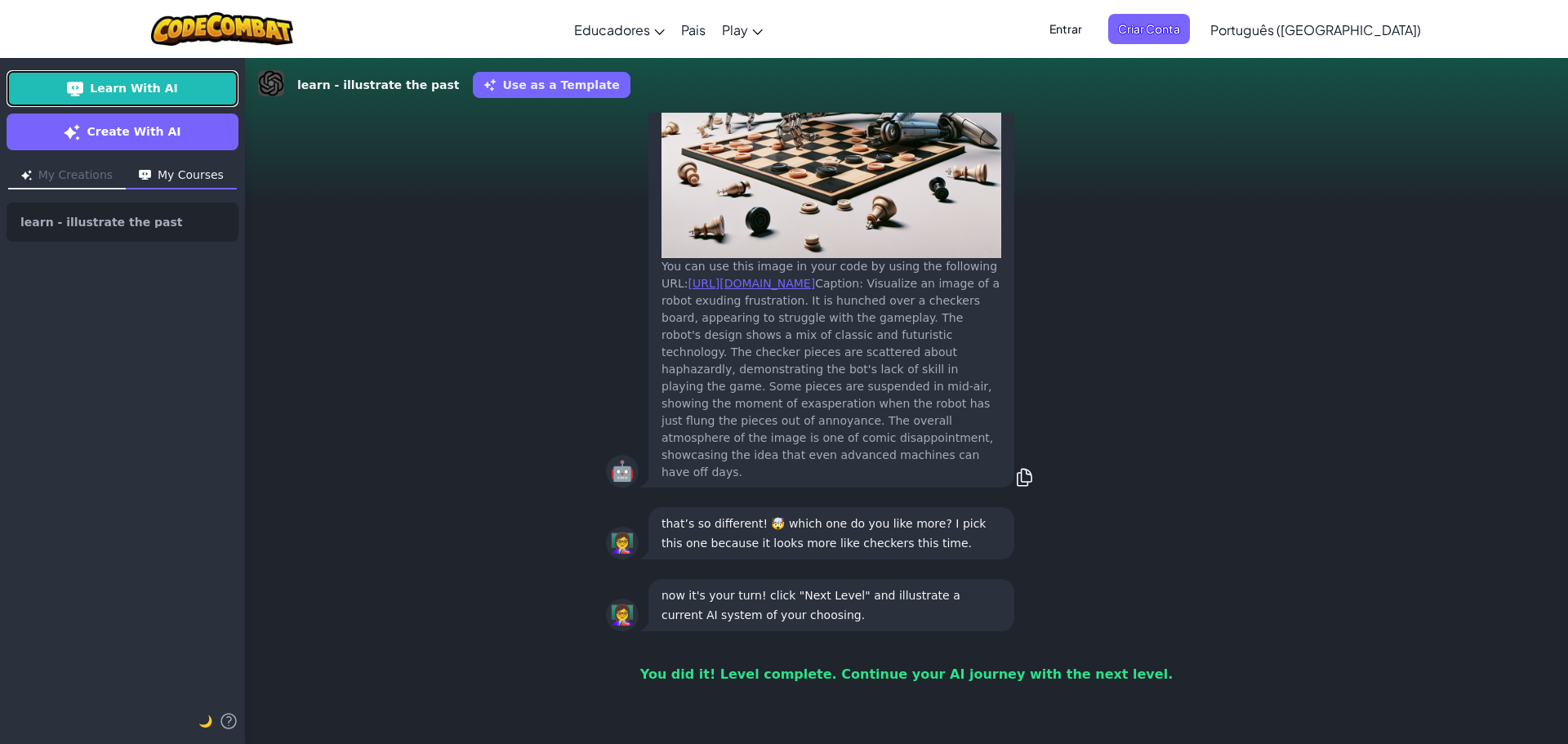
click at [179, 97] on link "Learn With AI" at bounding box center [122, 89] width 232 height 37
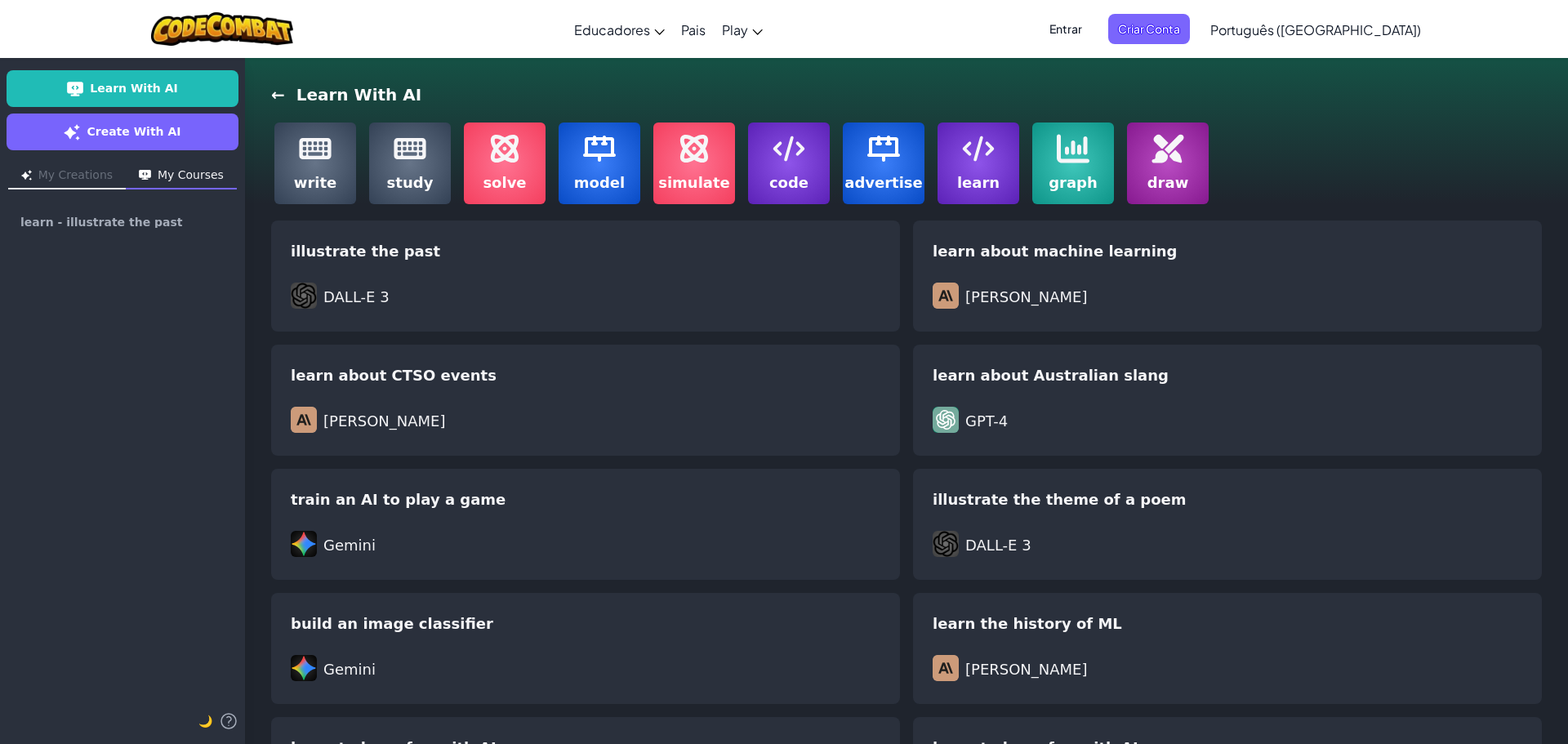
click at [310, 151] on img at bounding box center [315, 148] width 33 height 33
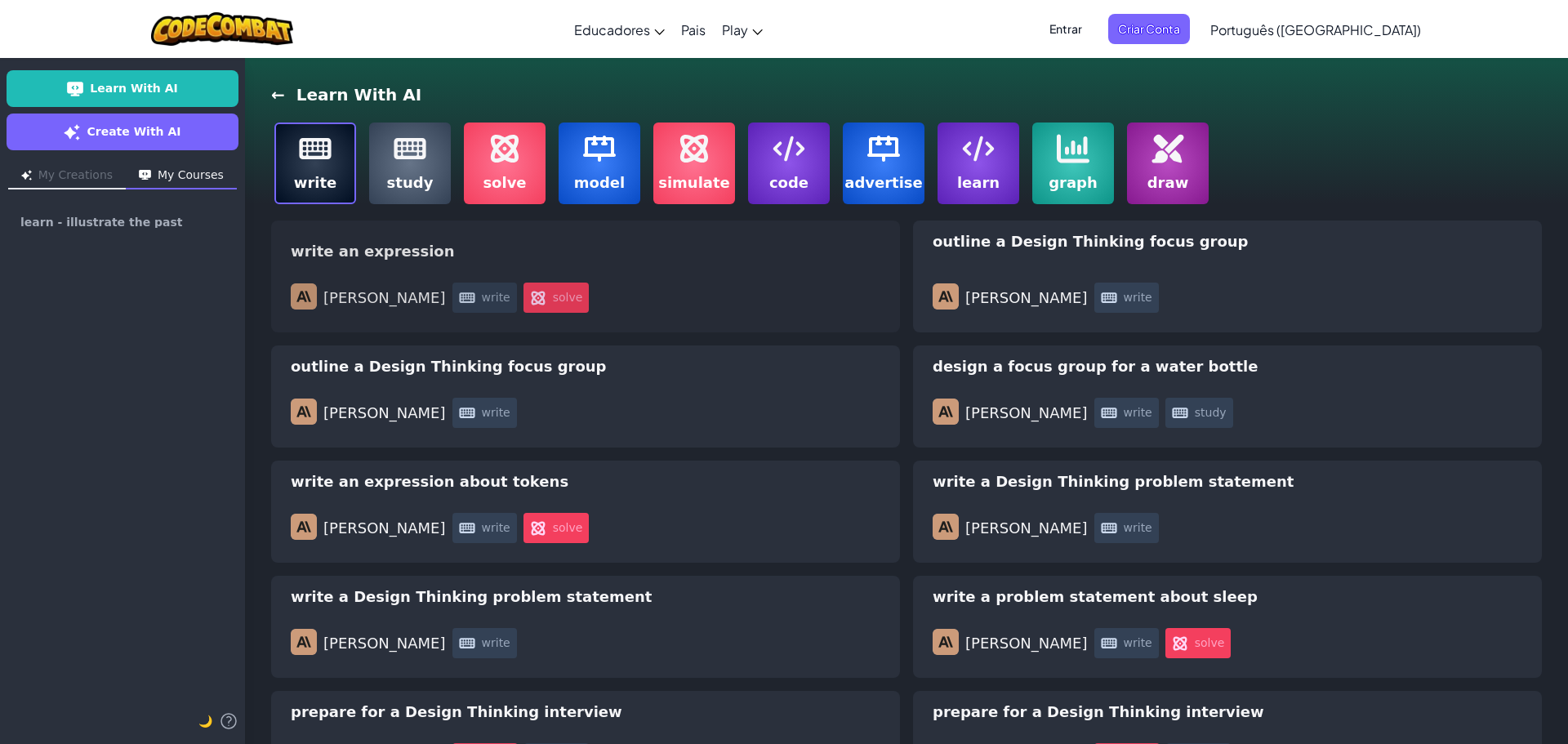
click at [612, 281] on div "write an expression Claude write solve" at bounding box center [585, 276] width 629 height 112
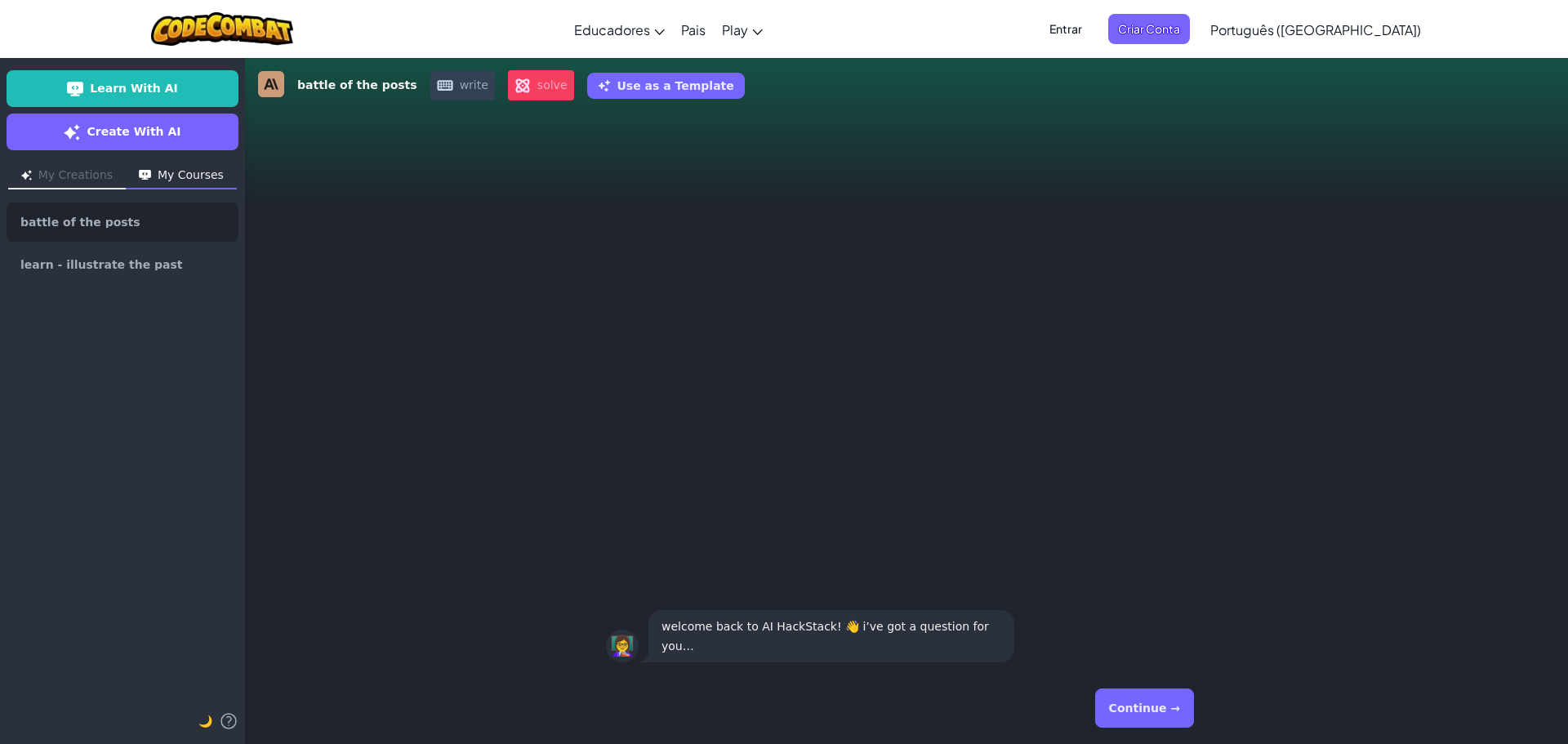
click at [1202, 705] on div "Continue →" at bounding box center [907, 708] width 601 height 59
click at [1182, 714] on button "Continue →" at bounding box center [1144, 708] width 99 height 39
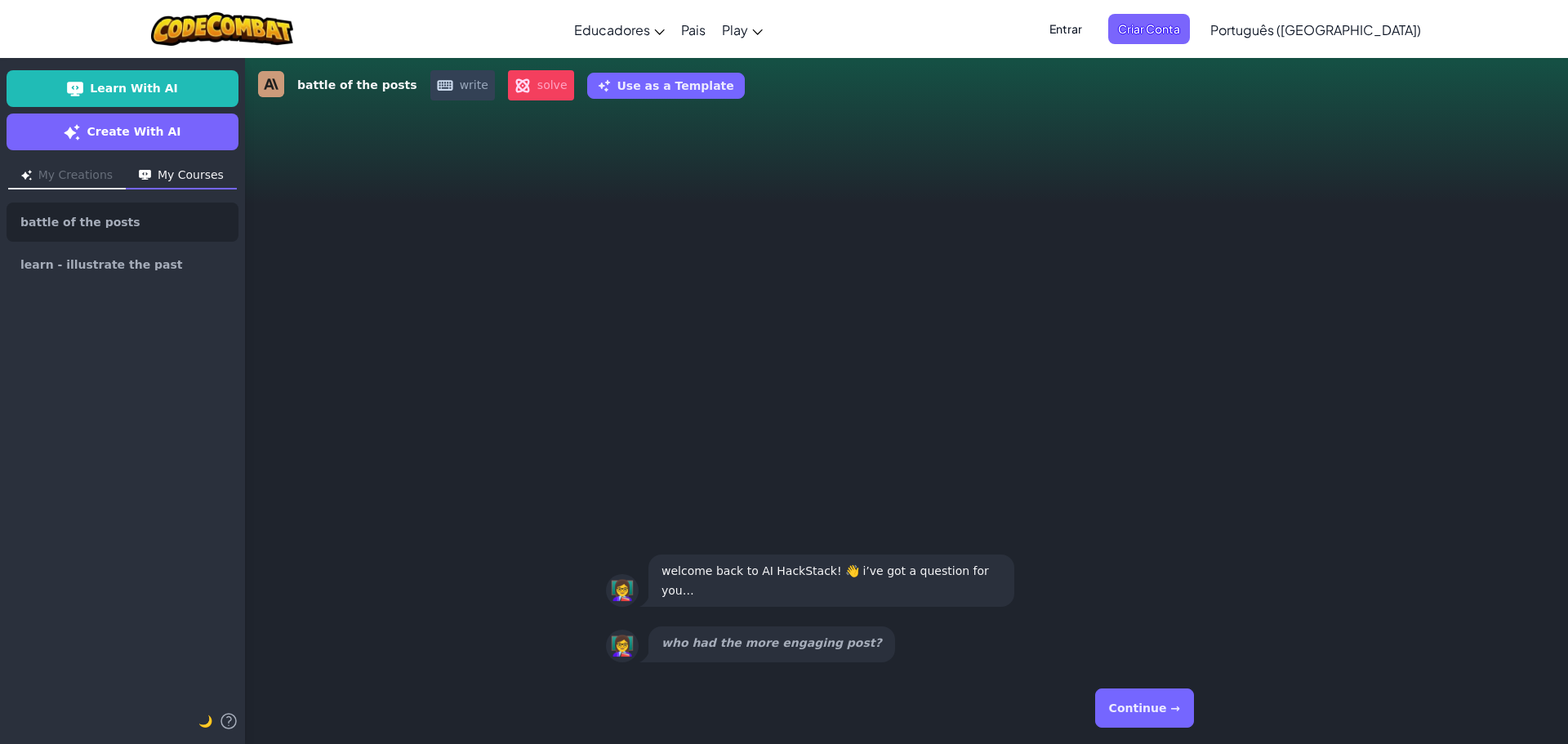
click at [1170, 716] on button "Continue →" at bounding box center [1144, 708] width 99 height 39
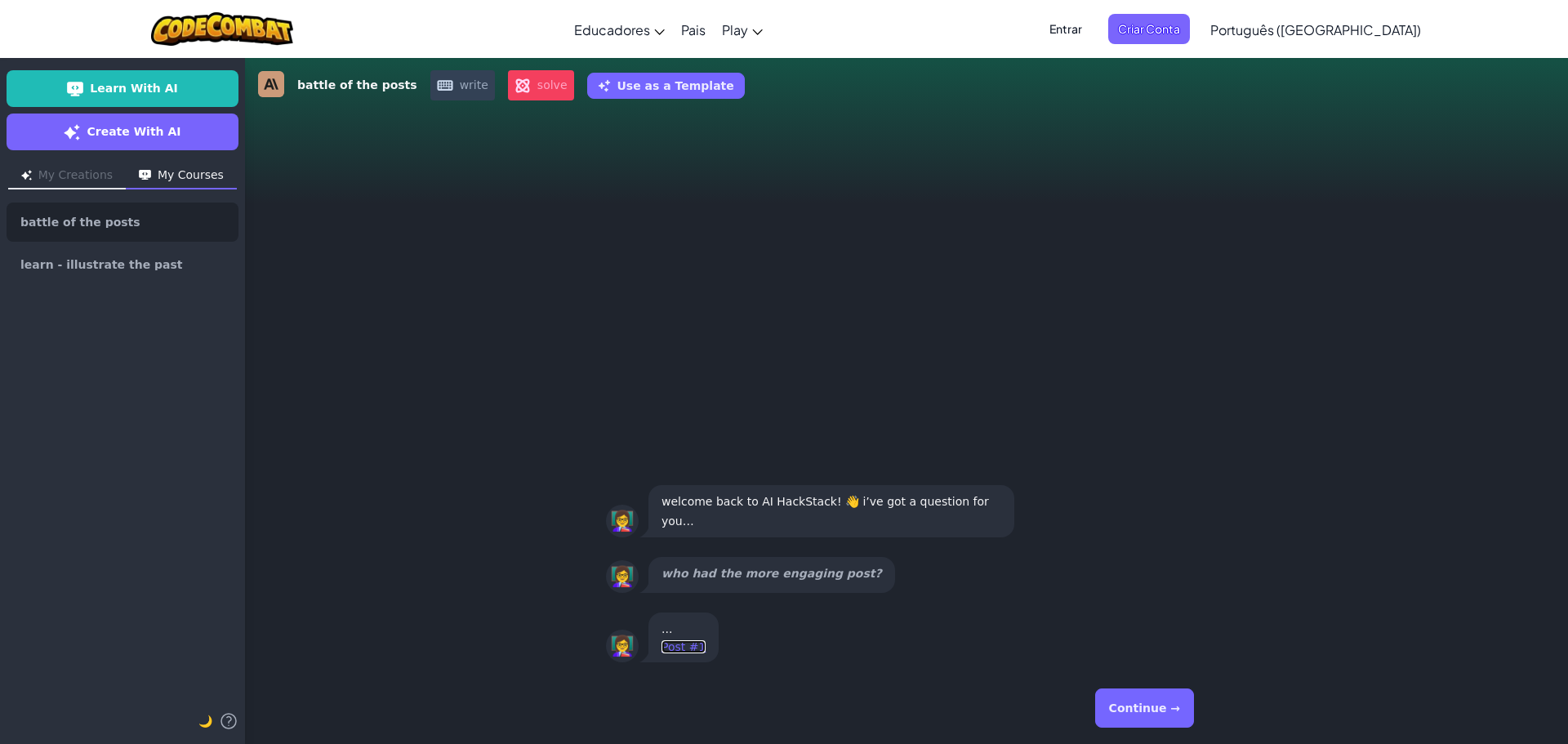
click at [681, 645] on link "Post #1" at bounding box center [683, 647] width 44 height 13
click at [1131, 693] on button "Continue →" at bounding box center [1144, 708] width 99 height 39
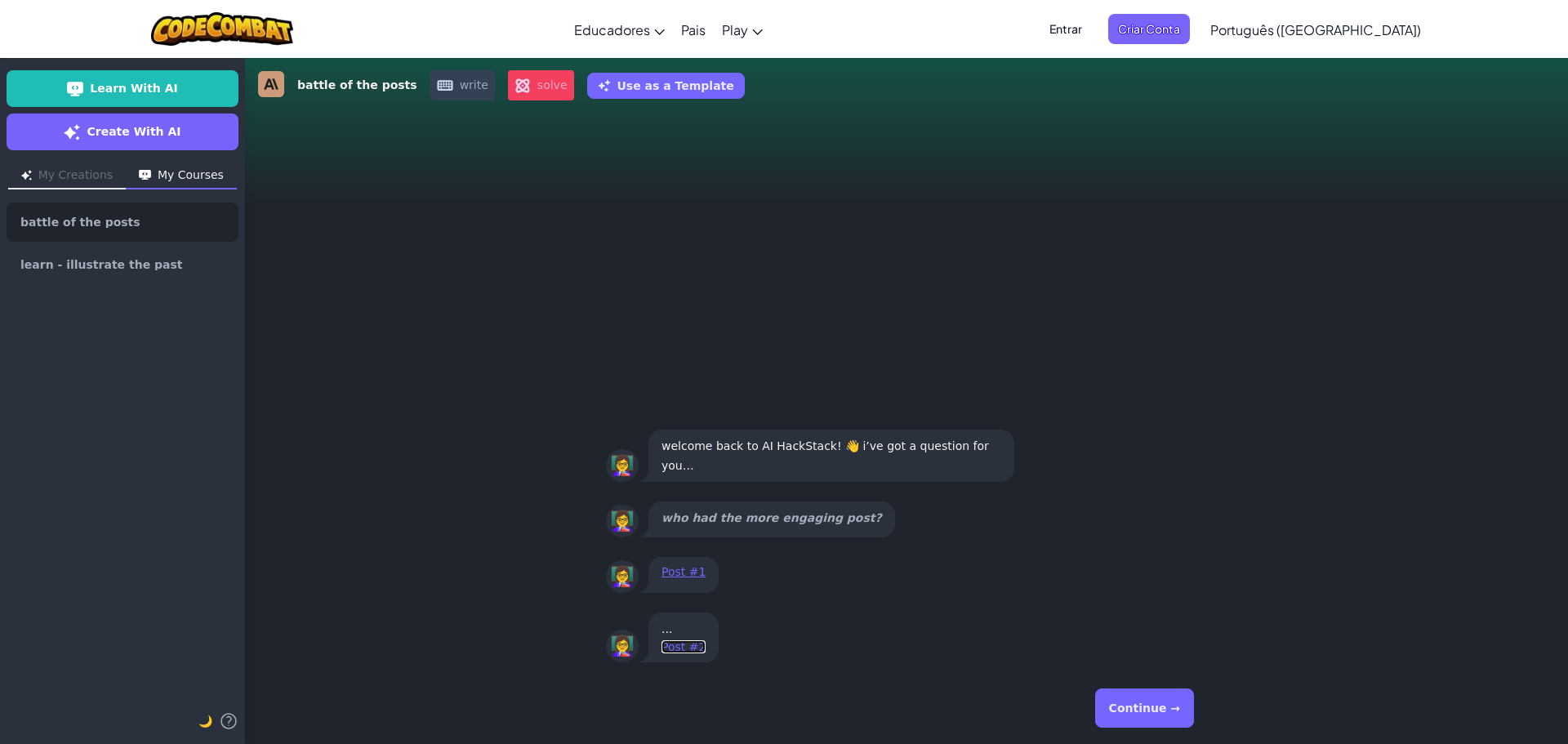
click at [672, 642] on link "Post #2" at bounding box center [683, 647] width 44 height 13
click at [1142, 705] on button "Continue →" at bounding box center [1144, 708] width 99 height 39
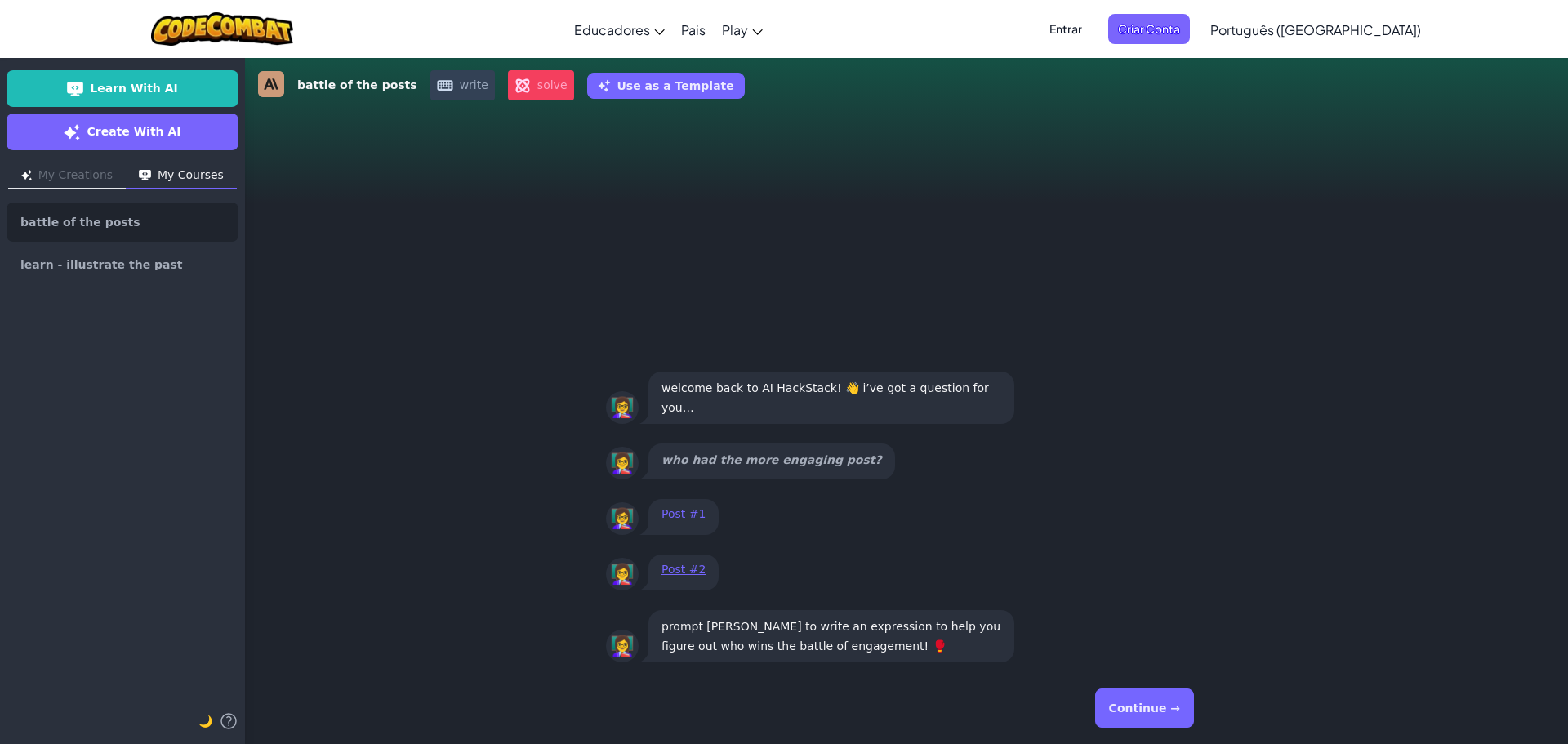
click at [1142, 705] on button "Continue →" at bounding box center [1144, 708] width 99 height 39
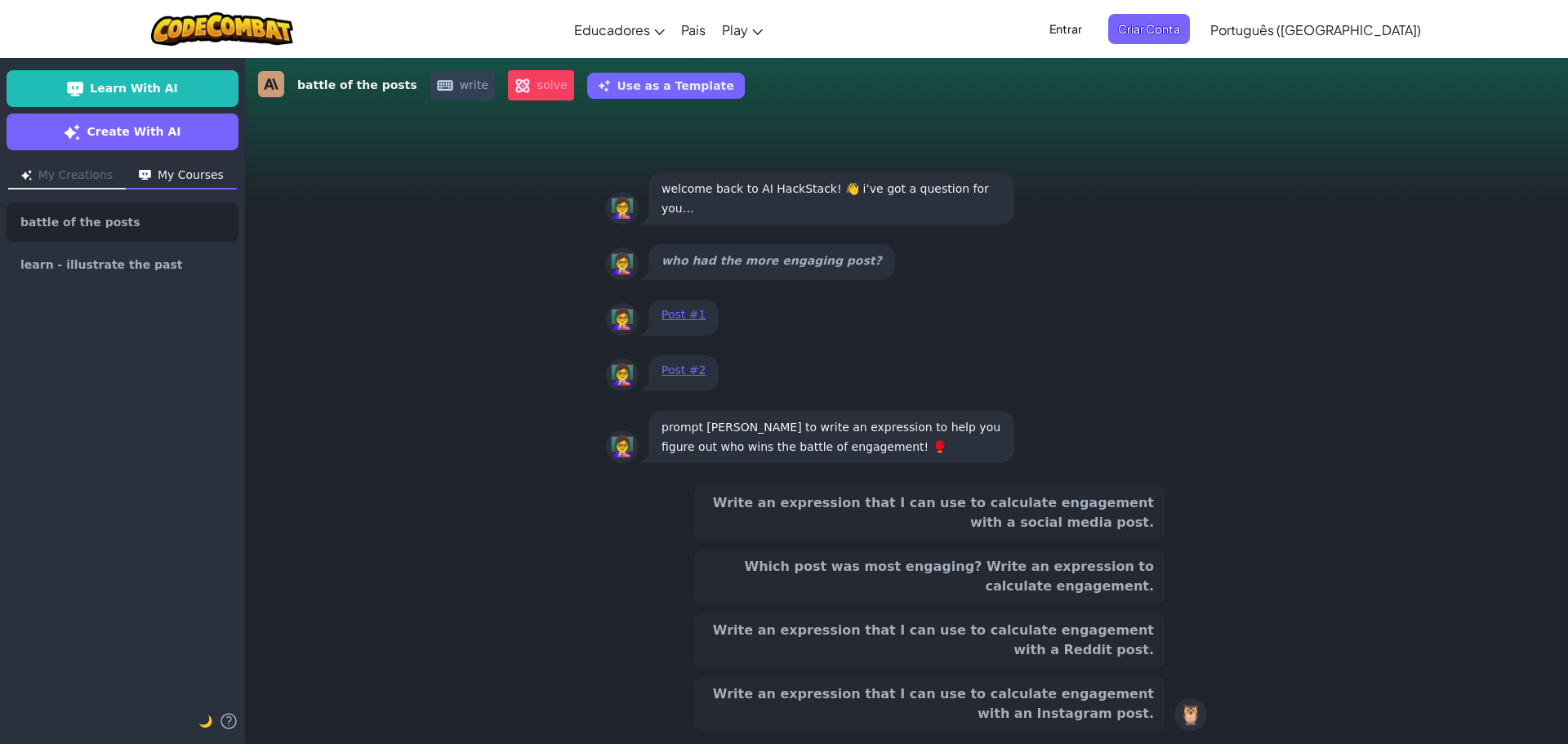
click at [1001, 711] on button "Write an expression that I can use to calculate engagement with an Instagram po…" at bounding box center [929, 704] width 470 height 54
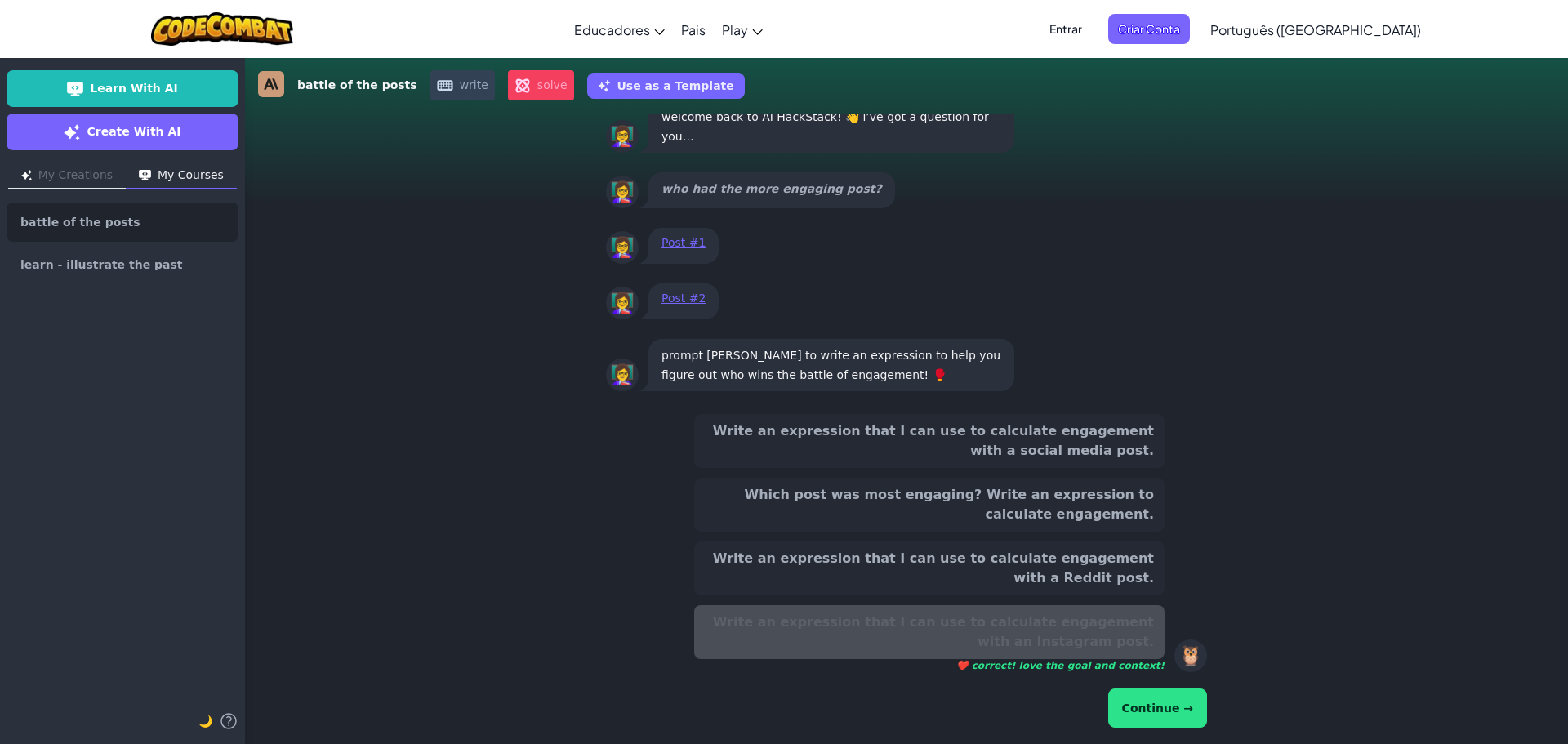
click at [1134, 711] on button "Continue →" at bounding box center [1158, 708] width 99 height 39
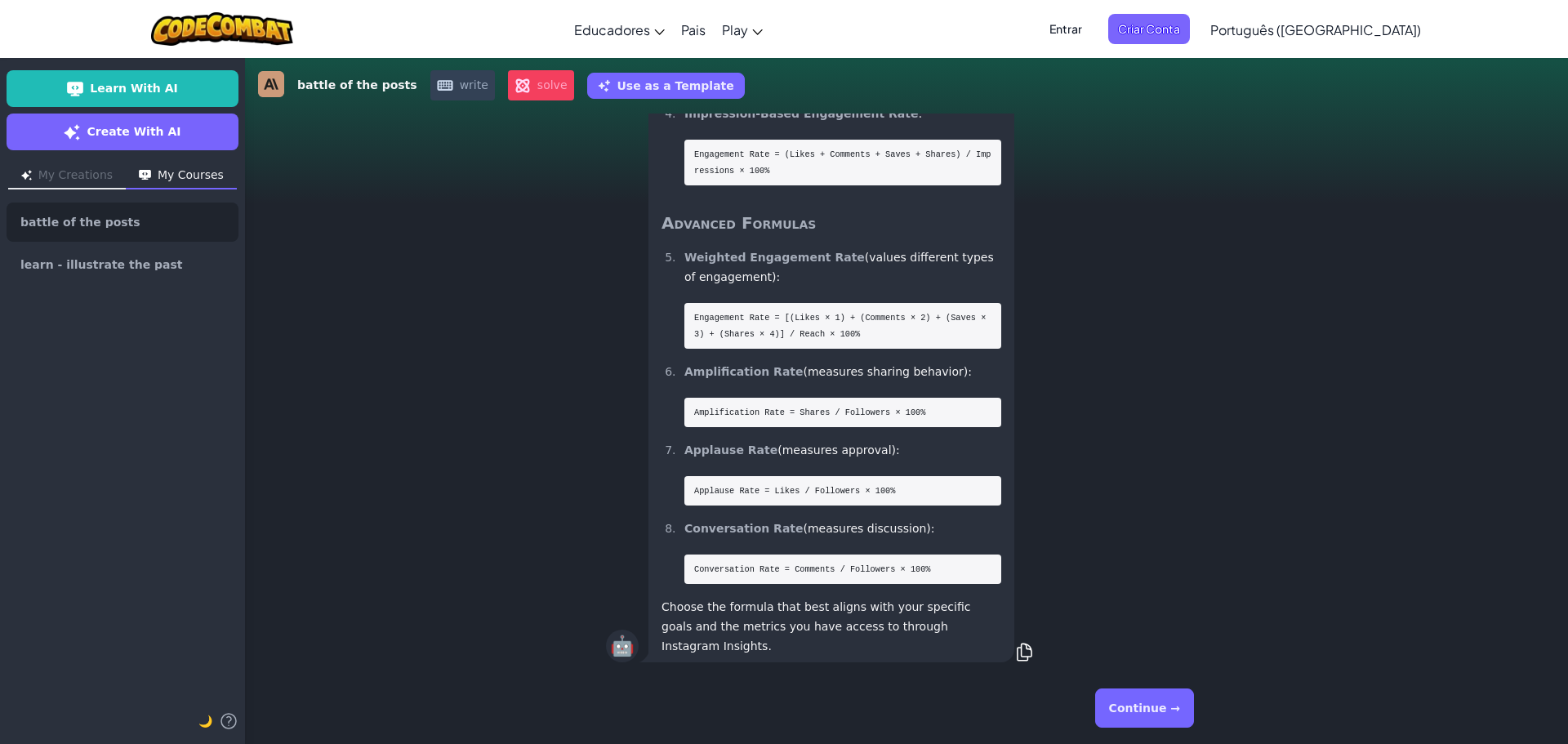
click at [1119, 709] on button "Continue →" at bounding box center [1144, 708] width 99 height 39
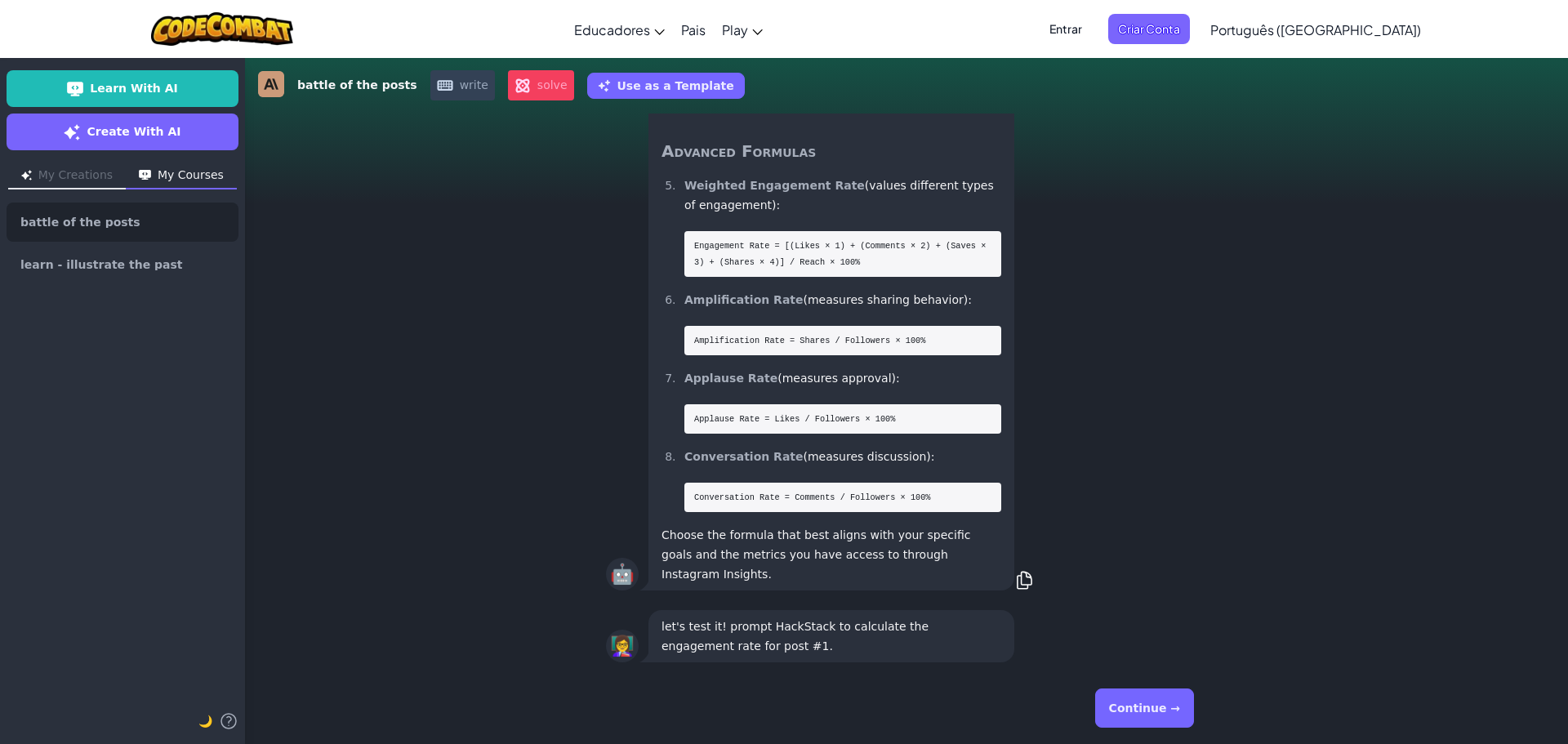
click at [1119, 709] on button "Continue →" at bounding box center [1144, 708] width 99 height 39
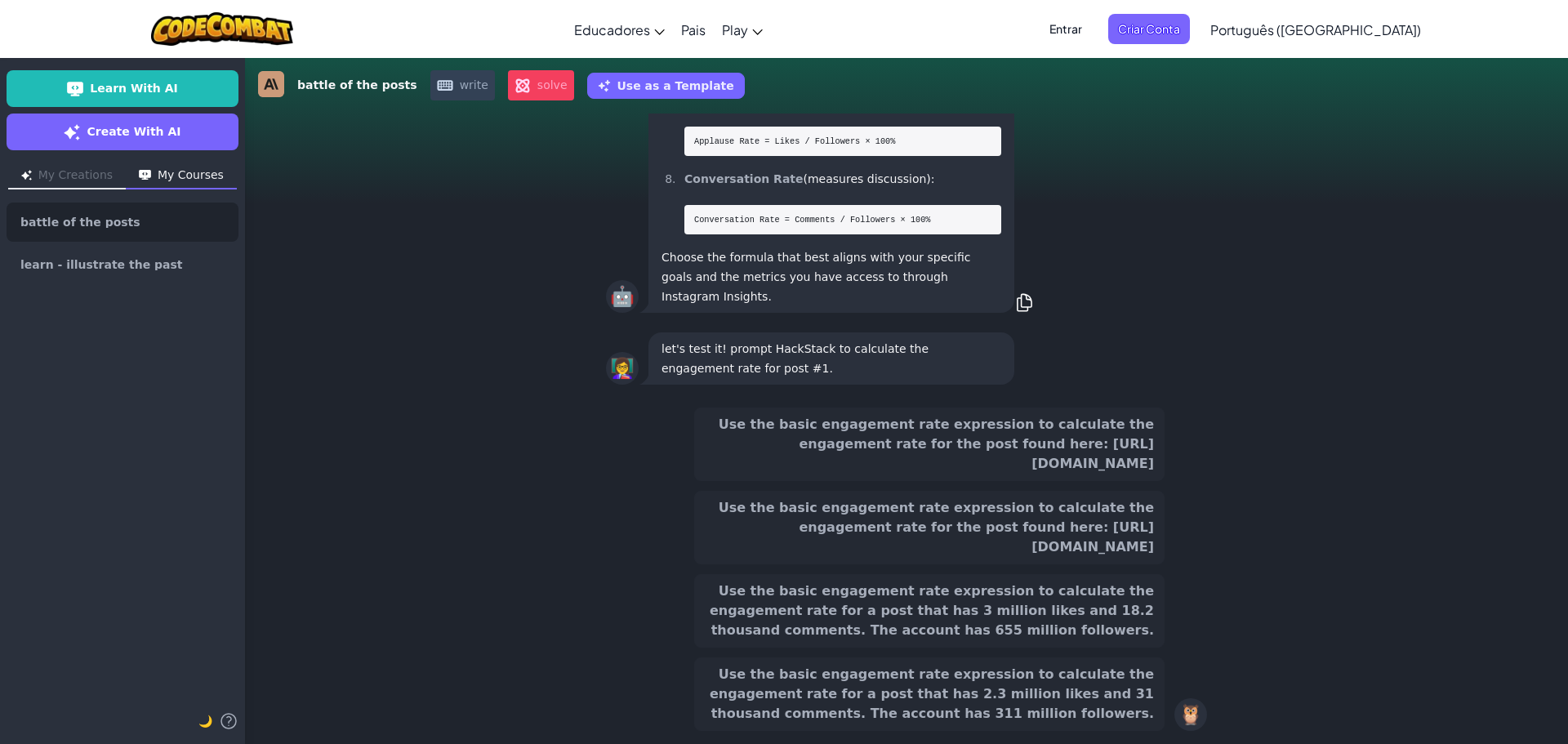
click at [1085, 710] on button "Use the basic engagement rate expression to calculate the engagement rate for a…" at bounding box center [929, 694] width 470 height 74
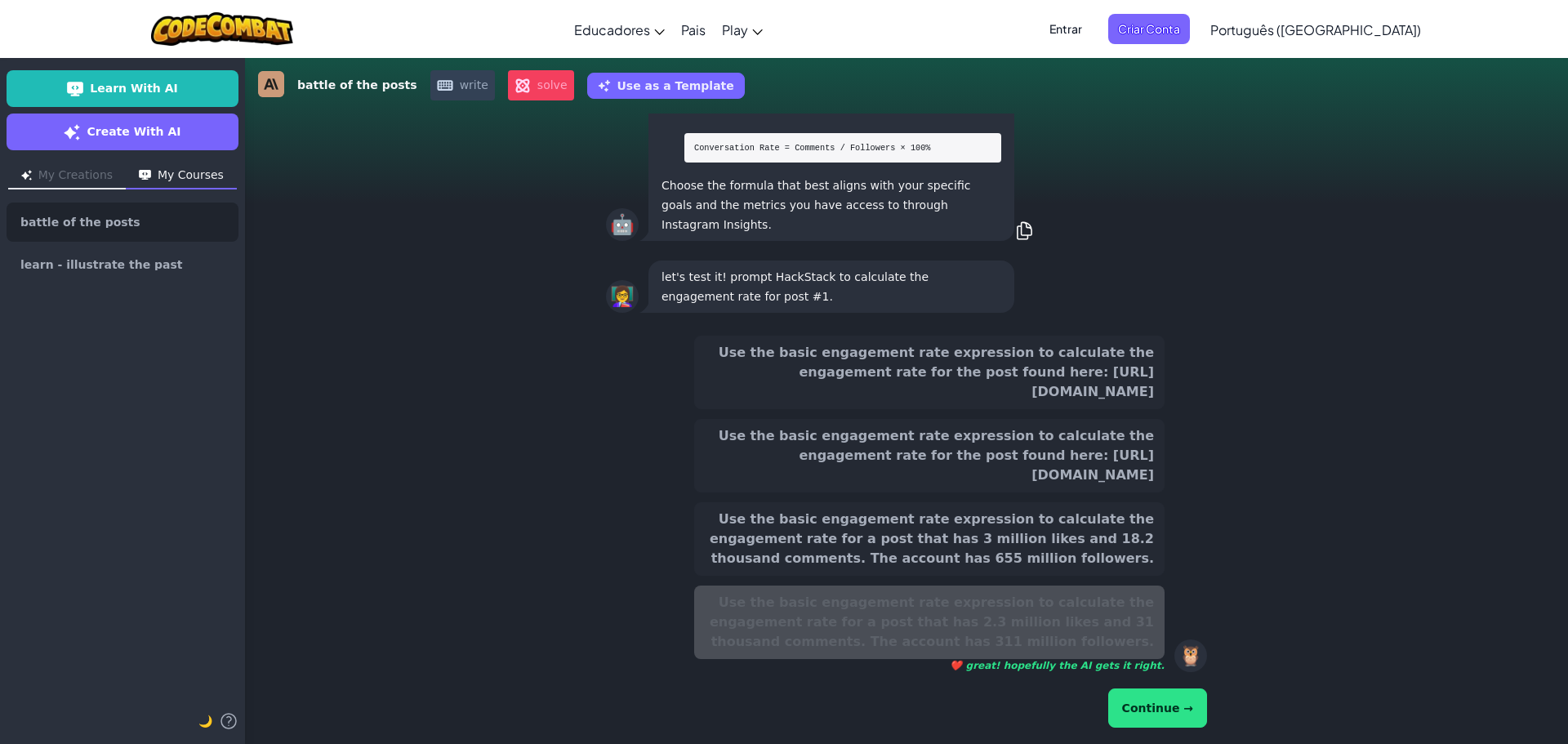
click at [1152, 713] on button "Continue →" at bounding box center [1158, 708] width 99 height 39
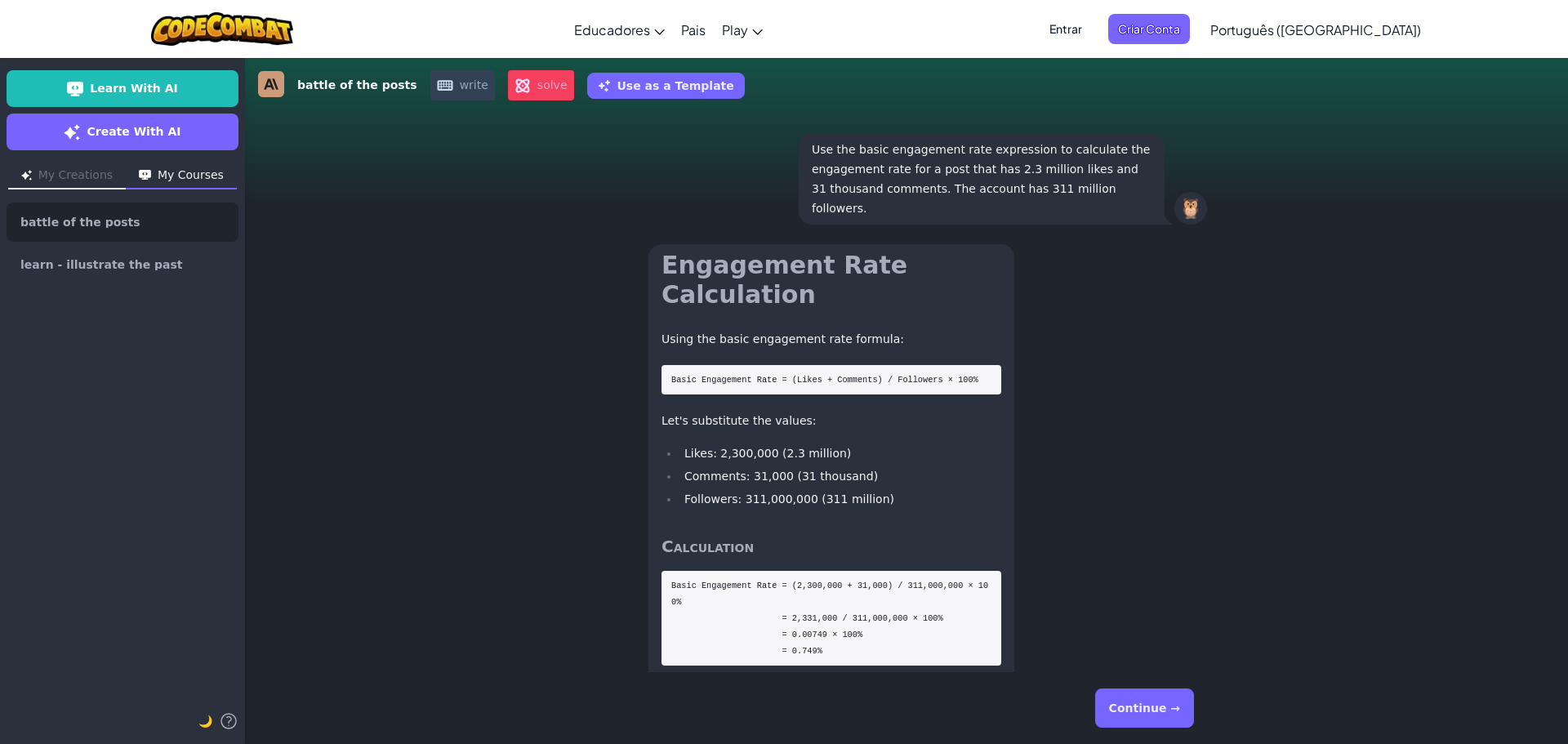
scroll to position [-281, 0]
click at [1145, 699] on button "Continue →" at bounding box center [1144, 708] width 99 height 39
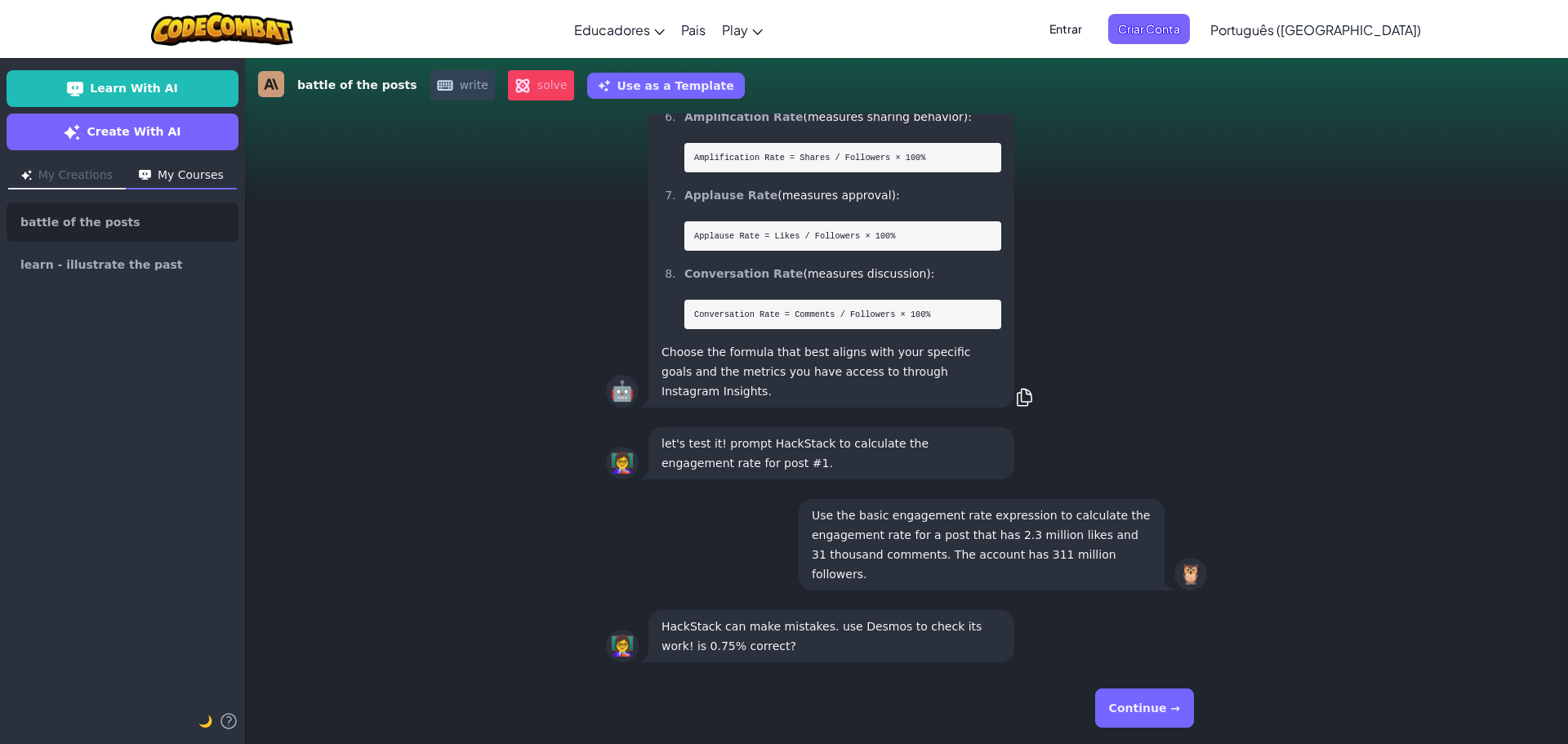
scroll to position [1, 0]
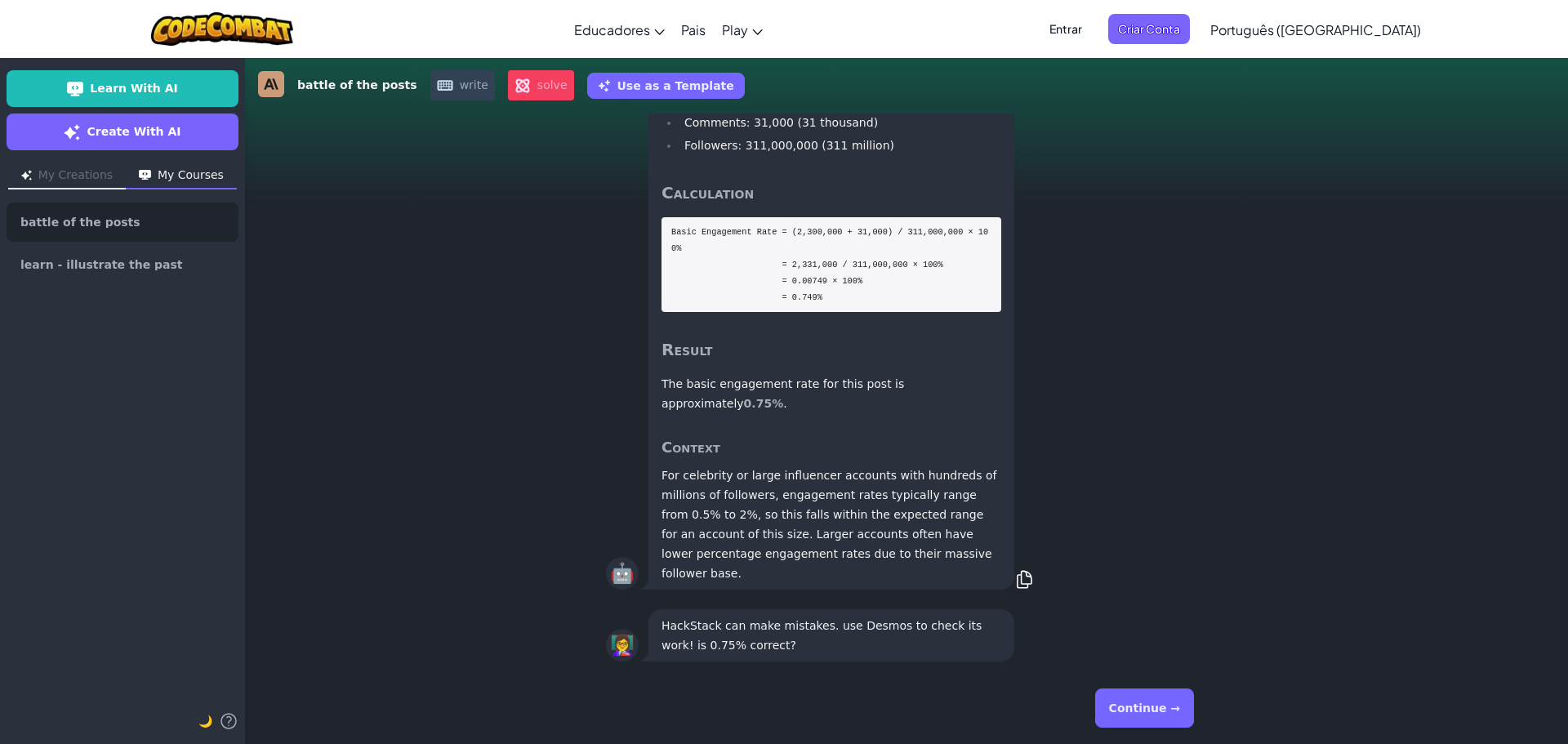
click at [1144, 701] on button "Continue →" at bounding box center [1144, 708] width 99 height 39
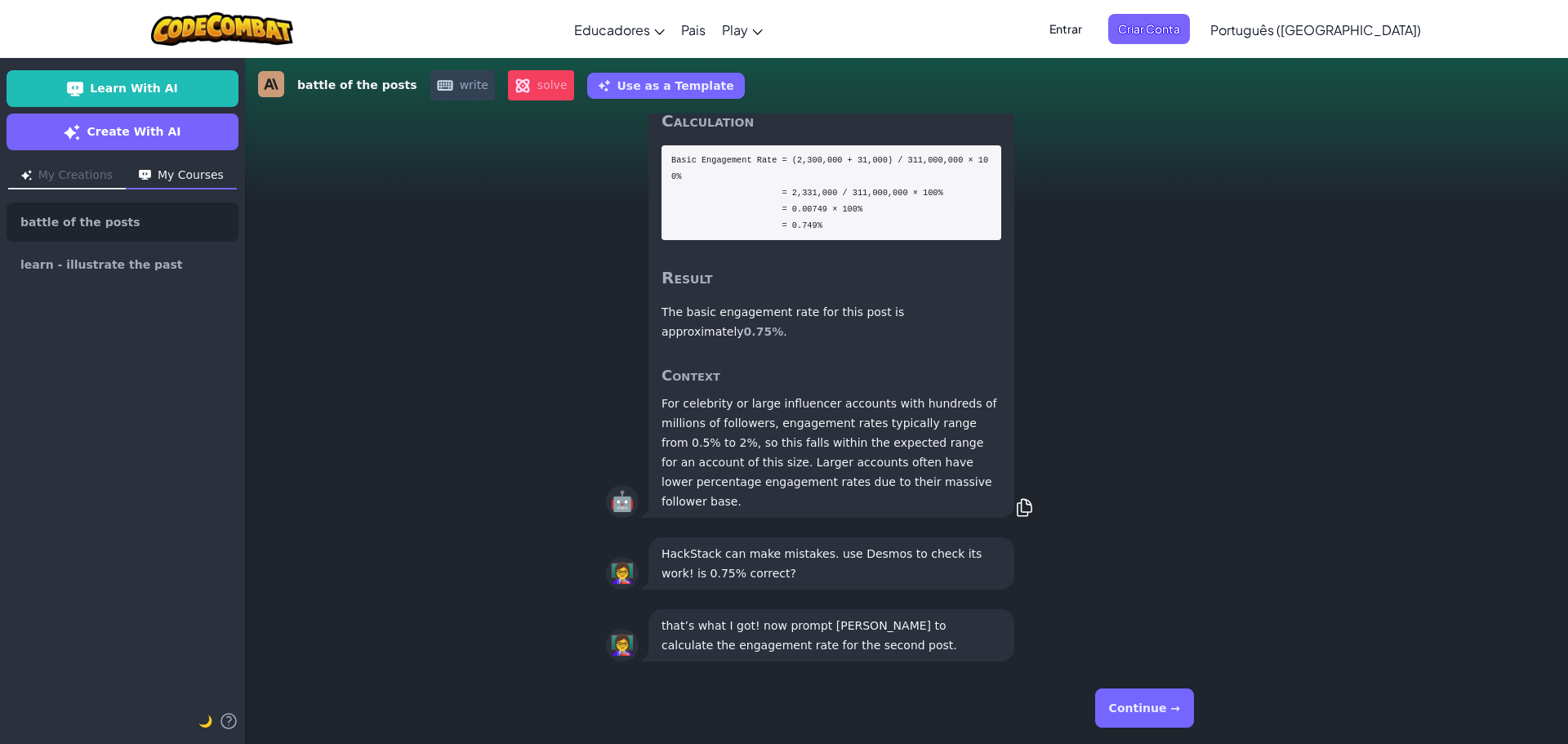
click at [1144, 701] on button "Continue →" at bounding box center [1144, 708] width 99 height 39
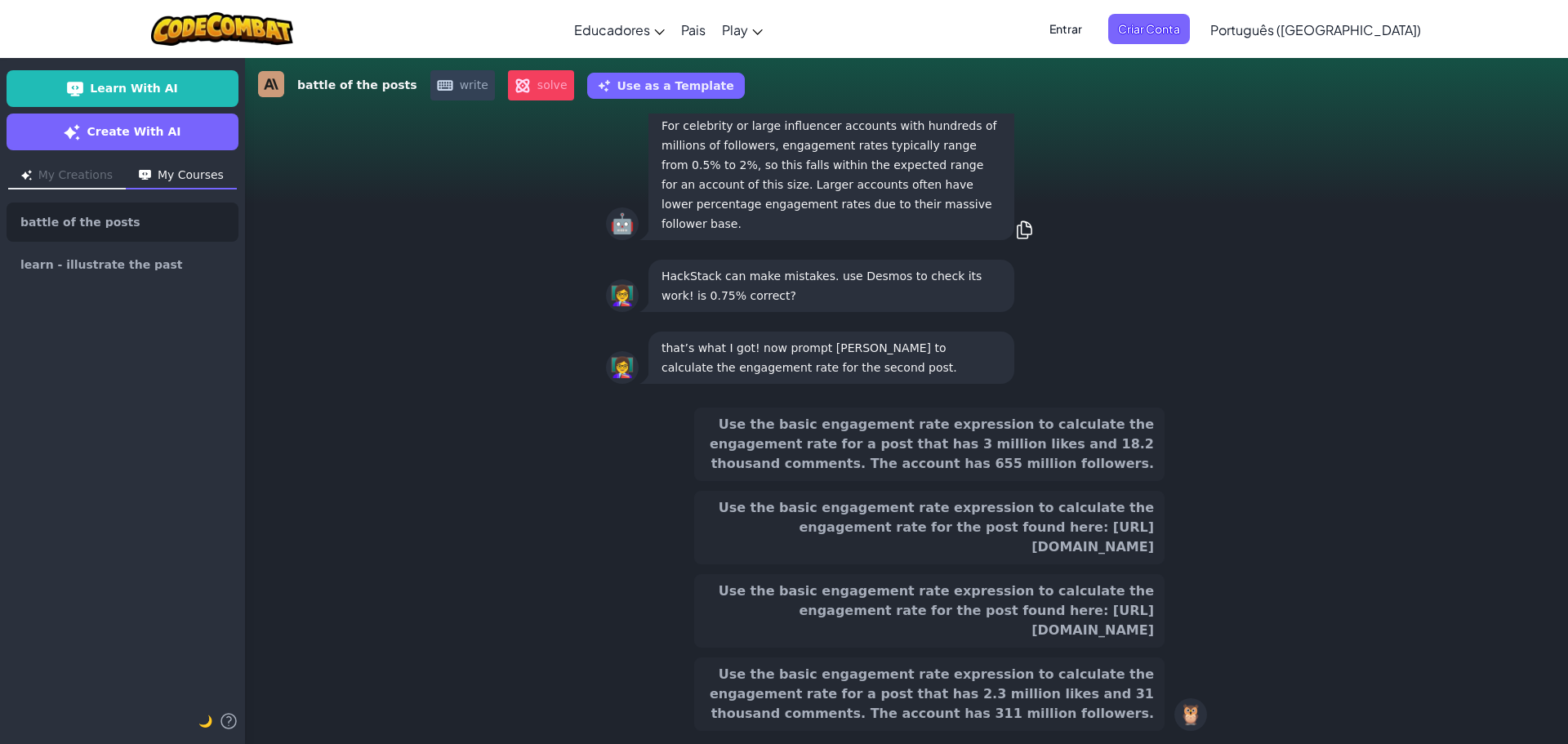
click at [1093, 495] on button "Use the basic engagement rate expression to calculate the engagement rate for t…" at bounding box center [929, 527] width 470 height 74
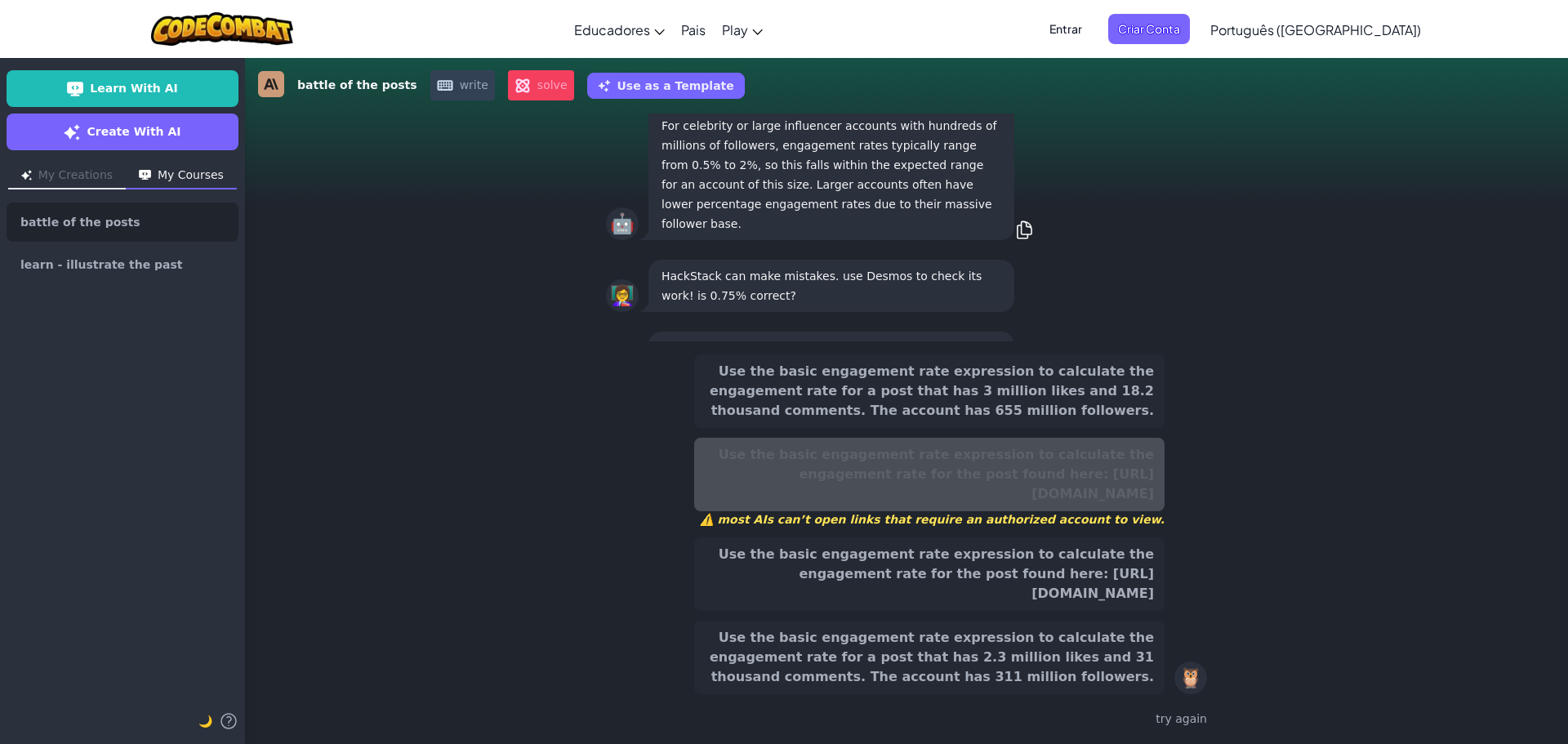
click at [1116, 397] on button "Use the basic engagement rate expression to calculate the engagement rate for a…" at bounding box center [929, 391] width 470 height 74
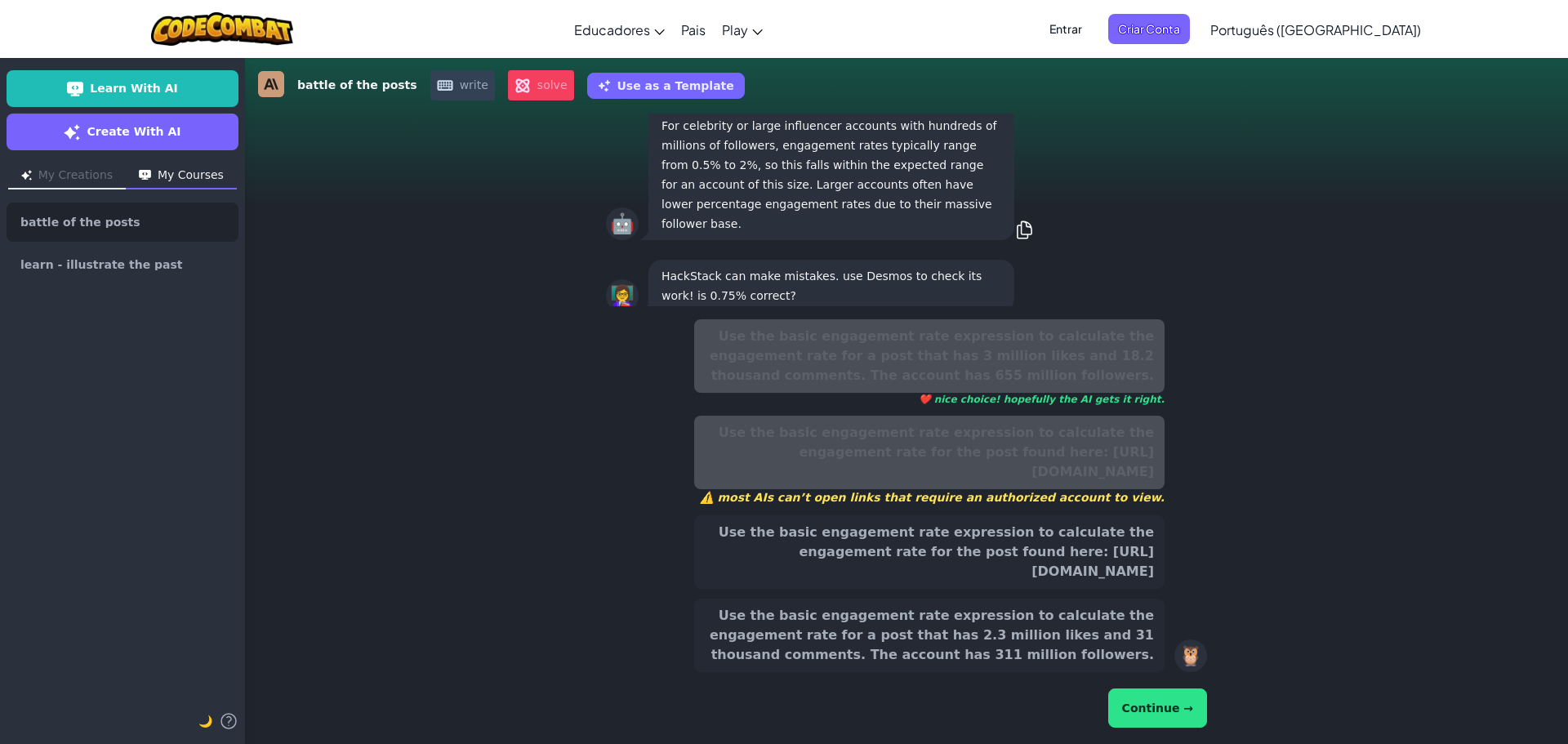
scroll to position [0, 0]
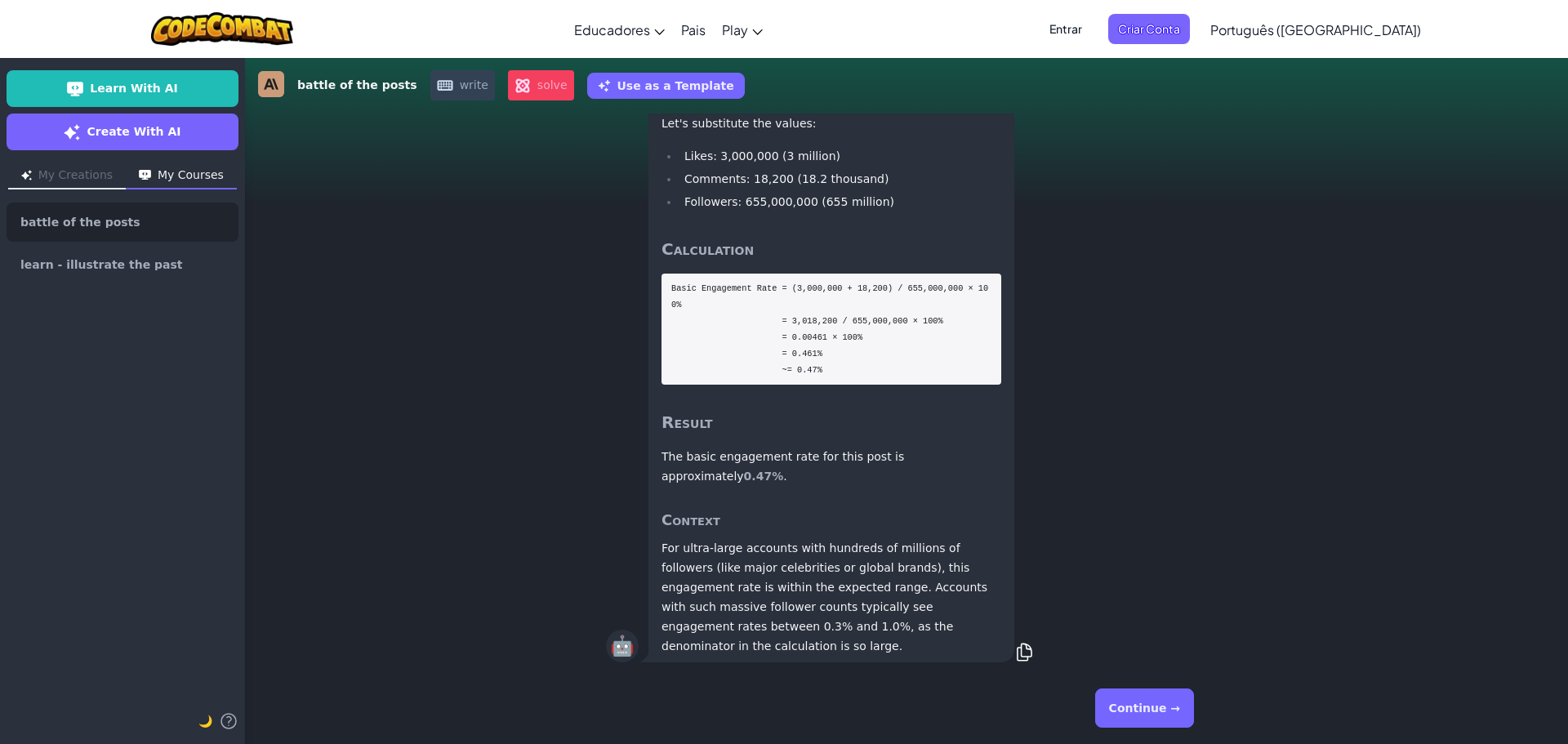
drag, startPoint x: 1168, startPoint y: 712, endPoint x: 1196, endPoint y: 567, distance: 147.7
click at [1196, 567] on div "battle of the posts write solve Use as a Template 🤖 Engagement Rate Calculation…" at bounding box center [907, 400] width 1324 height 687
click at [1128, 700] on button "Continue →" at bounding box center [1144, 708] width 99 height 39
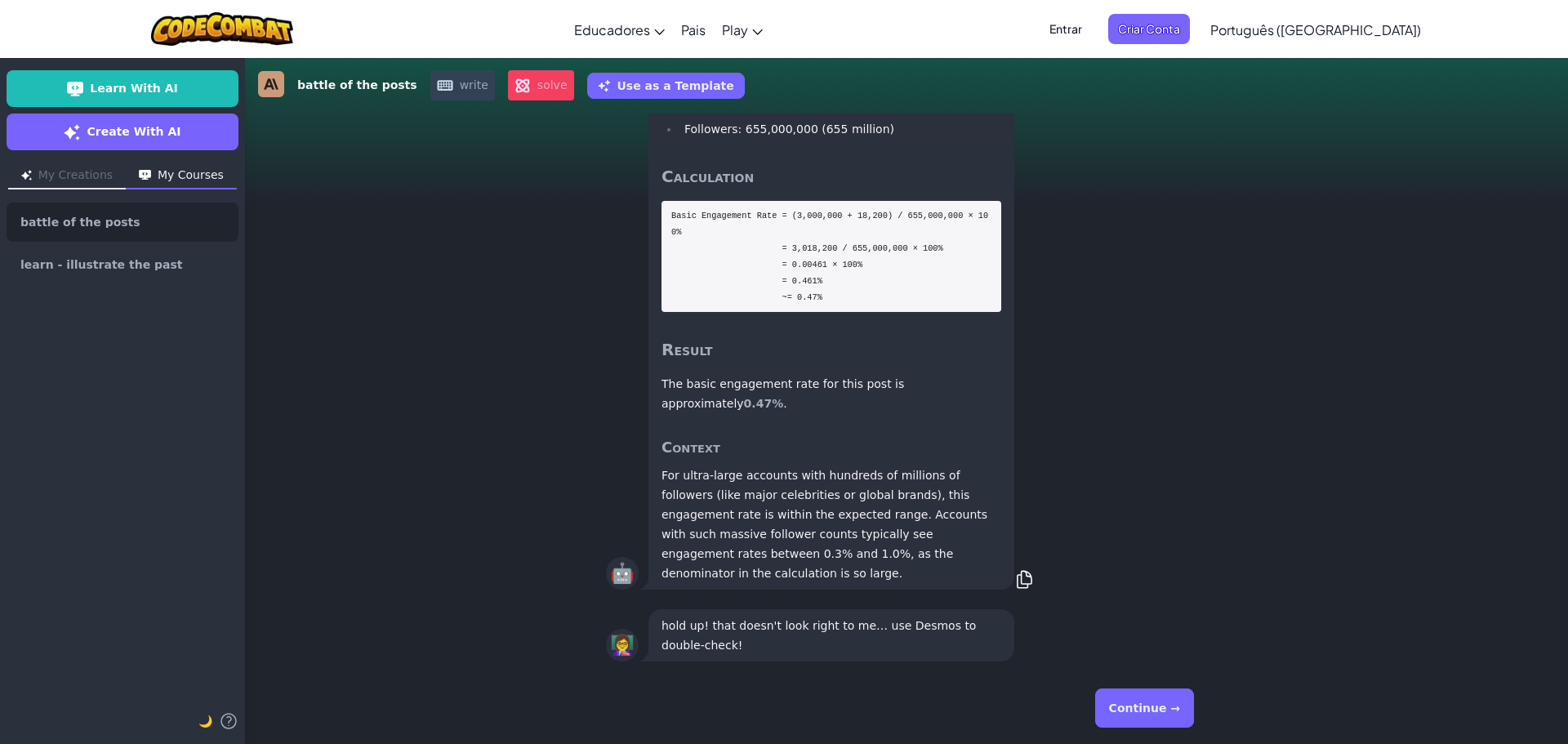
drag, startPoint x: 1120, startPoint y: 696, endPoint x: 1128, endPoint y: 700, distance: 8.9
click at [1122, 696] on button "Continue →" at bounding box center [1144, 708] width 99 height 39
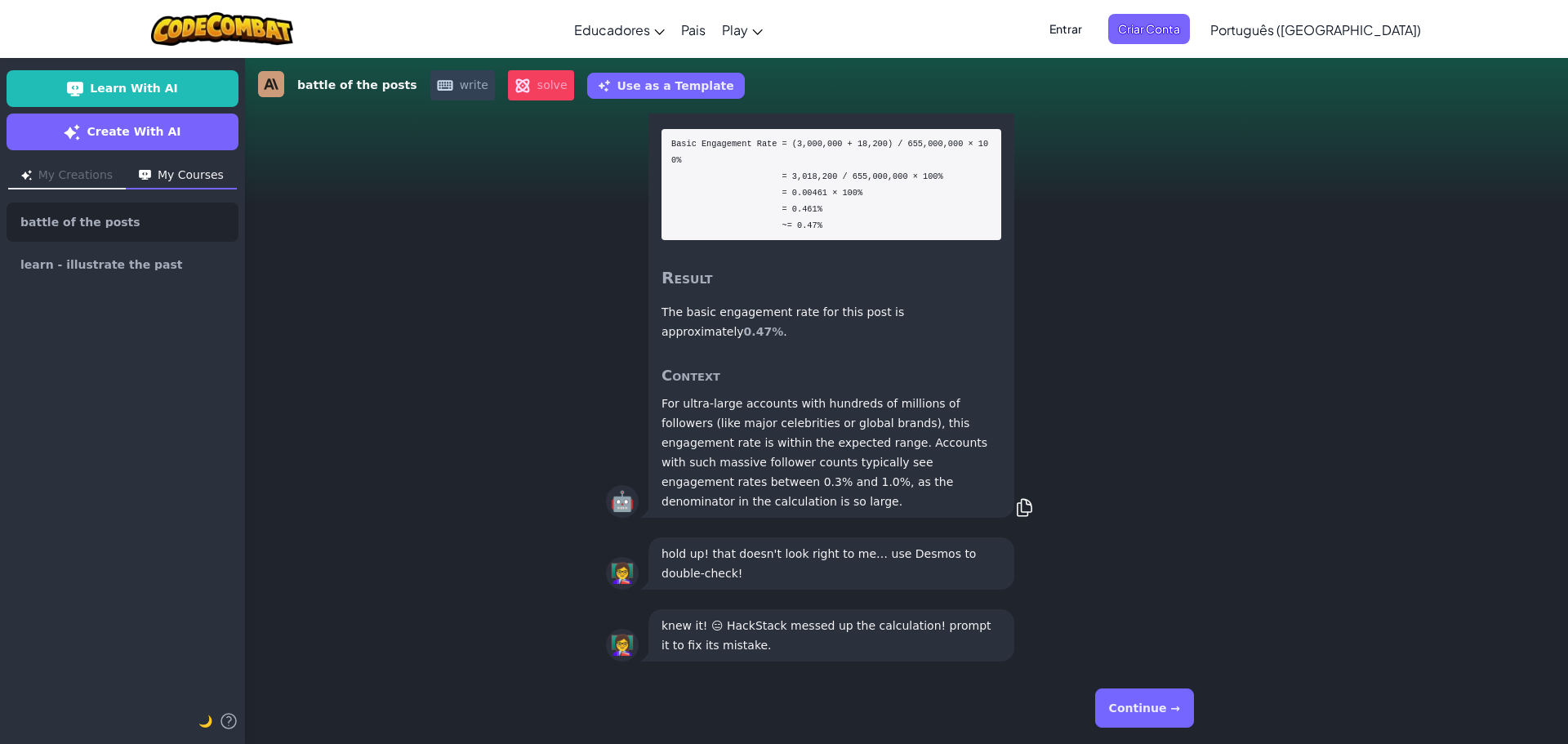
click at [1128, 700] on button "Continue →" at bounding box center [1144, 708] width 99 height 39
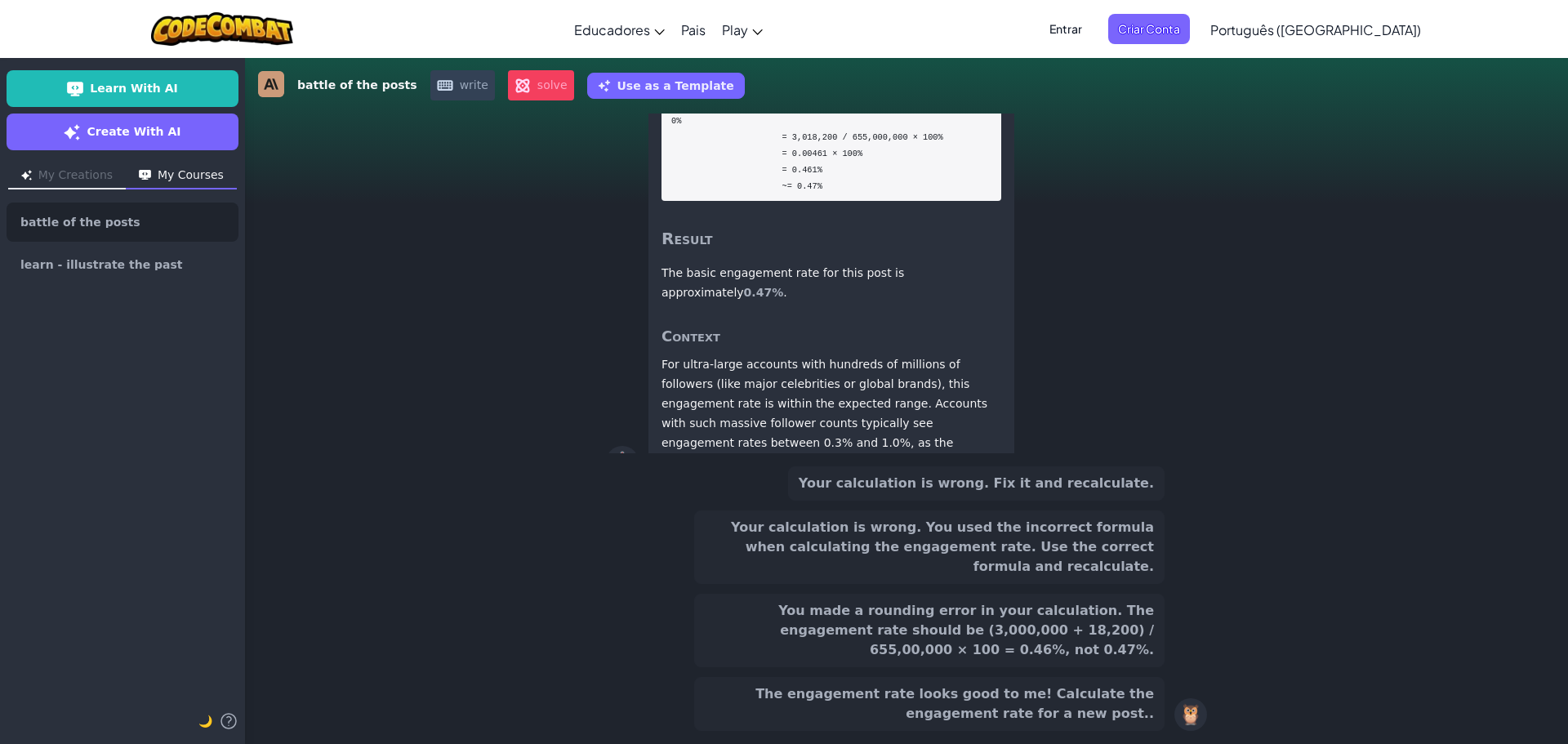
scroll to position [-179, 0]
click at [182, 130] on link "Create With AI" at bounding box center [122, 132] width 232 height 37
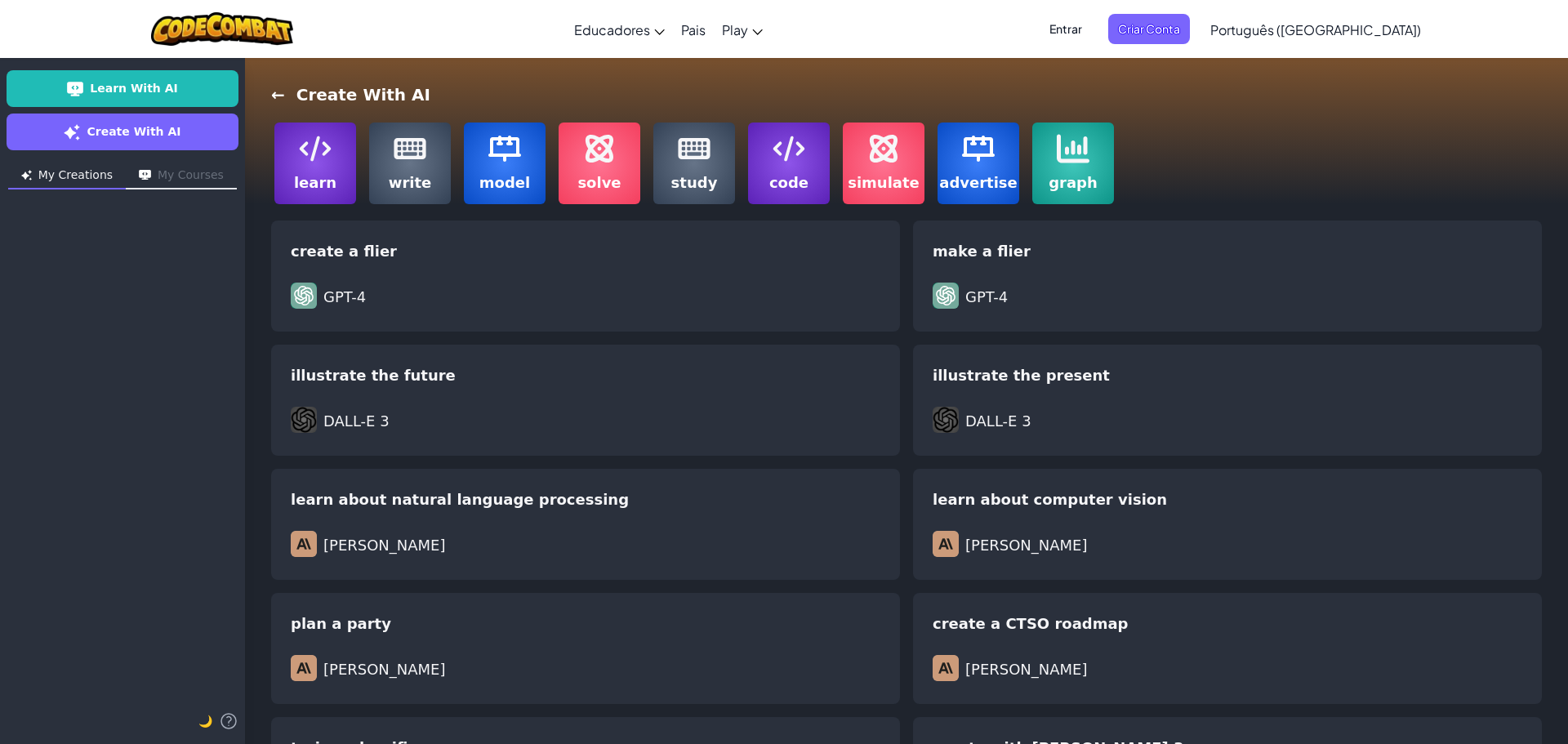
click at [398, 165] on label "write" at bounding box center [410, 163] width 82 height 82
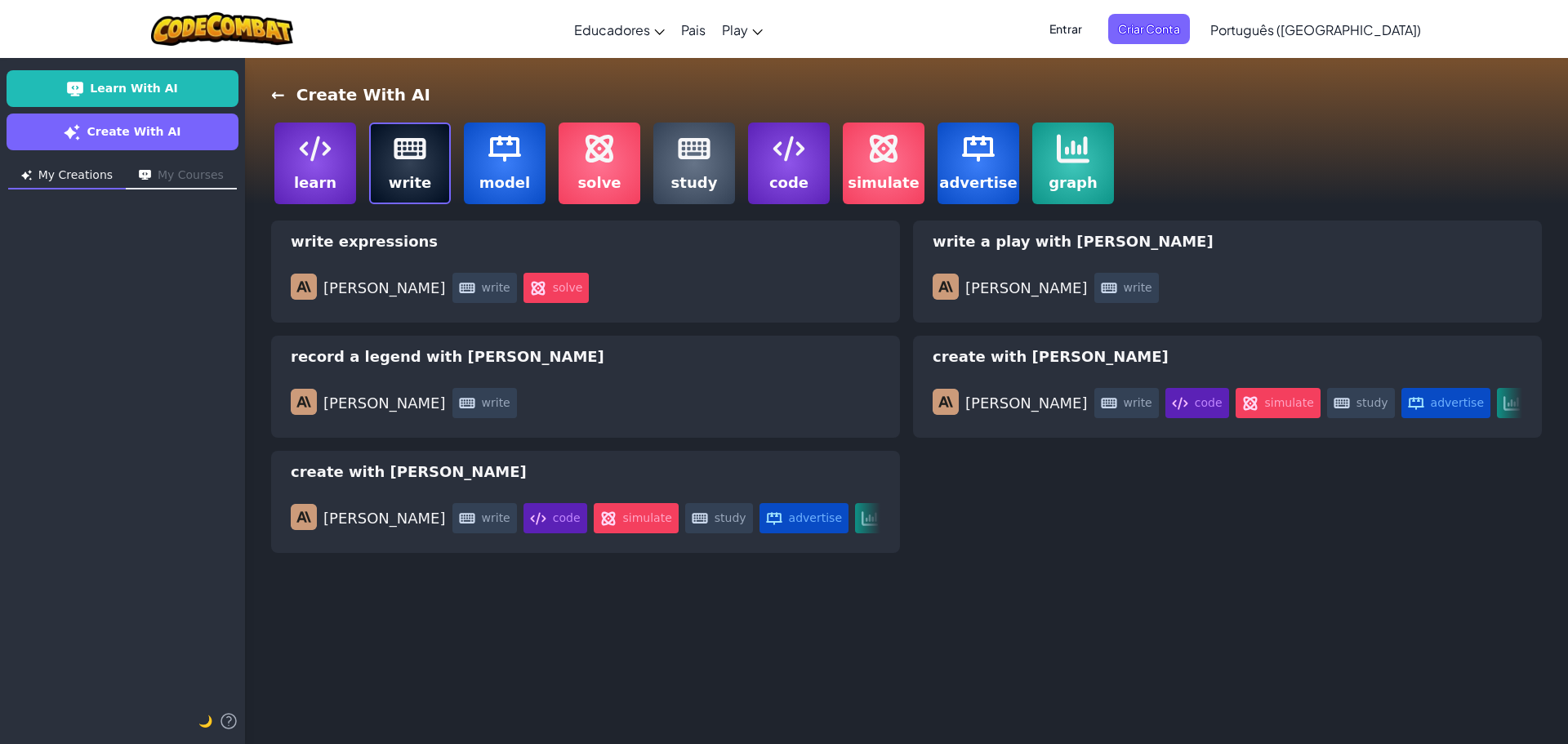
click at [321, 163] on img at bounding box center [315, 148] width 33 height 33
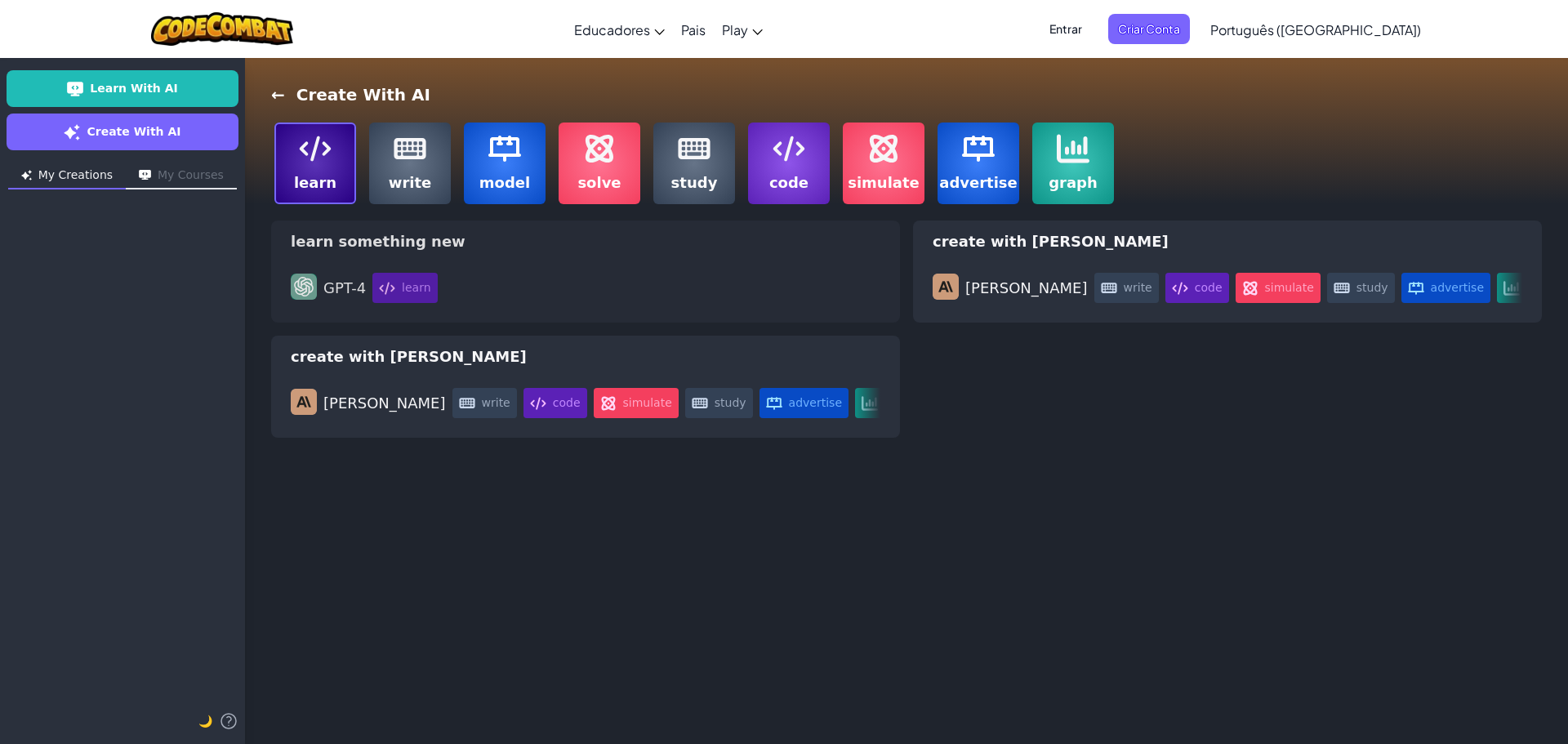
click at [522, 275] on div "learn" at bounding box center [626, 288] width 508 height 30
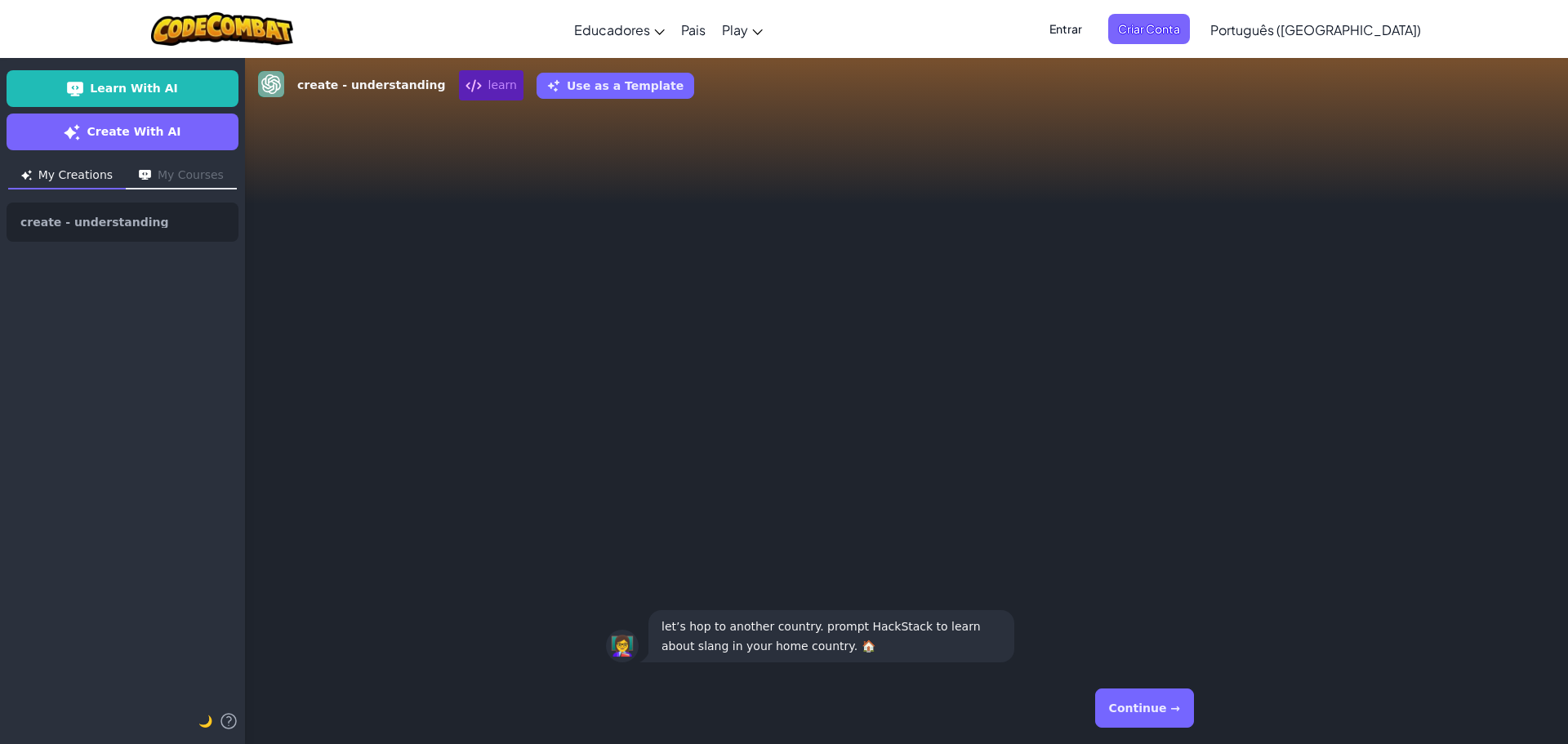
click at [1113, 704] on button "Continue →" at bounding box center [1144, 708] width 99 height 39
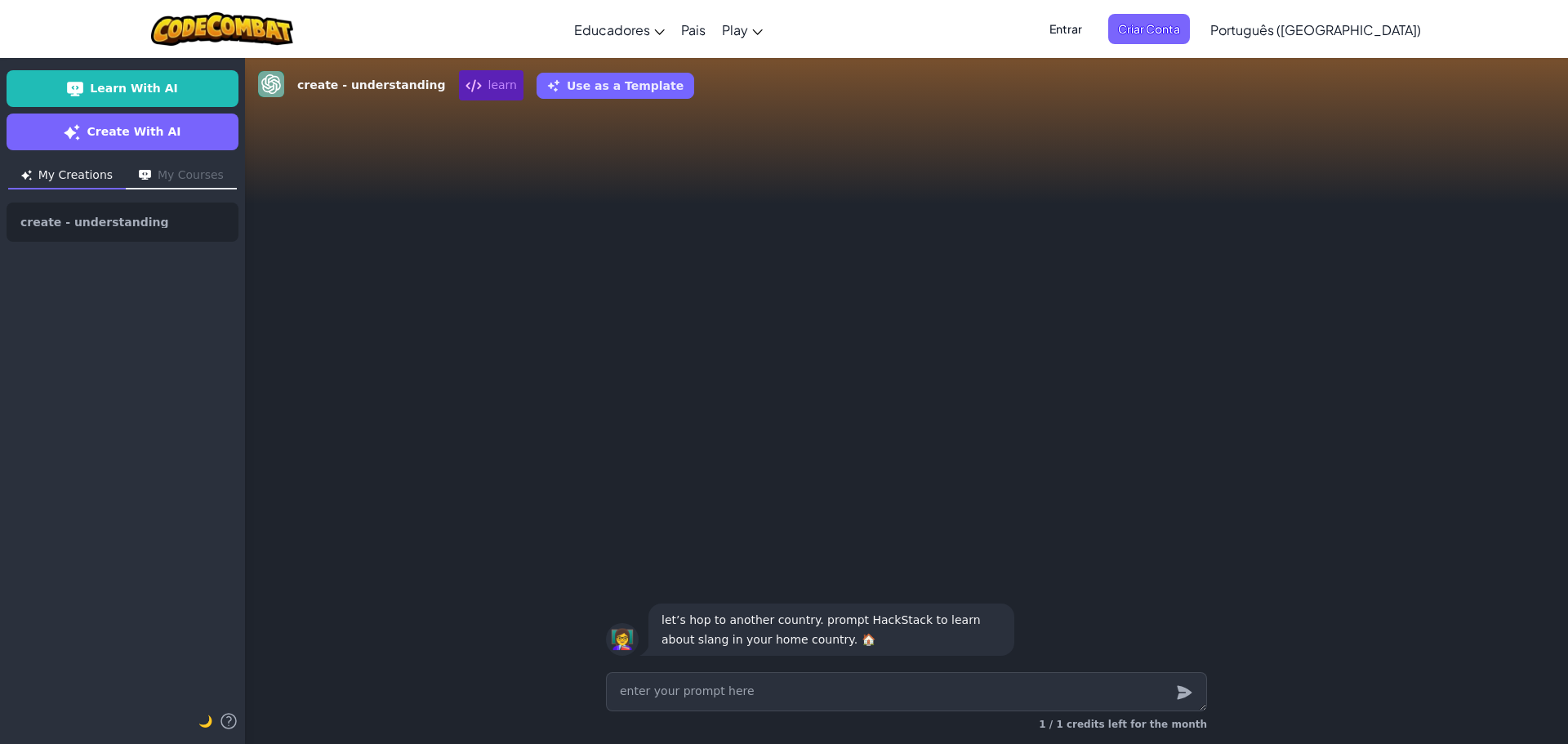
click at [1040, 703] on textarea at bounding box center [907, 691] width 601 height 39
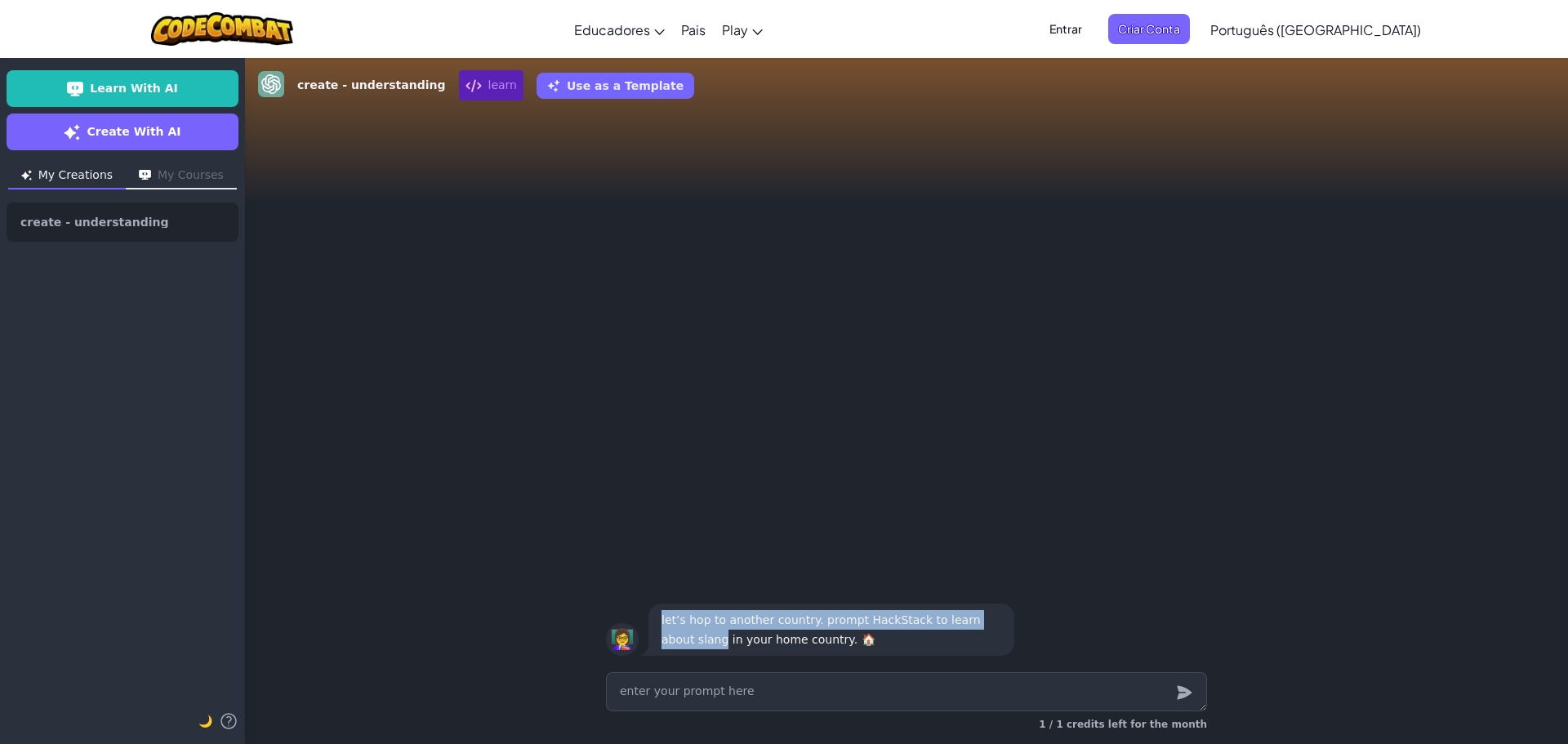
drag, startPoint x: 688, startPoint y: 638, endPoint x: 638, endPoint y: 637, distance: 50.0
click at [638, 637] on div "👩‍🏫 let’s hop to another country. prompt HackStack to learn about slang in your…" at bounding box center [907, 629] width 601 height 59
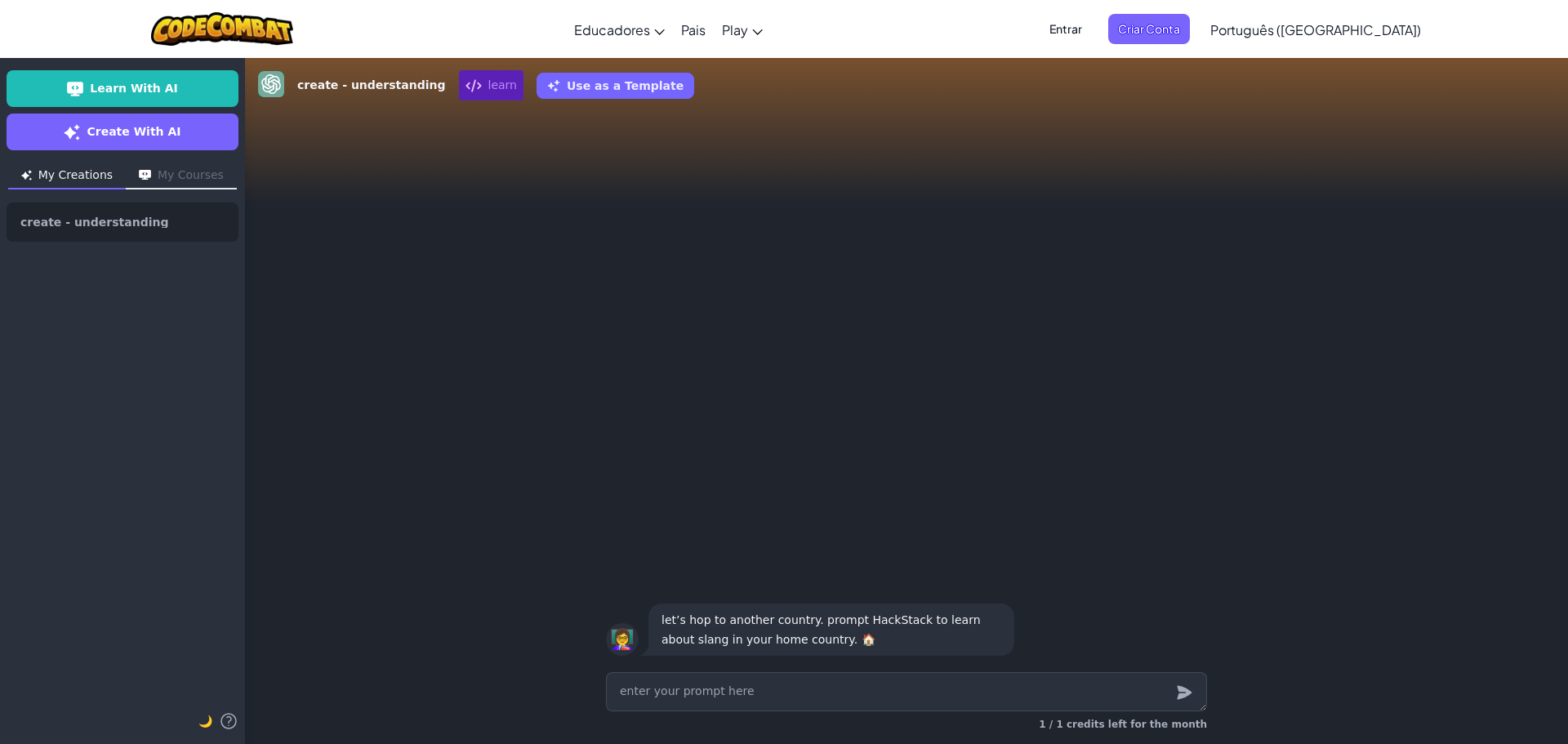
click at [748, 648] on p "let’s hop to another country. prompt HackStack to learn about slang in your hom…" at bounding box center [831, 629] width 340 height 39
click at [860, 681] on textarea at bounding box center [907, 691] width 601 height 39
type textarea "x"
type textarea "o"
type textarea "x"
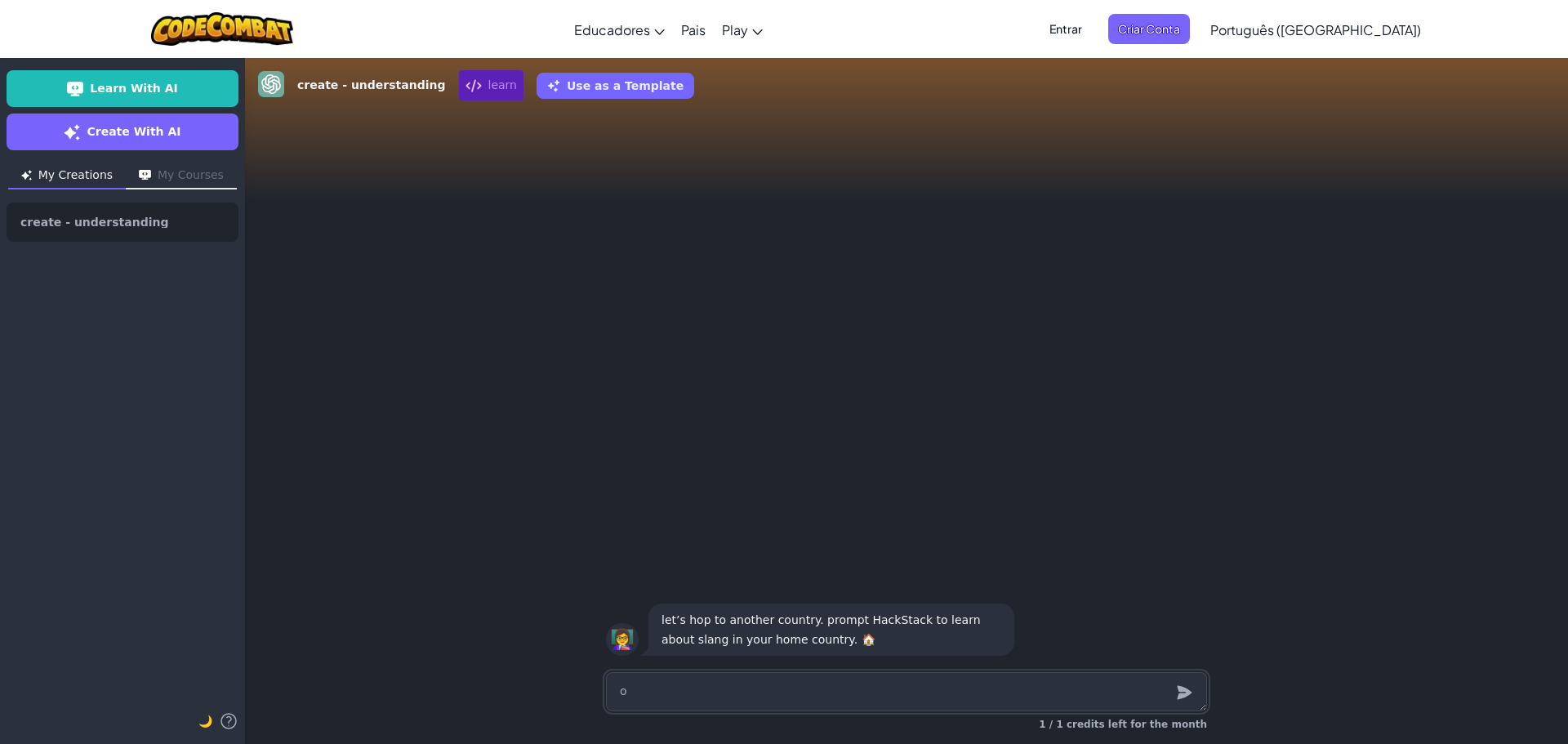
type textarea "ok"
type textarea "x"
type textarea "o"
type textarea "x"
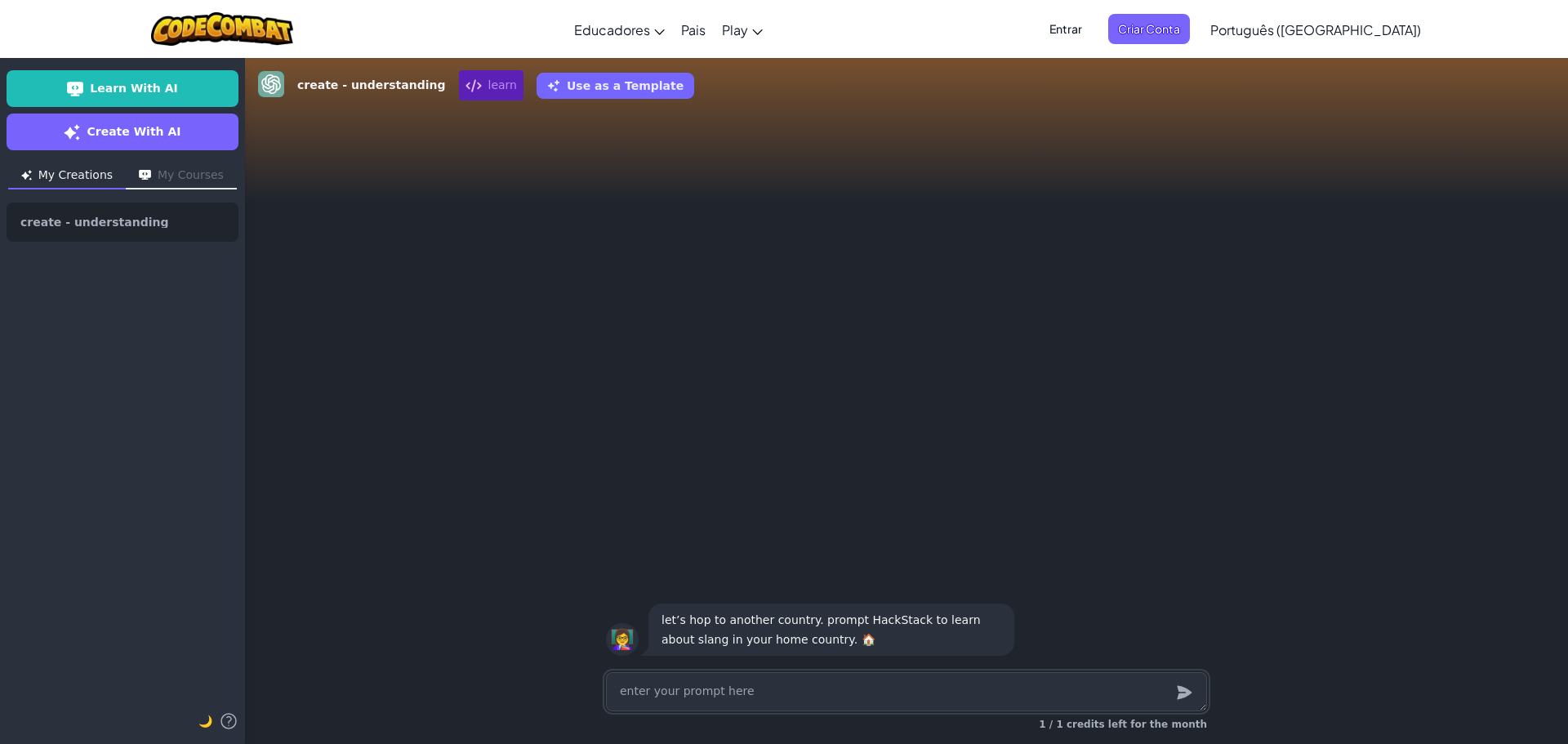
type textarea "v"
type textarea "x"
type textarea "vo"
type textarea "x"
type textarea "v"
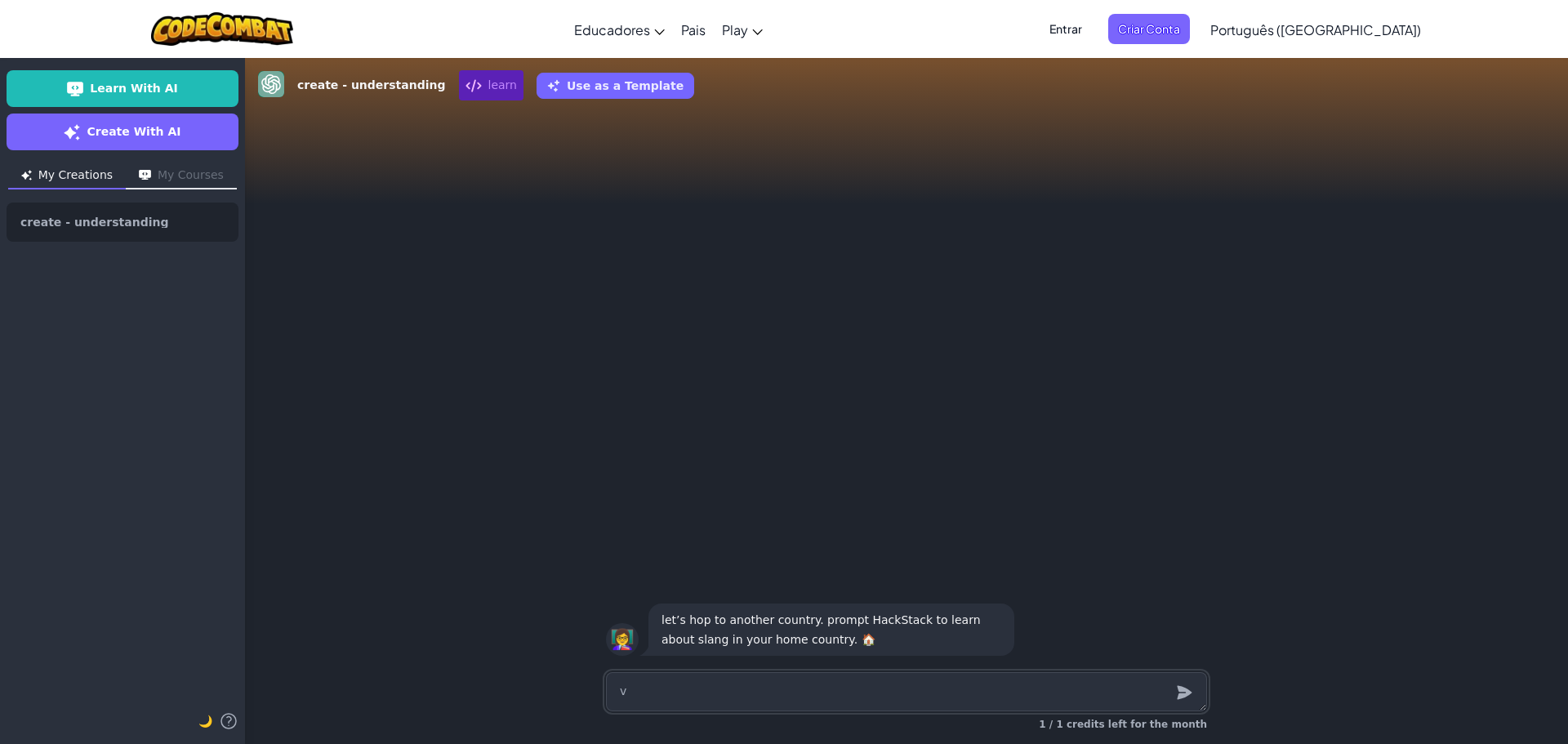
type textarea "x"
type textarea "y"
type textarea "x"
type textarea "yo"
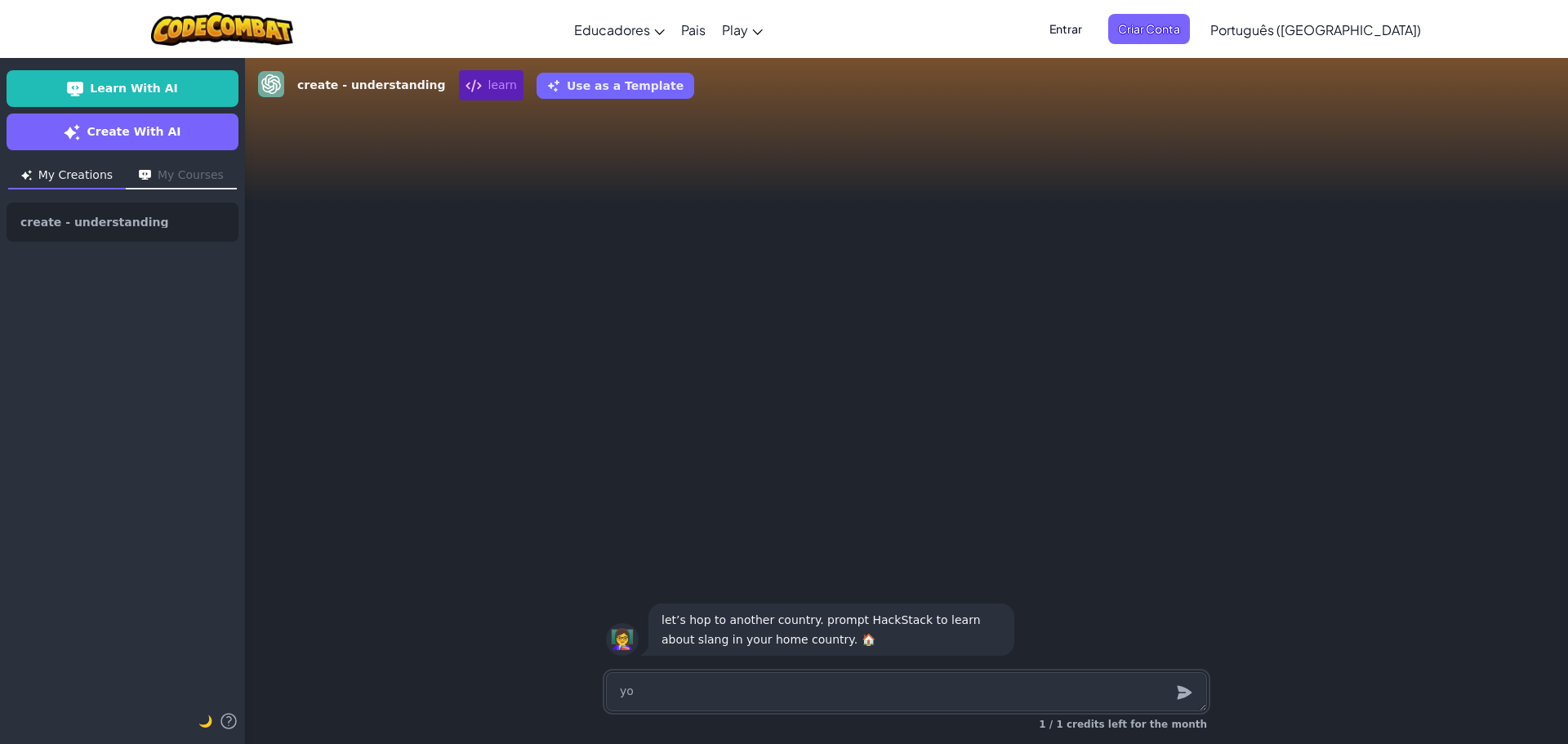
type textarea "x"
type textarea "you"
type textarea "x"
type textarea "you"
type textarea "x"
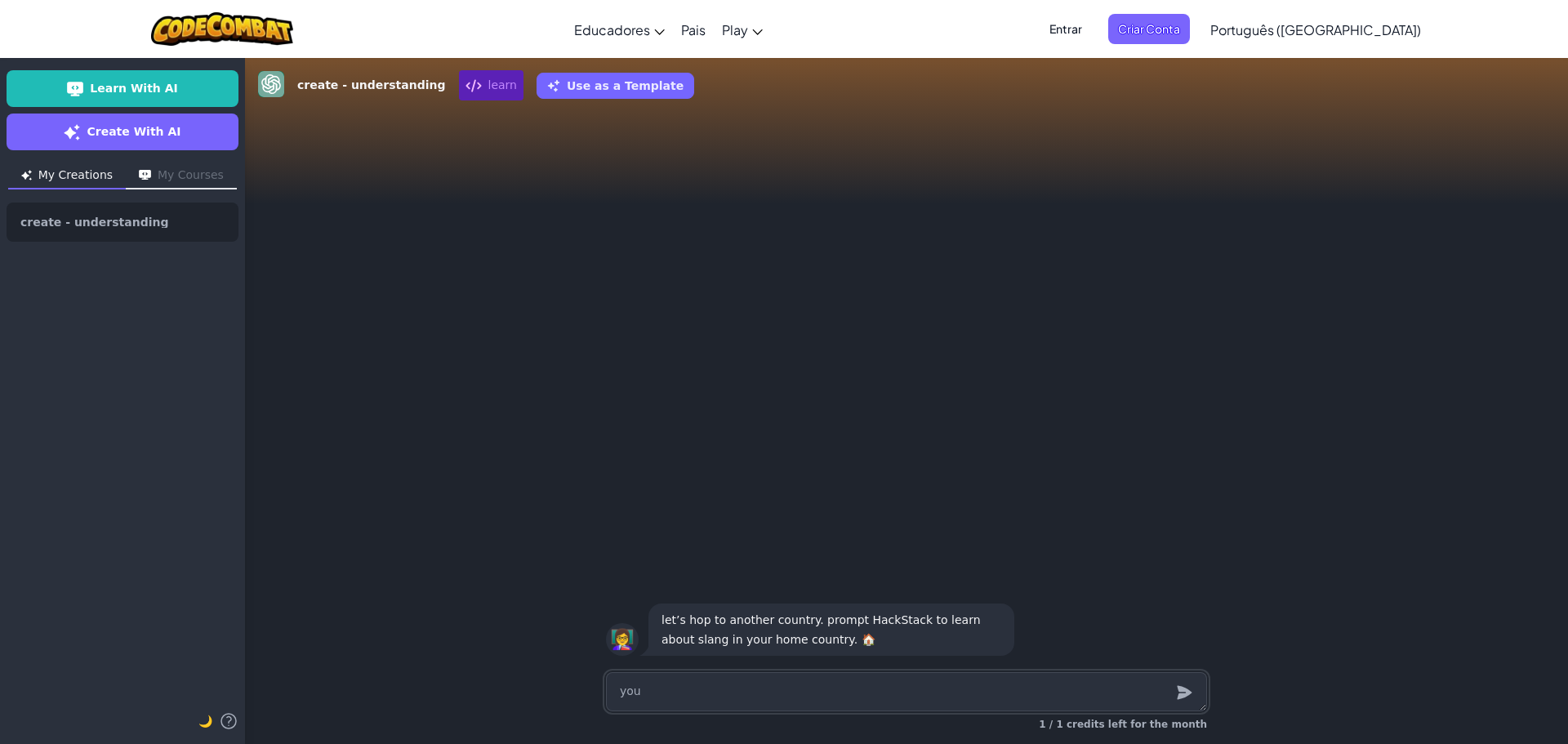
type textarea "you n"
type textarea "x"
type textarea "you ne"
type textarea "x"
type textarea "you nee"
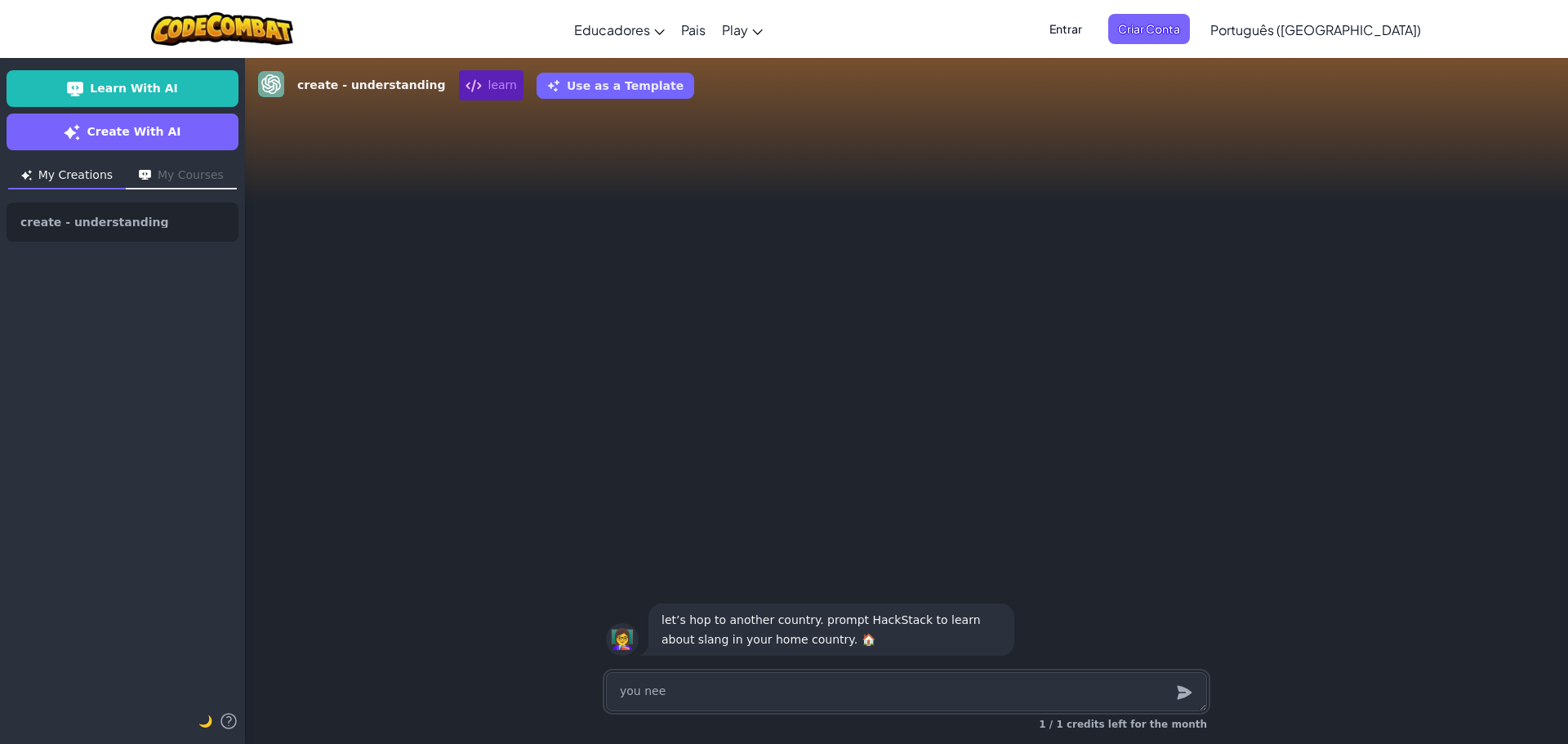
type textarea "x"
type textarea "you need"
type textarea "x"
type textarea "you need"
type textarea "x"
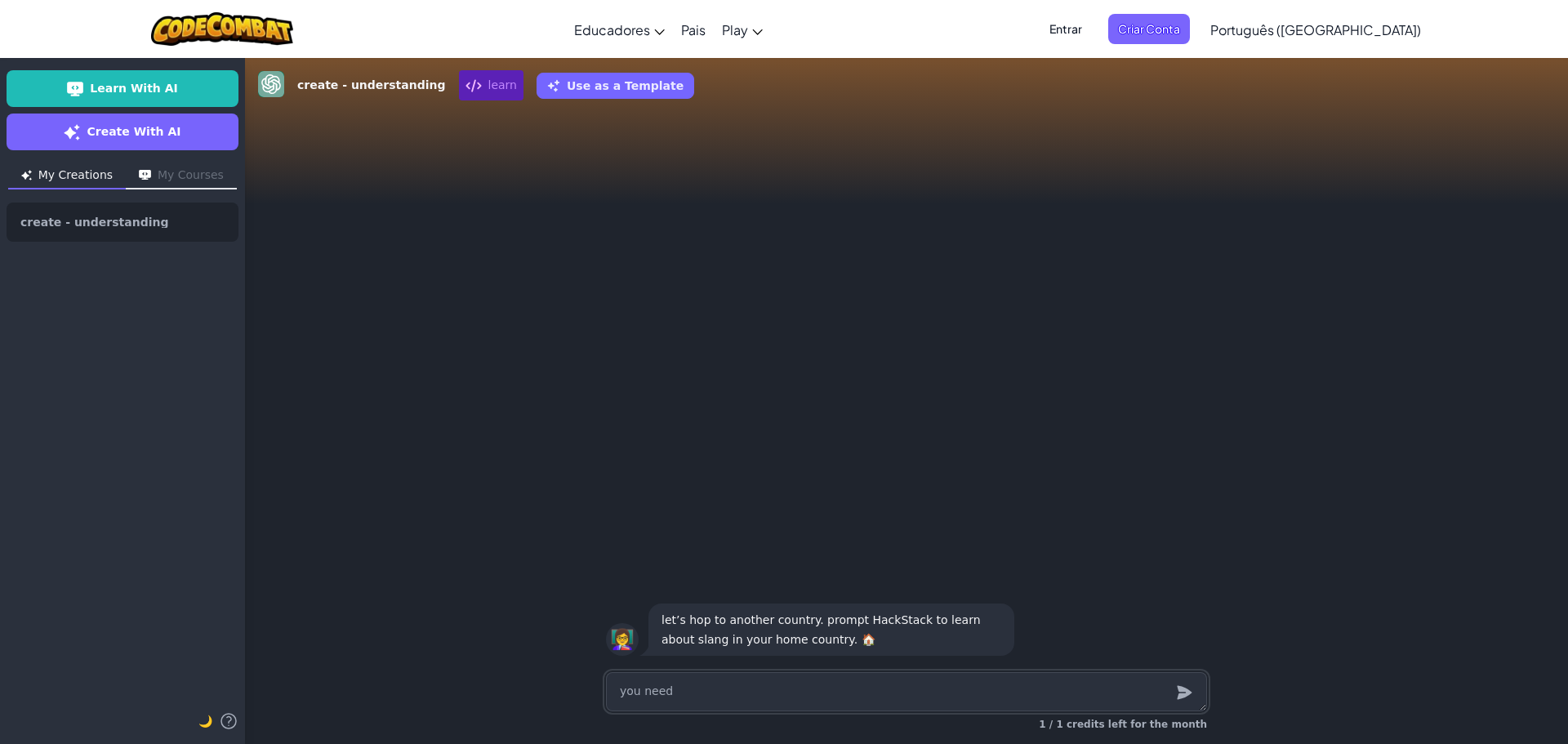
type textarea "you need a"
type textarea "x"
type textarea "you need a"
type textarea "x"
type textarea "you need a c"
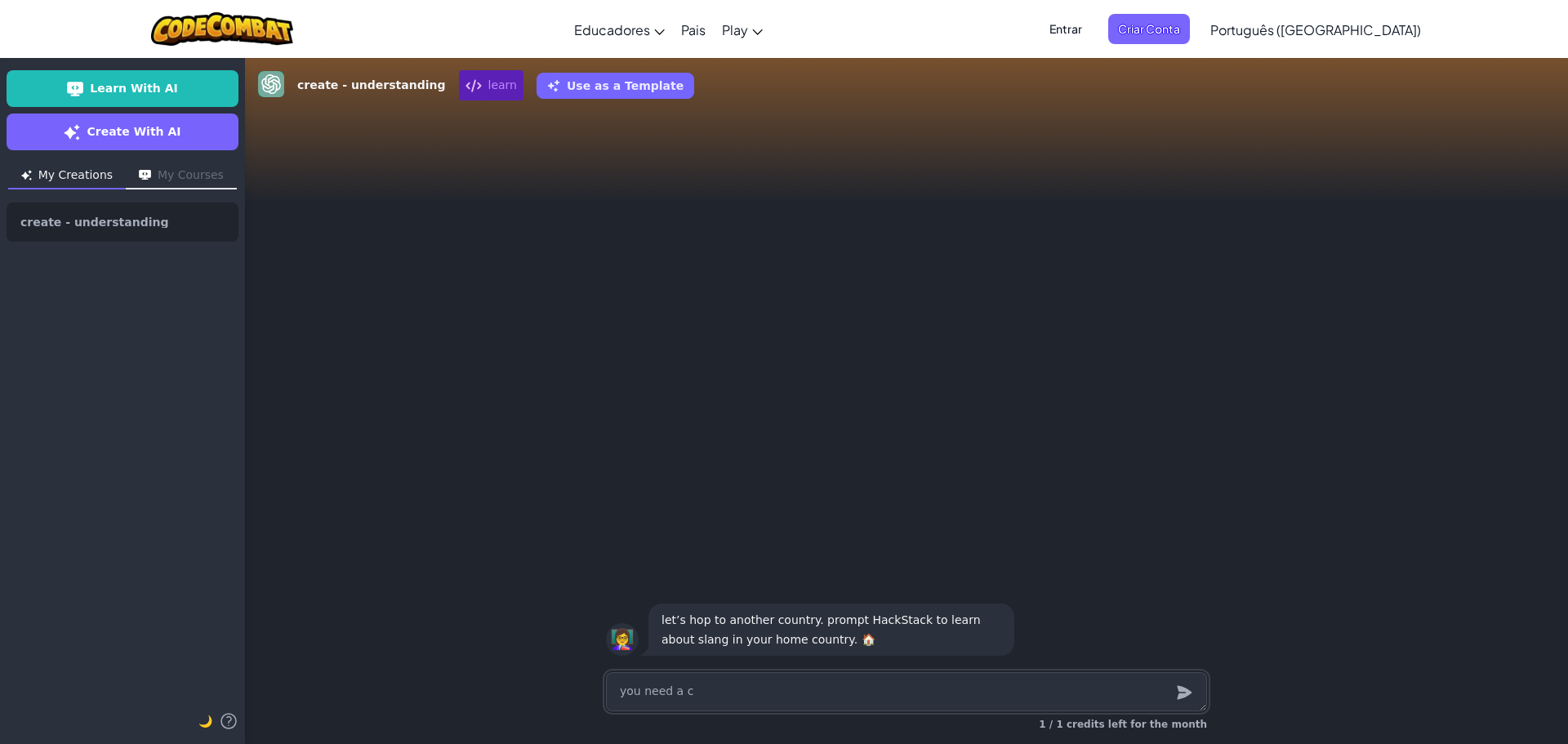
type textarea "x"
type textarea "you need a co"
type textarea "x"
type textarea "you need a cod"
type textarea "x"
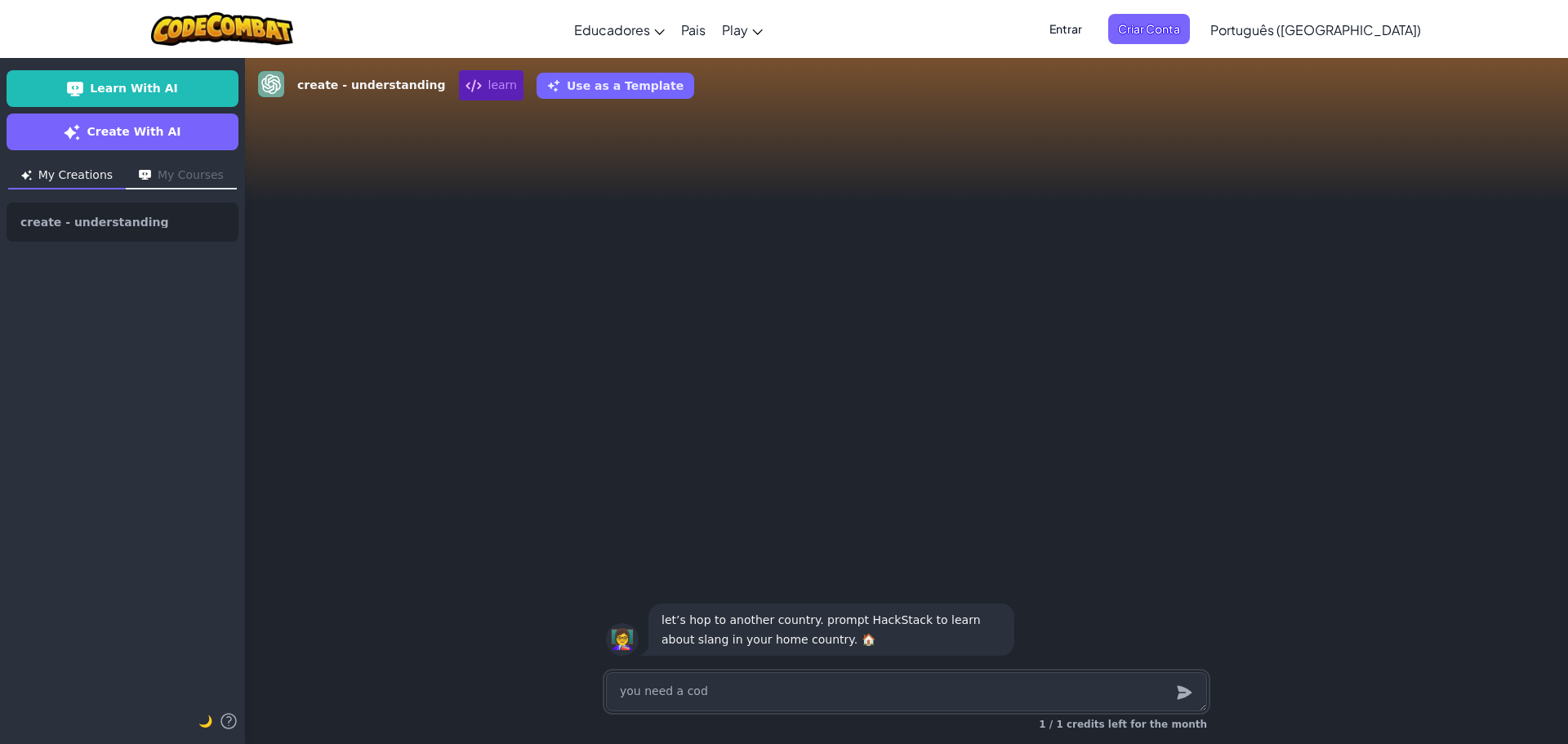
type textarea "you need a code"
type textarea "x"
type textarea "you need a code"
type textarea "x"
type textarea "you need a code o"
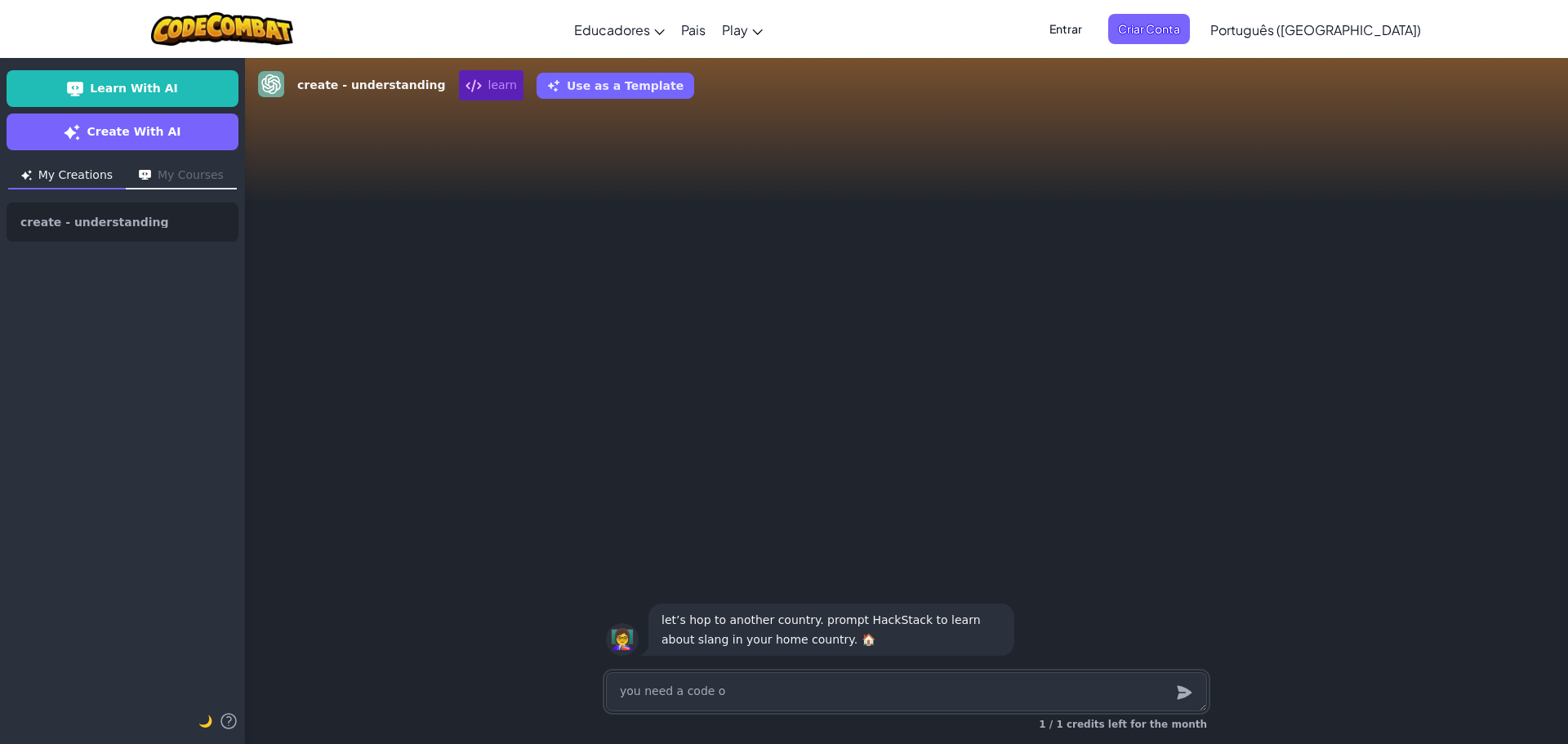
type textarea "x"
type textarea "you need a code or"
type textarea "x"
type textarea "you need a code or"
type textarea "x"
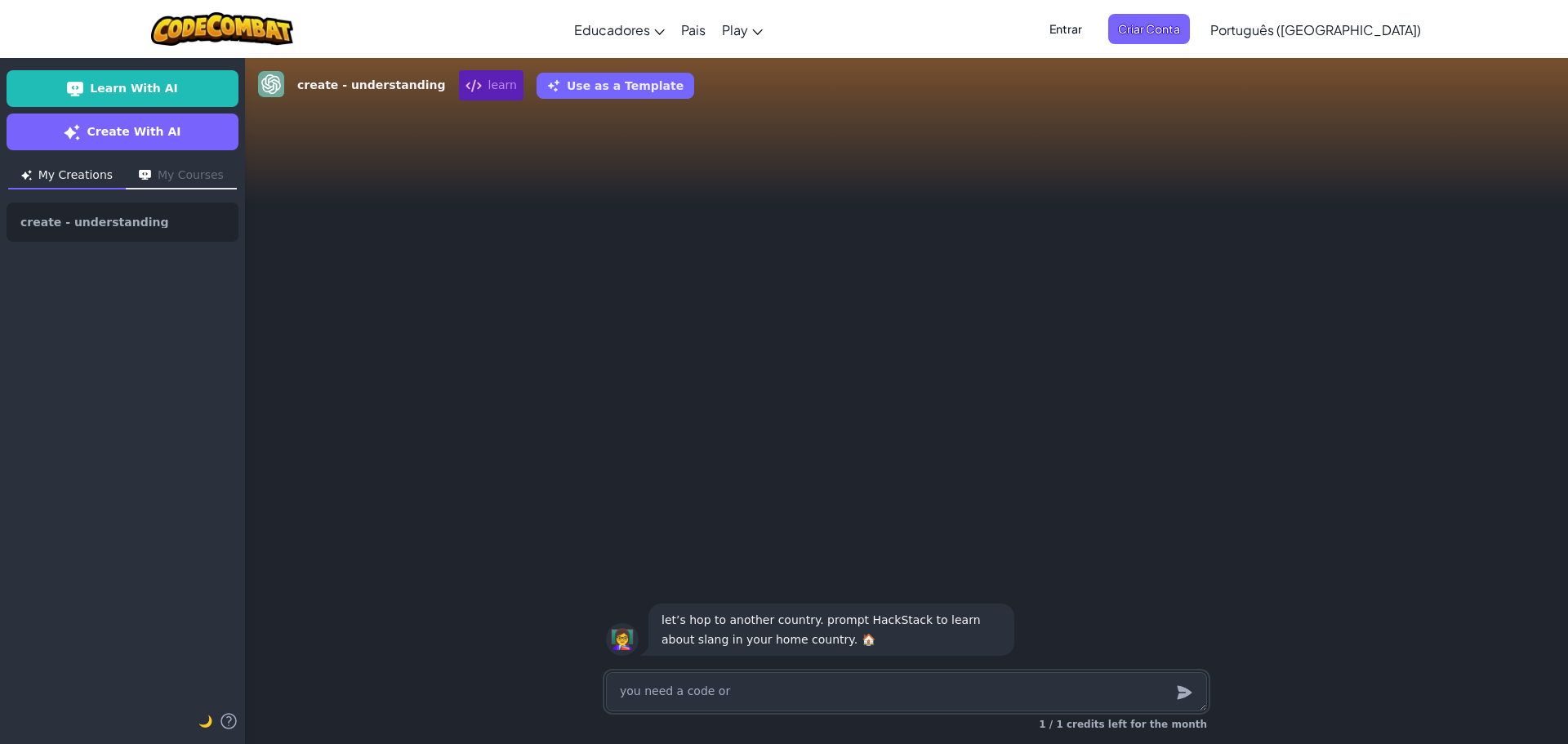
type textarea "you need a code or w"
type textarea "x"
type textarea "you need a code or wh"
type textarea "x"
type textarea "you need a code or wha"
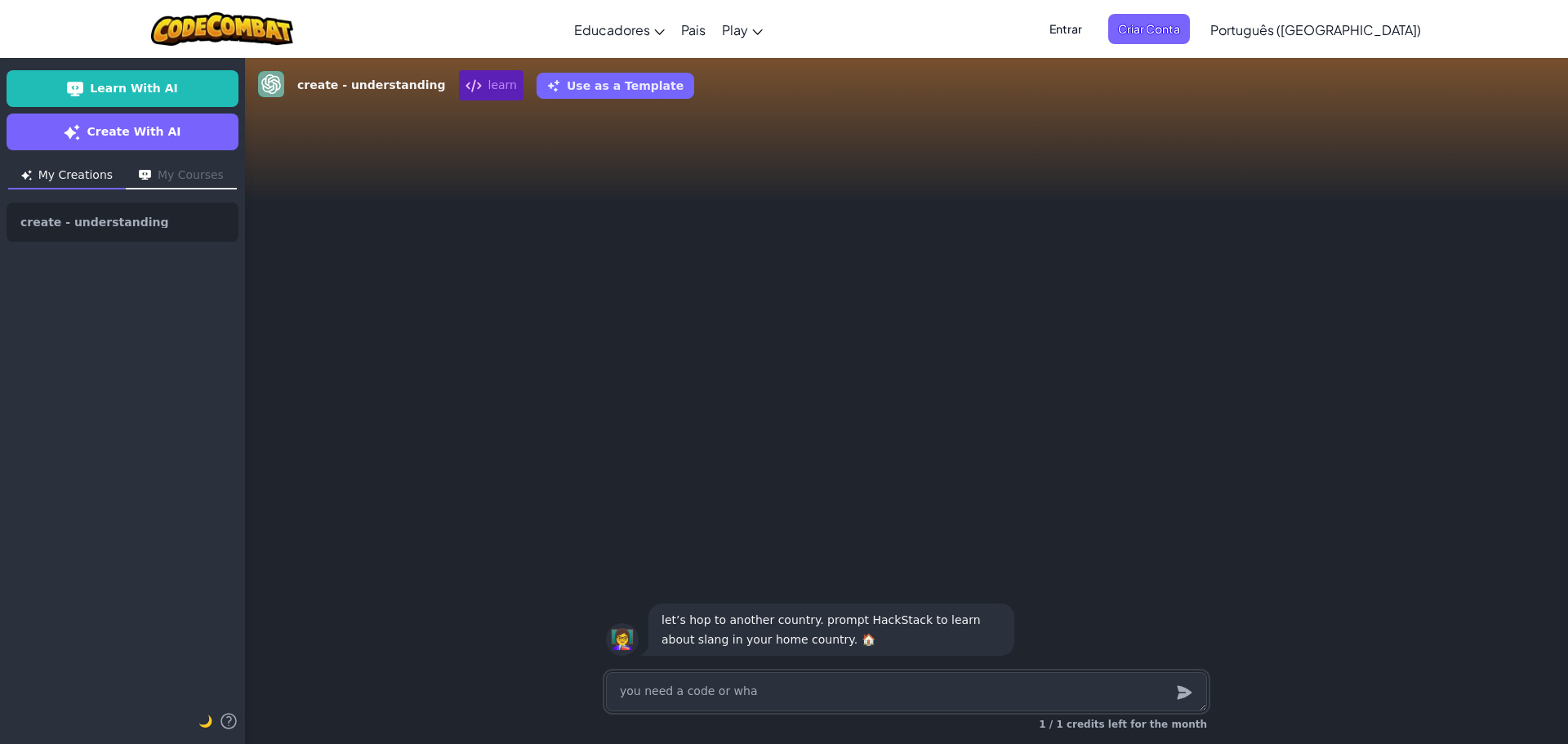
type textarea "x"
type textarea "you need a code or what"
type textarea "x"
type textarea "you need a code or what?"
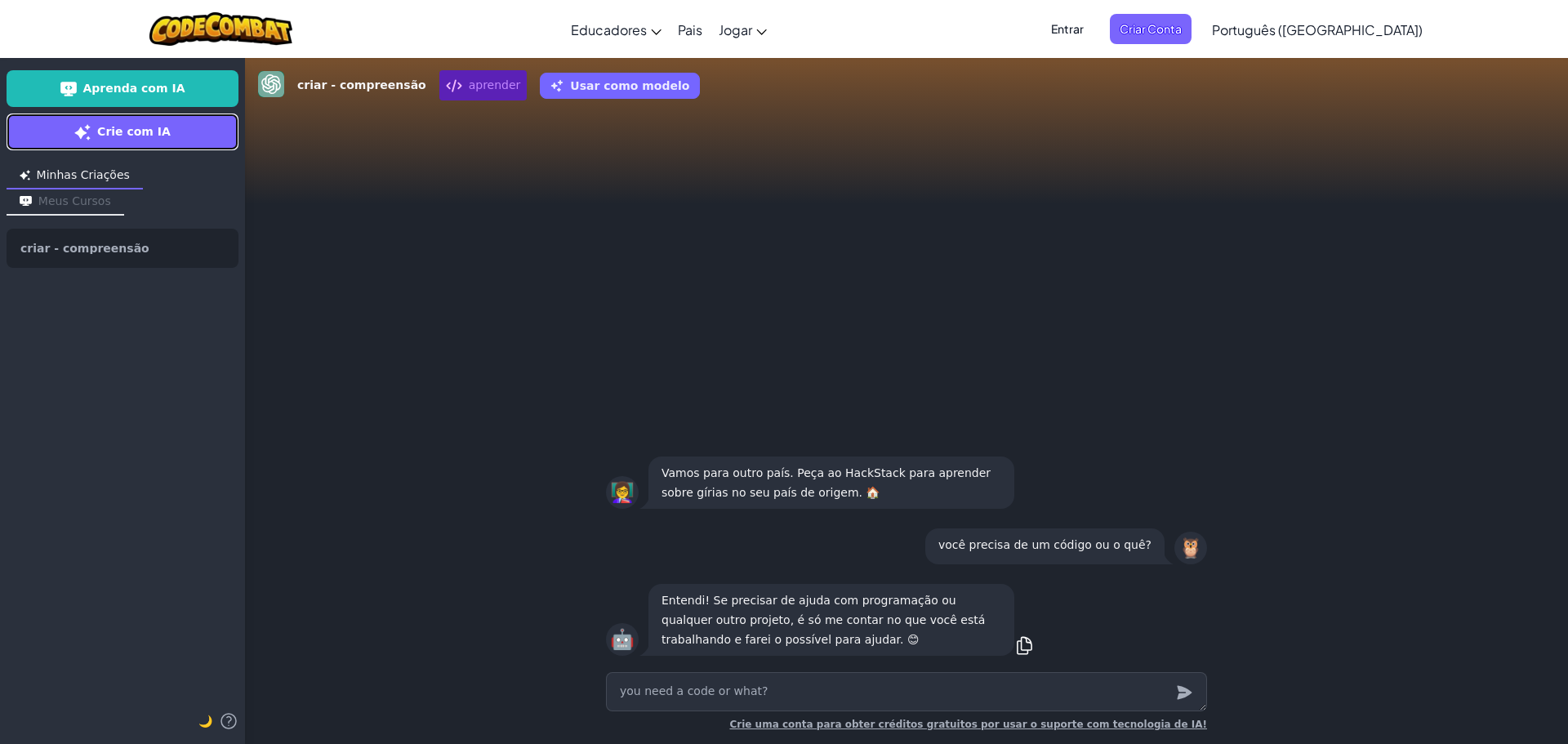
click at [110, 141] on link "Crie com IA" at bounding box center [122, 132] width 232 height 37
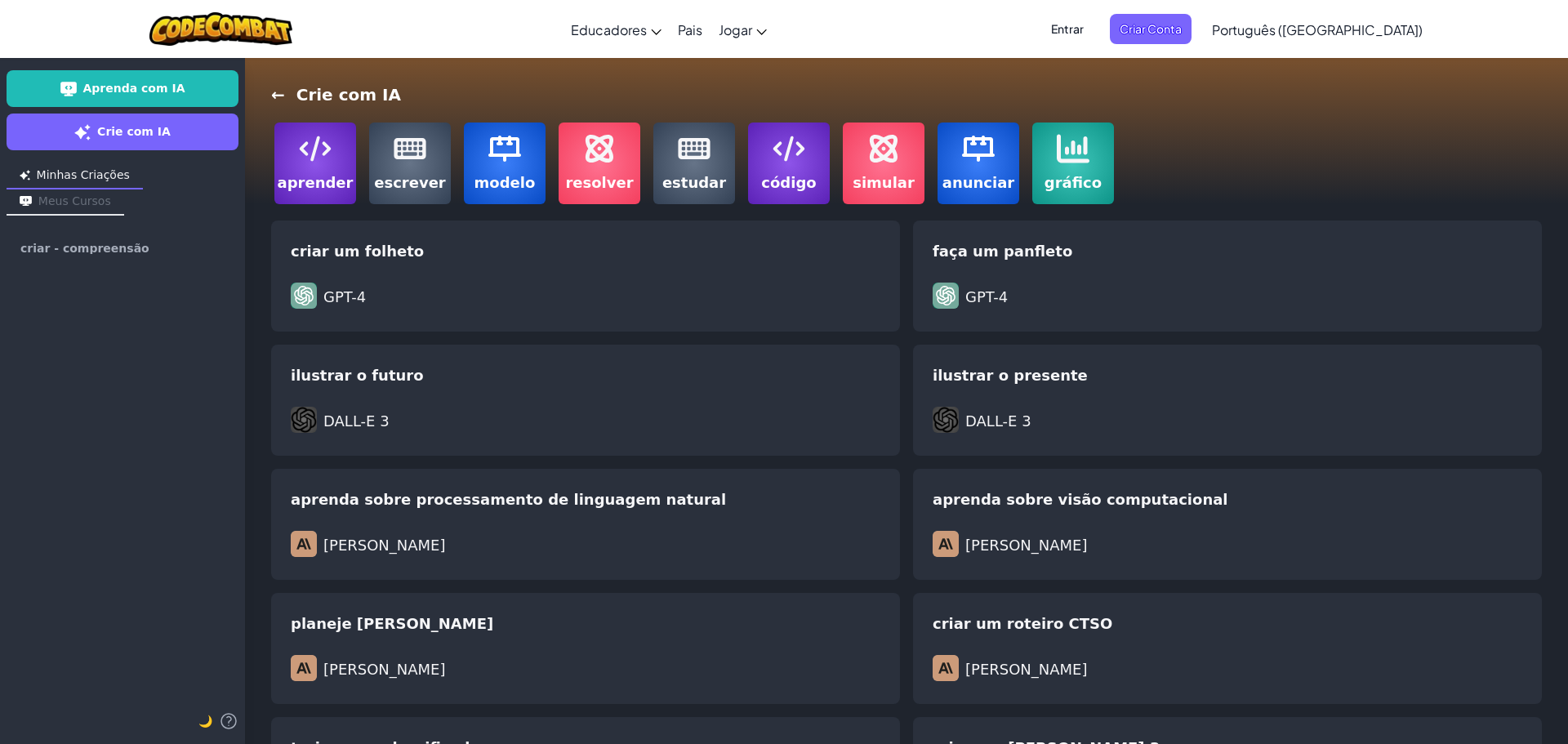
click at [411, 183] on font "escrever" at bounding box center [410, 182] width 72 height 17
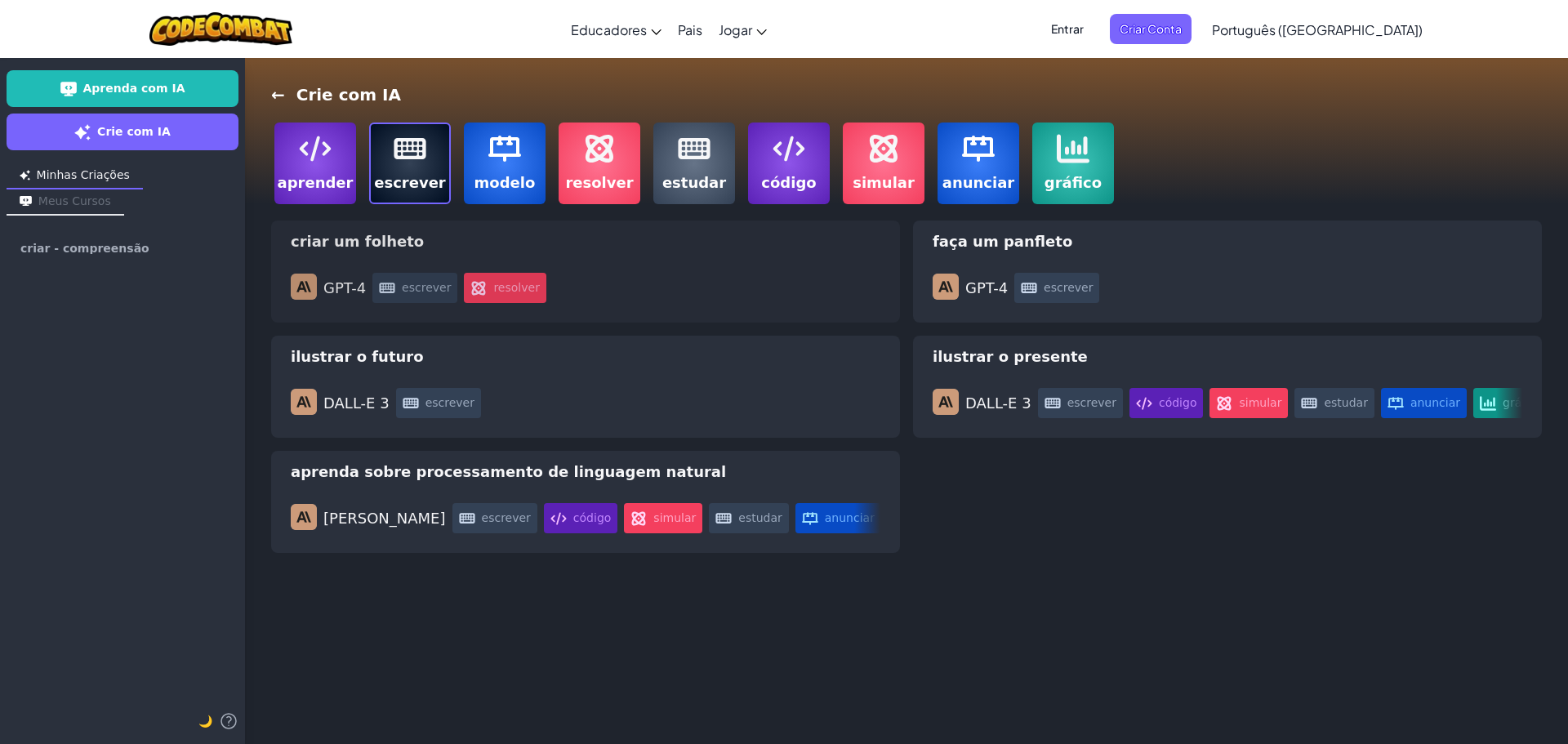
click at [572, 285] on div "escrever resolver" at bounding box center [626, 288] width 508 height 30
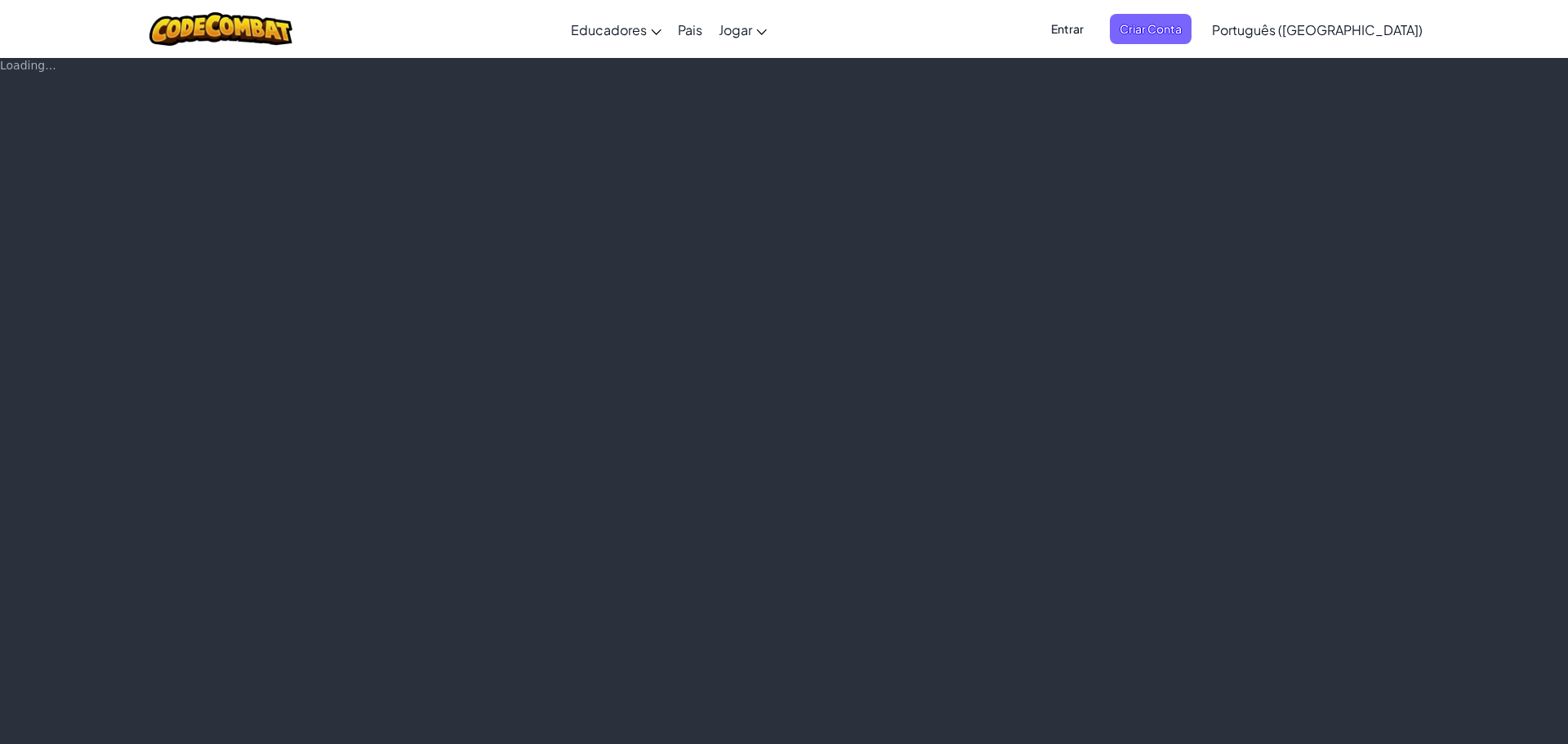
type textarea "x"
